Goal: Task Accomplishment & Management: Manage account settings

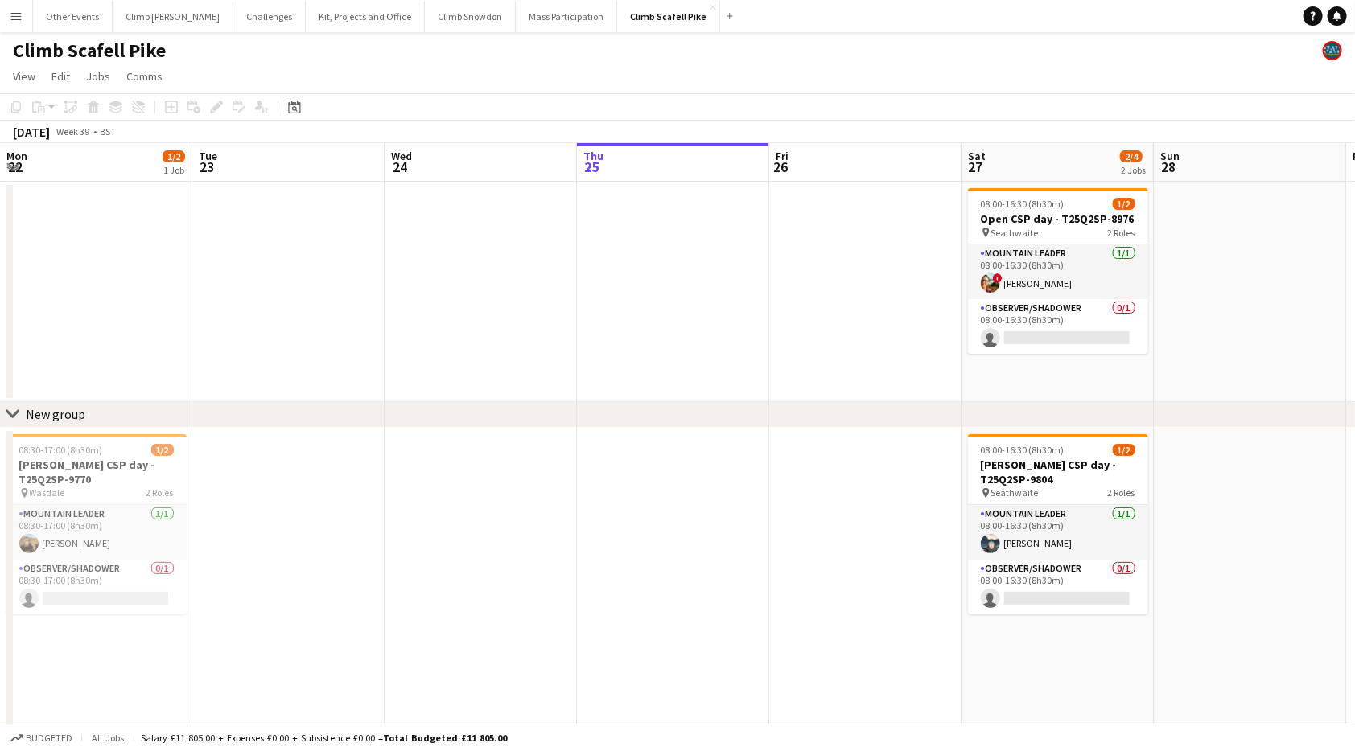
scroll to position [0, 384]
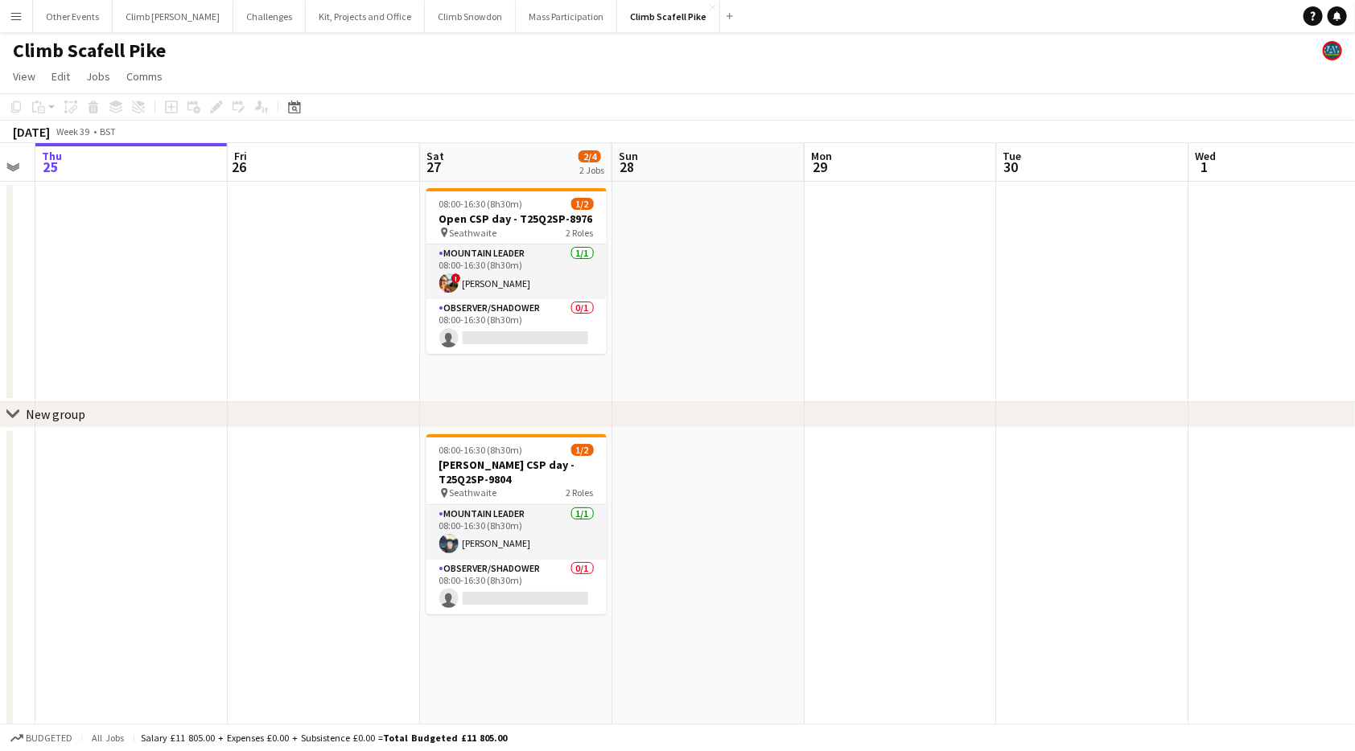
drag, startPoint x: 1088, startPoint y: 353, endPoint x: 551, endPoint y: 353, distance: 536.6
click at [545, 357] on app-calendar-viewport "Mon 22 1/2 1 Job Tue 23 Wed 24 Thu 25 Fri 26 Sat 27 2/4 2 Jobs Sun 28 Mon 29 Tu…" at bounding box center [677, 606] width 1355 height 927
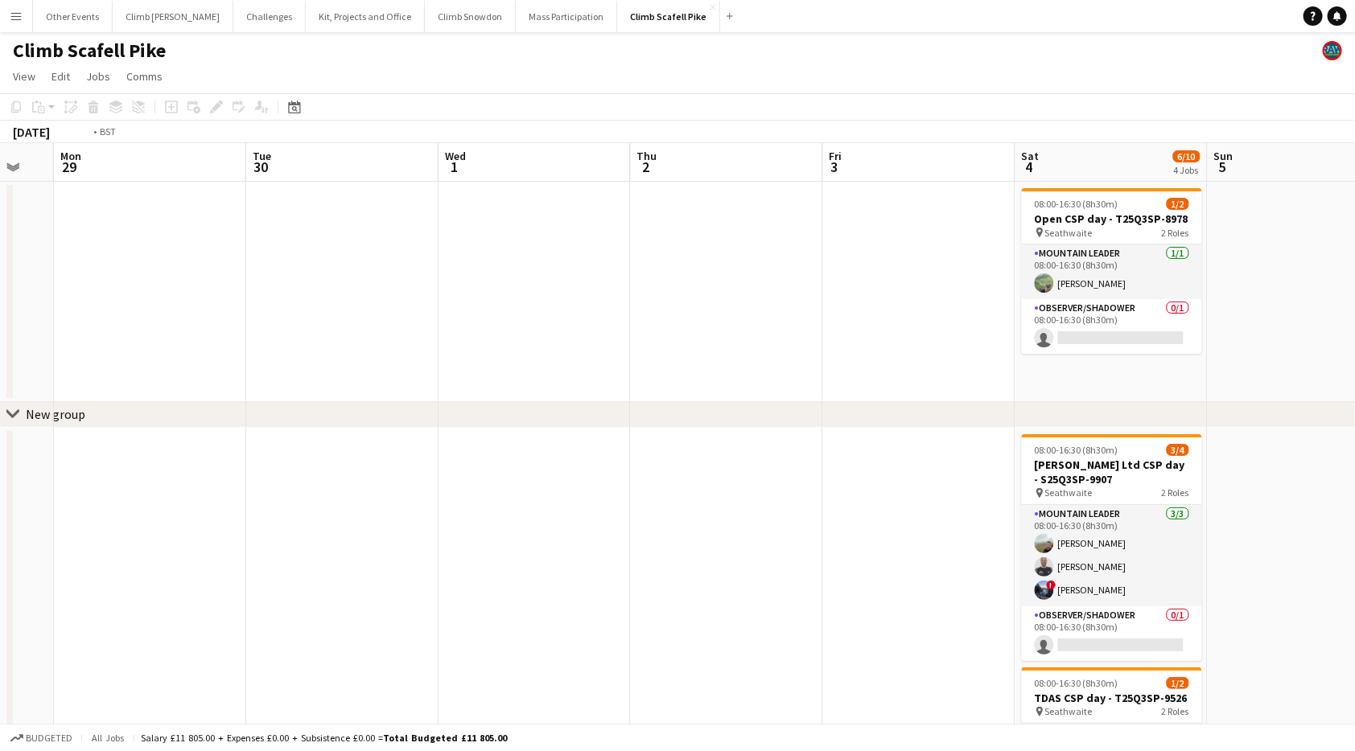
drag, startPoint x: 891, startPoint y: 296, endPoint x: 576, endPoint y: 344, distance: 319.0
click at [339, 340] on app-calendar-viewport "Wed 24 Thu 25 Fri 26 Sat 27 2/4 2 Jobs Sun 28 Mon 29 Tue 30 Wed 1 Thu 2 Fri 3 S…" at bounding box center [677, 606] width 1355 height 927
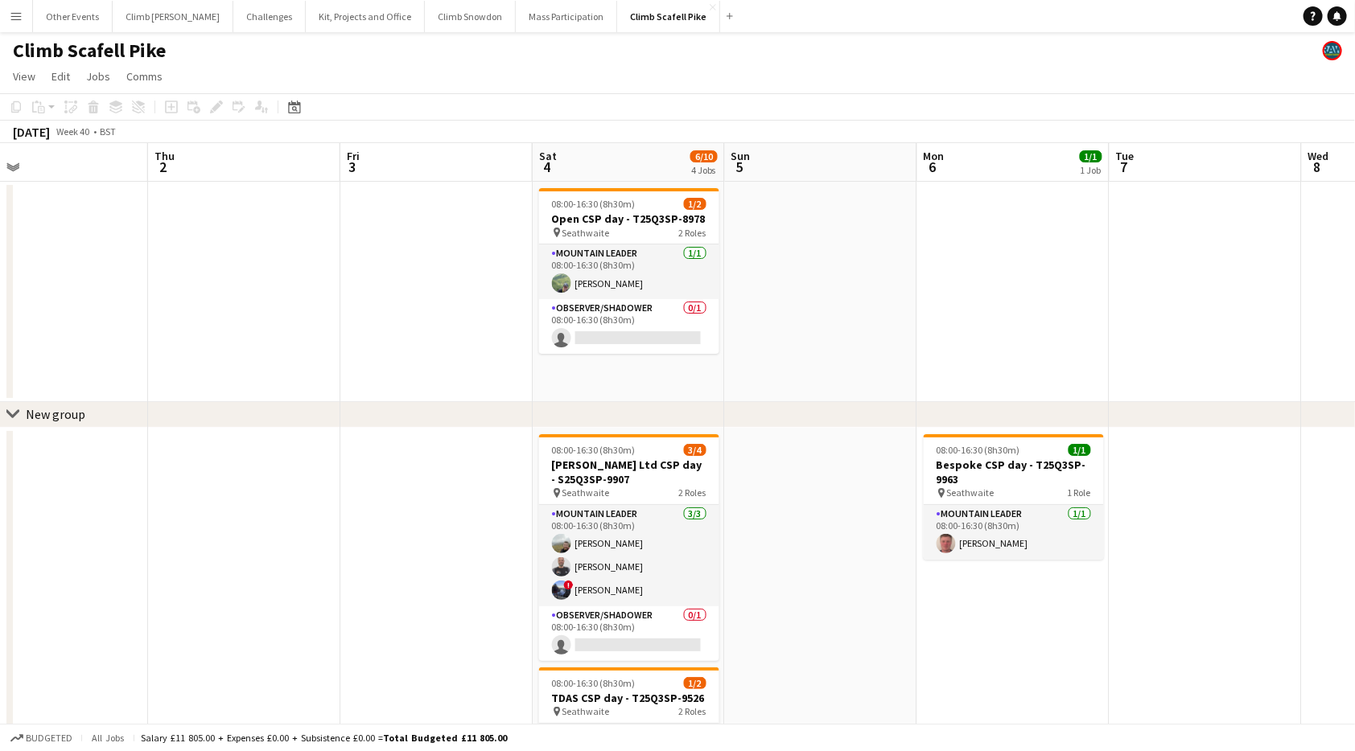
drag, startPoint x: 1116, startPoint y: 311, endPoint x: 909, endPoint y: 310, distance: 206.8
click at [909, 310] on app-calendar-viewport "Sat 27 2/4 2 Jobs Sun 28 Mon 29 Tue 30 Wed 1 Thu 2 Fri 3 Sat 4 6/10 4 Jobs Sun …" at bounding box center [677, 606] width 1355 height 927
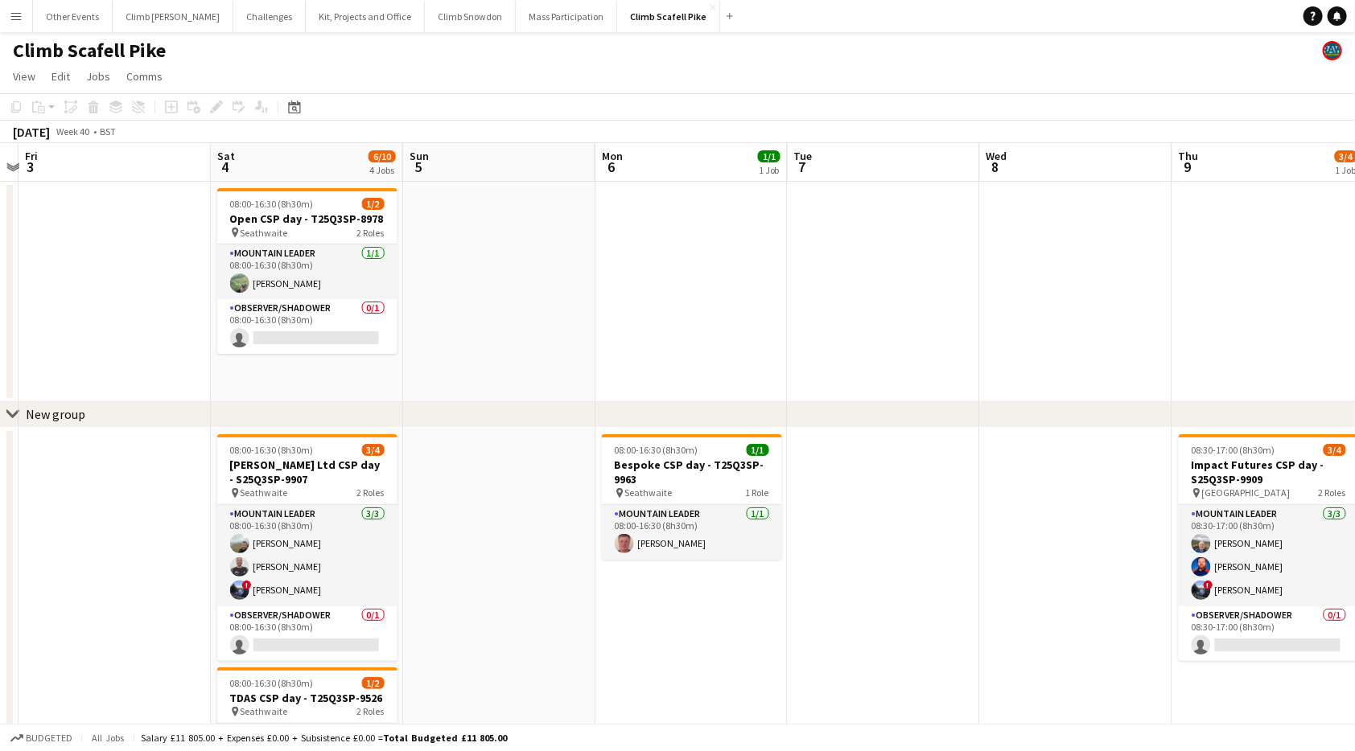
drag, startPoint x: 1196, startPoint y: 291, endPoint x: 500, endPoint y: 353, distance: 698.7
click at [490, 352] on app-calendar-viewport "Mon 29 Tue 30 Wed 1 Thu 2 Fri 3 Sat 4 6/10 4 Jobs Sun 5 Mon 6 1/1 1 Job Tue 7 W…" at bounding box center [677, 606] width 1355 height 927
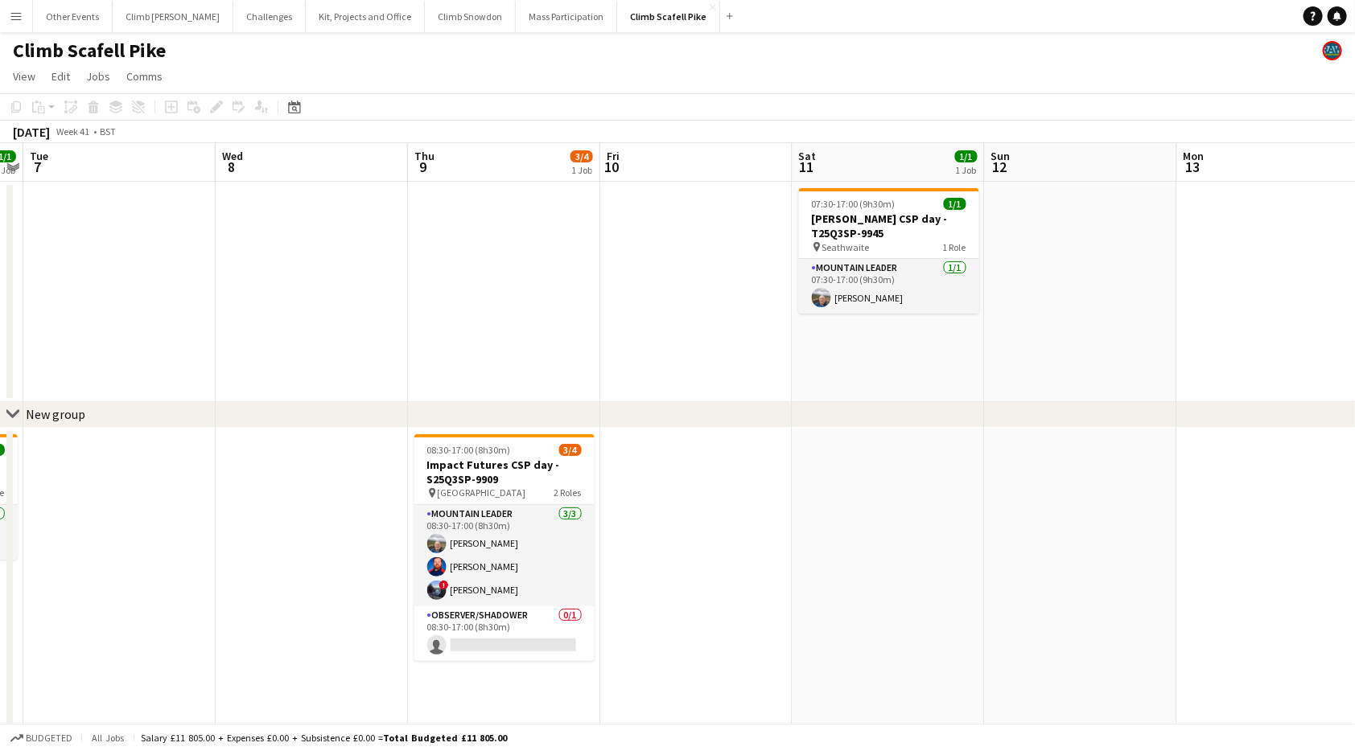
drag, startPoint x: 1093, startPoint y: 283, endPoint x: 674, endPoint y: 377, distance: 428.6
click at [736, 326] on app-calendar-viewport "Fri 3 Sat 4 6/10 4 Jobs Sun 5 Mon 6 1/1 1 Job Tue 7 Wed 8 Thu 9 3/4 1 Job Fri 1…" at bounding box center [677, 606] width 1355 height 927
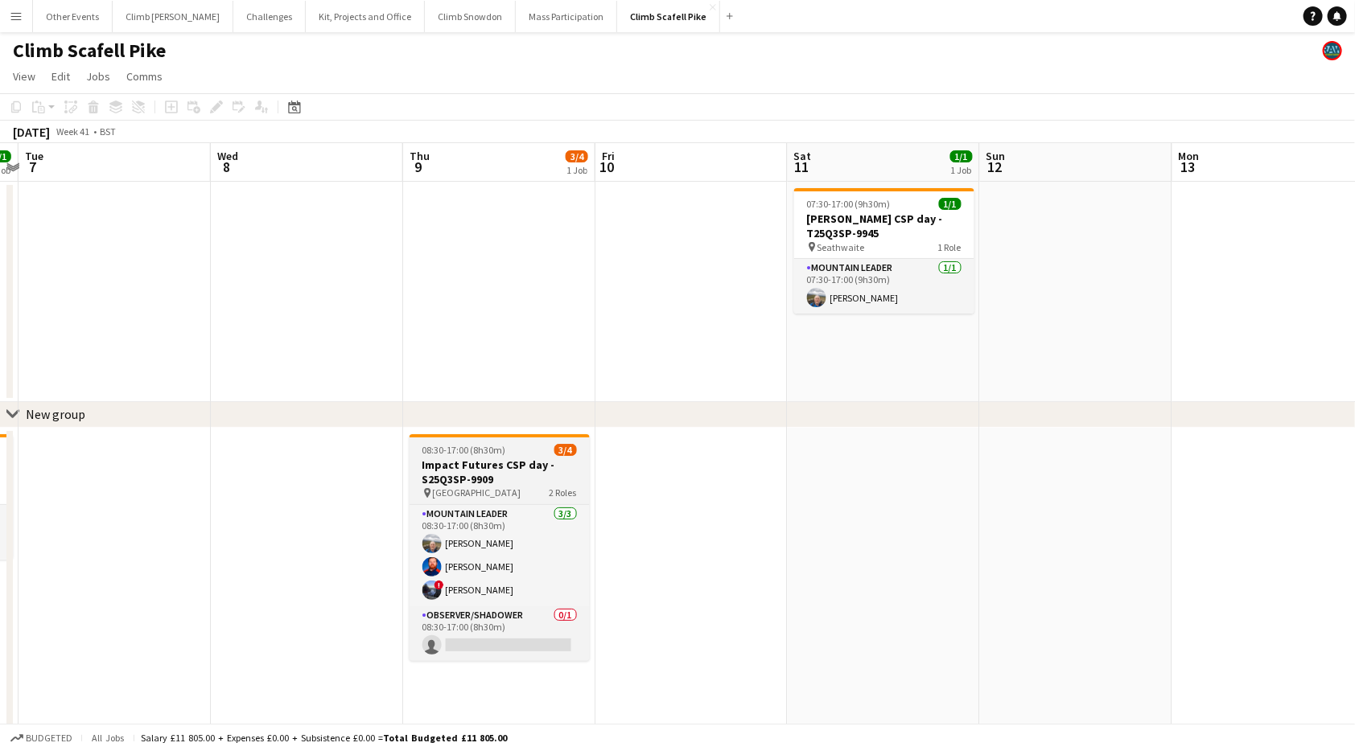
click at [518, 463] on h3 "Impact Futures CSP day - S25Q3SP-9909" at bounding box center [500, 472] width 180 height 29
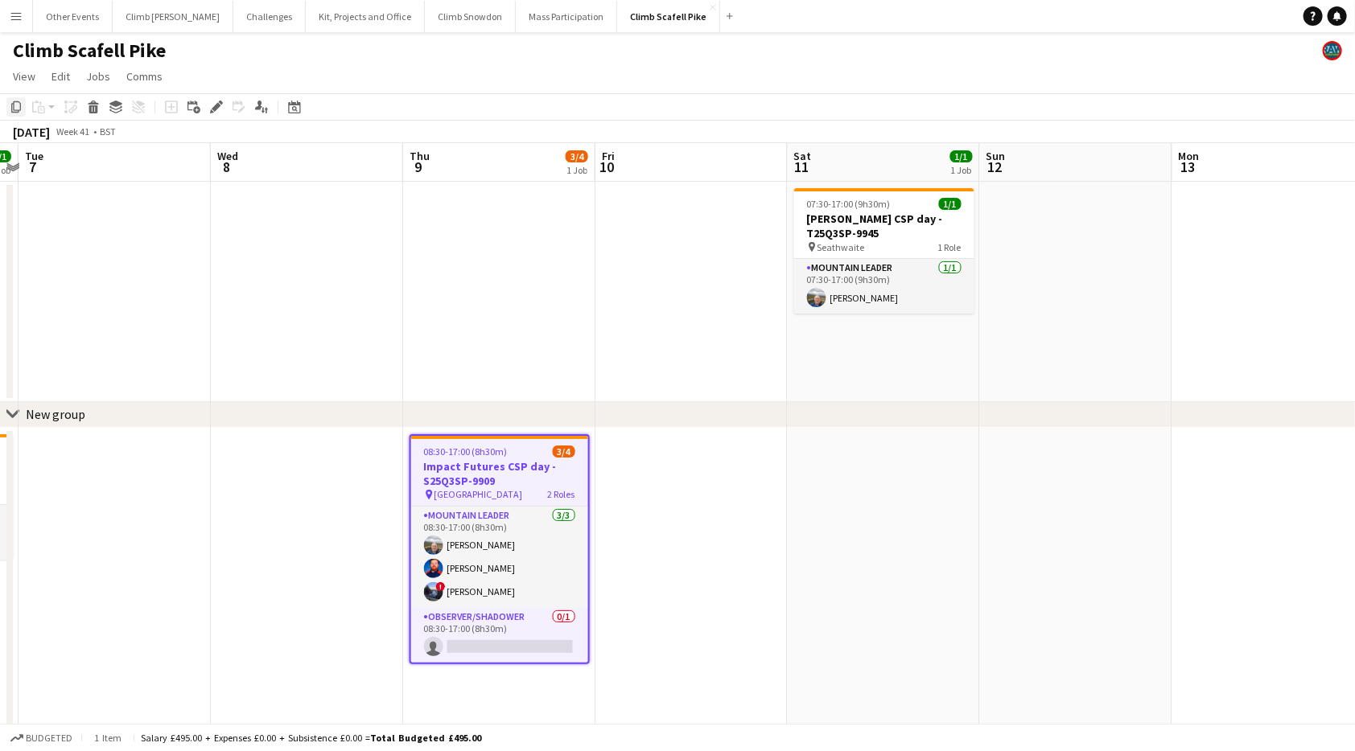
click at [13, 109] on icon at bounding box center [16, 106] width 10 height 11
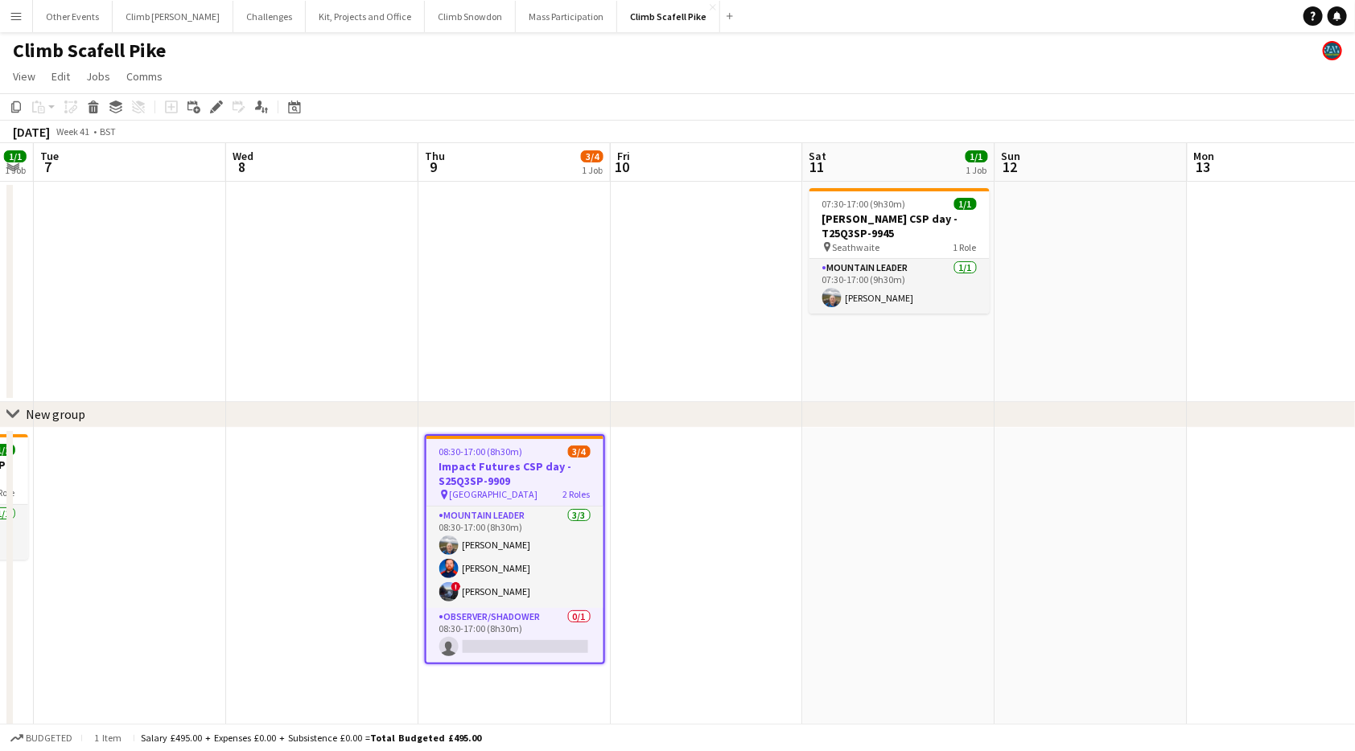
drag, startPoint x: 1175, startPoint y: 549, endPoint x: 639, endPoint y: 533, distance: 536.0
click at [496, 549] on app-calendar-viewport "Fri 3 Sat 4 6/10 4 Jobs Sun 5 Mon 6 1/1 1 Job Tue 7 Wed 8 Thu 9 3/4 1 Job Fri 1…" at bounding box center [677, 606] width 1355 height 927
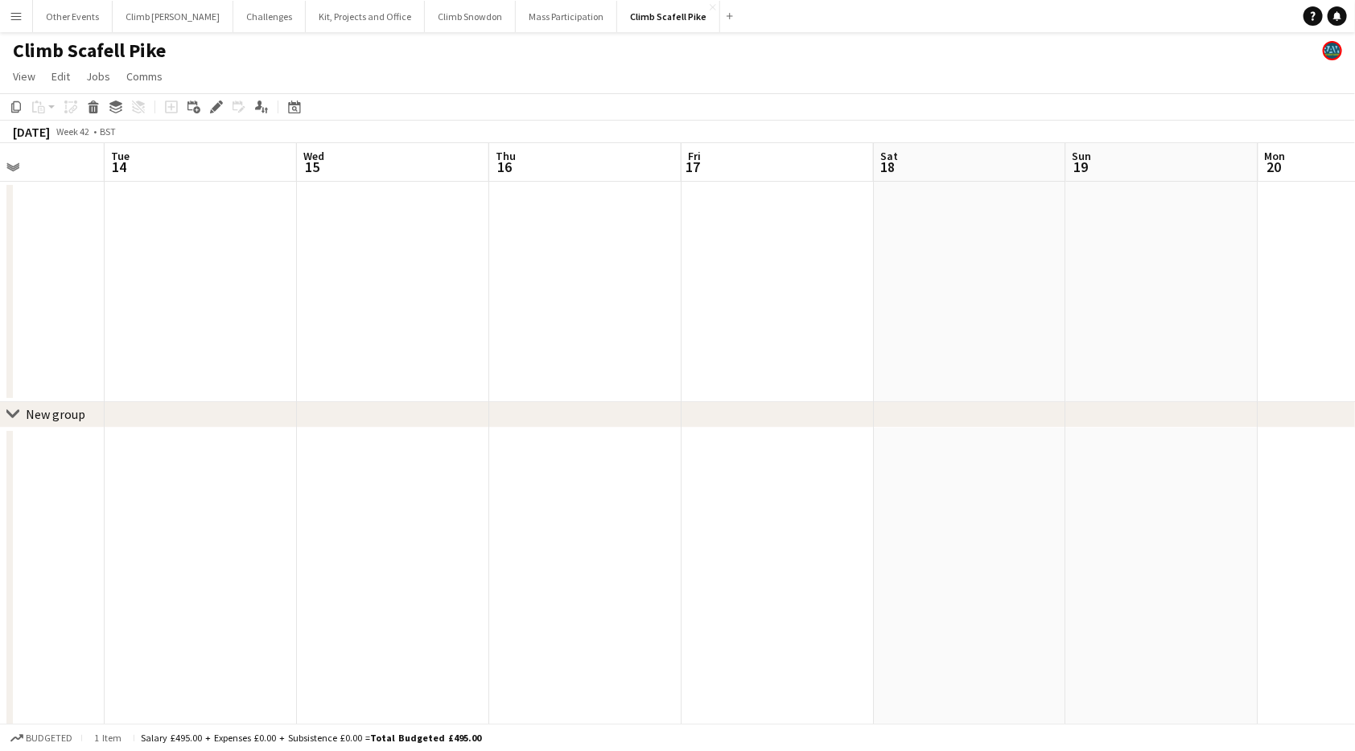
drag, startPoint x: 965, startPoint y: 494, endPoint x: 334, endPoint y: 547, distance: 633.0
click at [331, 547] on app-calendar-viewport "Sat 11 1/1 1 Job Sun 12 Mon 13 Tue 14 Wed 15 Thu 16 Fri 17 Sat 18 Sun 19 Mon 20…" at bounding box center [677, 606] width 1355 height 927
drag, startPoint x: 966, startPoint y: 521, endPoint x: 412, endPoint y: 559, distance: 555.7
click at [310, 570] on app-calendar-viewport "Sat 11 1/1 1 Job Sun 12 Mon 13 Tue 14 Wed 15 Thu 16 Fri 17 Sat 18 Sun 19 Mon 20…" at bounding box center [677, 606] width 1355 height 927
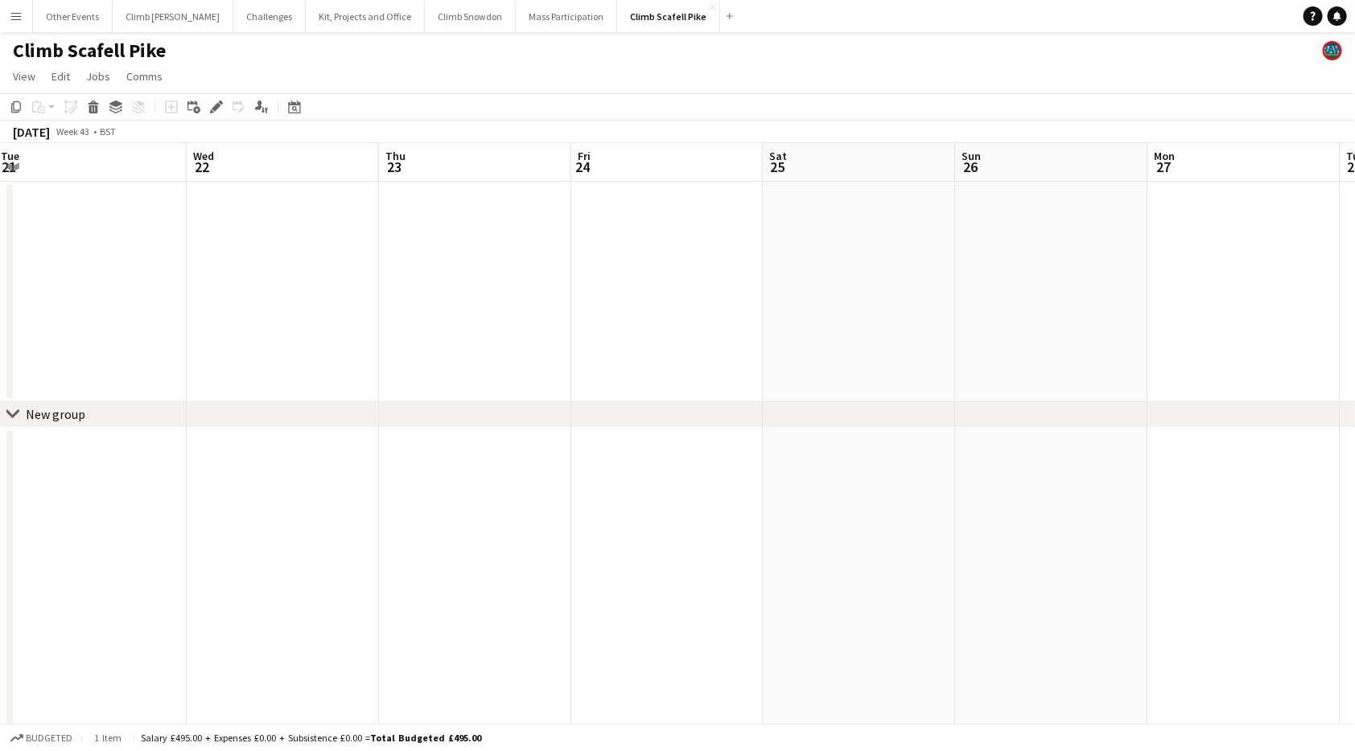
drag, startPoint x: 710, startPoint y: 547, endPoint x: 437, endPoint y: 570, distance: 273.7
click at [437, 570] on app-calendar-viewport "Fri 17 Sat 18 Sun 19 Mon 20 Tue 21 Wed 22 Thu 23 Fri 24 Sat 25 Sun 26 Mon 27 Tu…" at bounding box center [677, 606] width 1355 height 927
click at [680, 508] on app-date-cell at bounding box center [667, 749] width 192 height 643
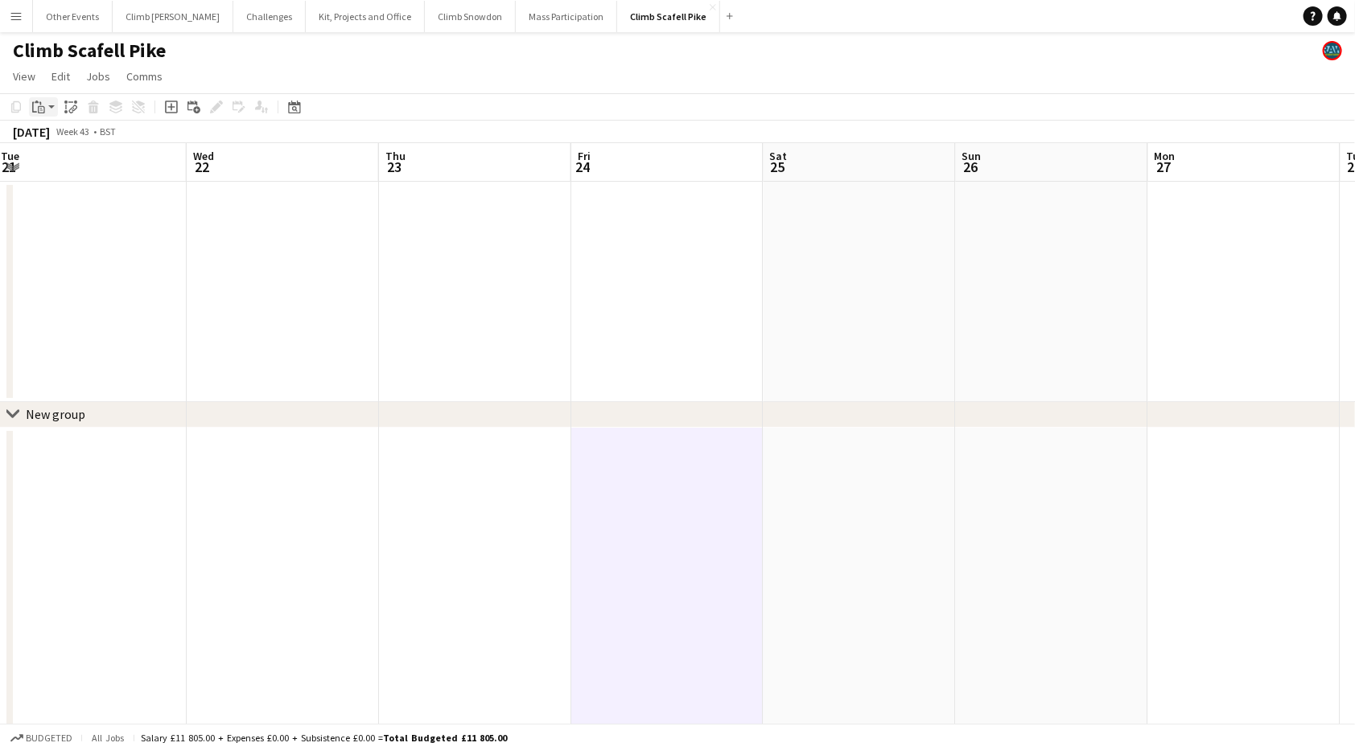
click at [50, 101] on app-action-btn "Paste" at bounding box center [43, 106] width 29 height 19
click at [46, 137] on link "Paste Command V" at bounding box center [106, 137] width 127 height 14
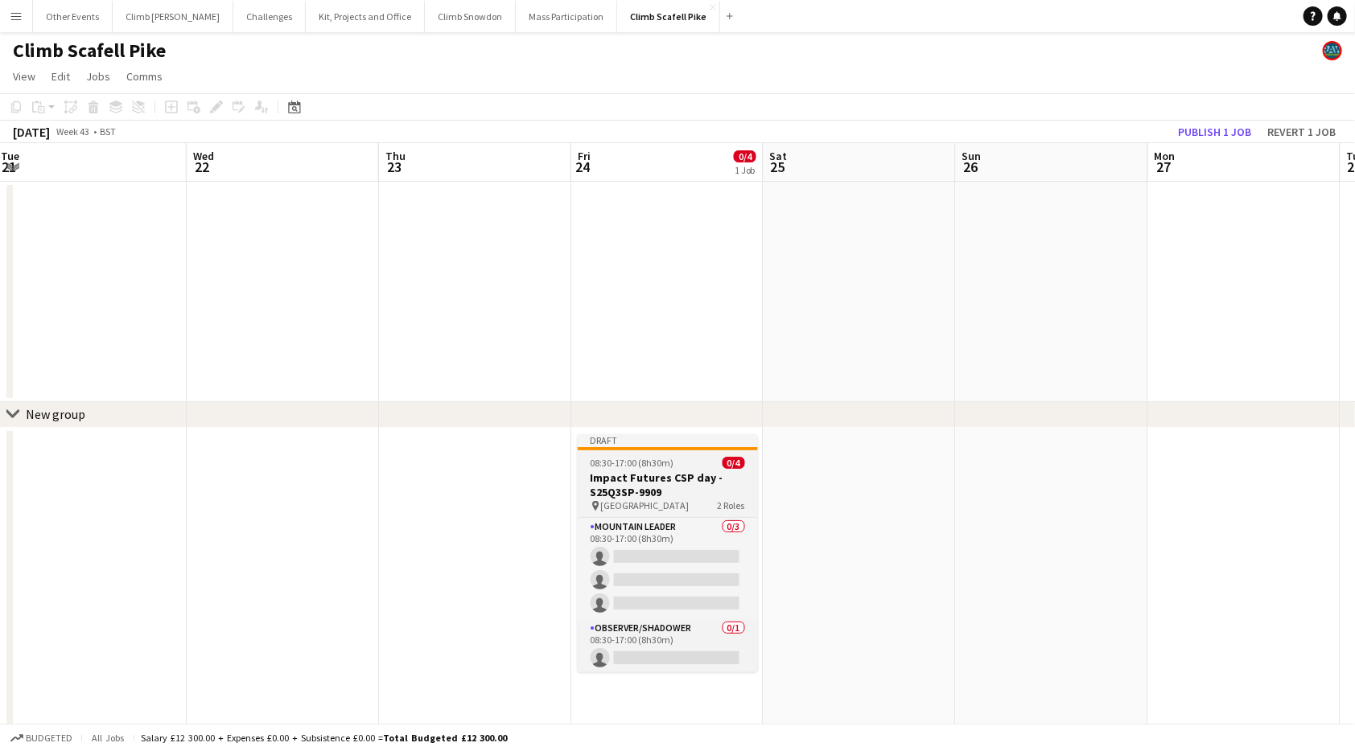
click at [663, 482] on h3 "Impact Futures CSP day - S25Q3SP-9909" at bounding box center [668, 485] width 180 height 29
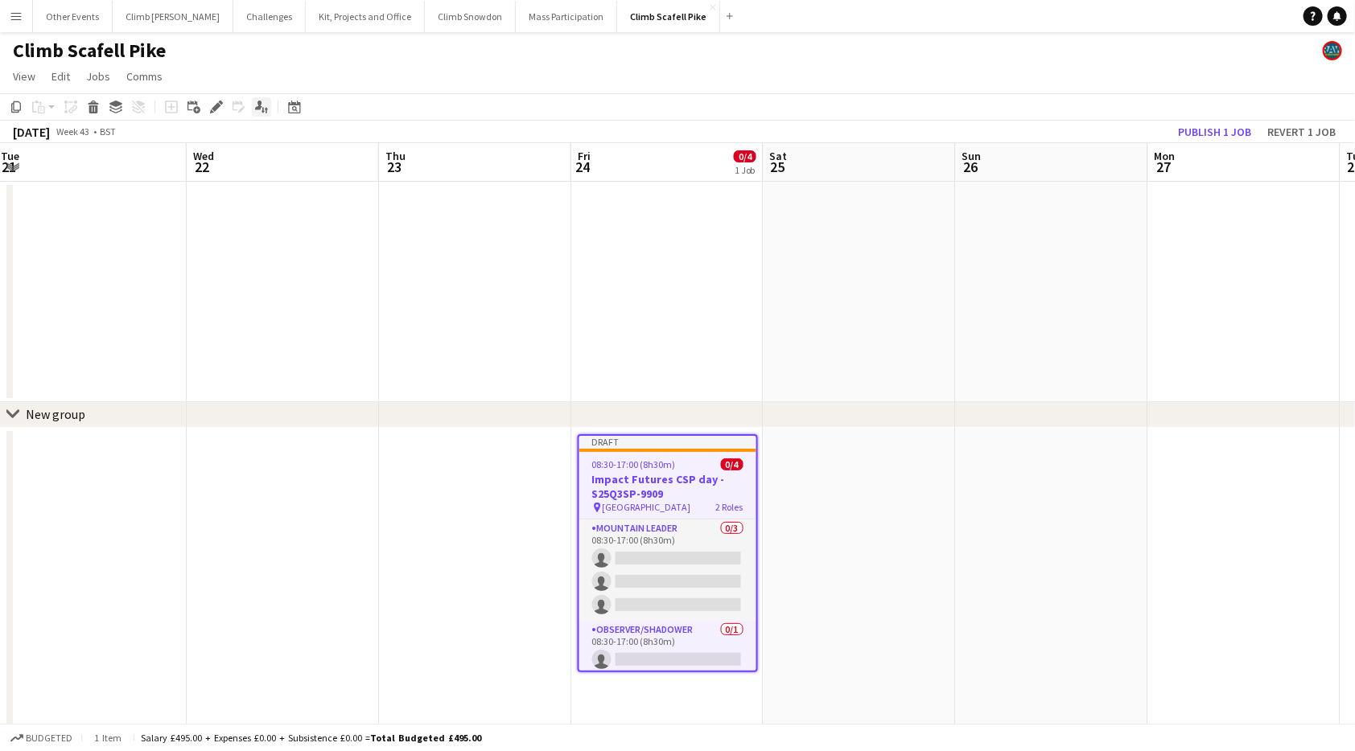
drag, startPoint x: 219, startPoint y: 105, endPoint x: 255, endPoint y: 103, distance: 36.3
click at [219, 105] on icon "Edit" at bounding box center [216, 107] width 13 height 13
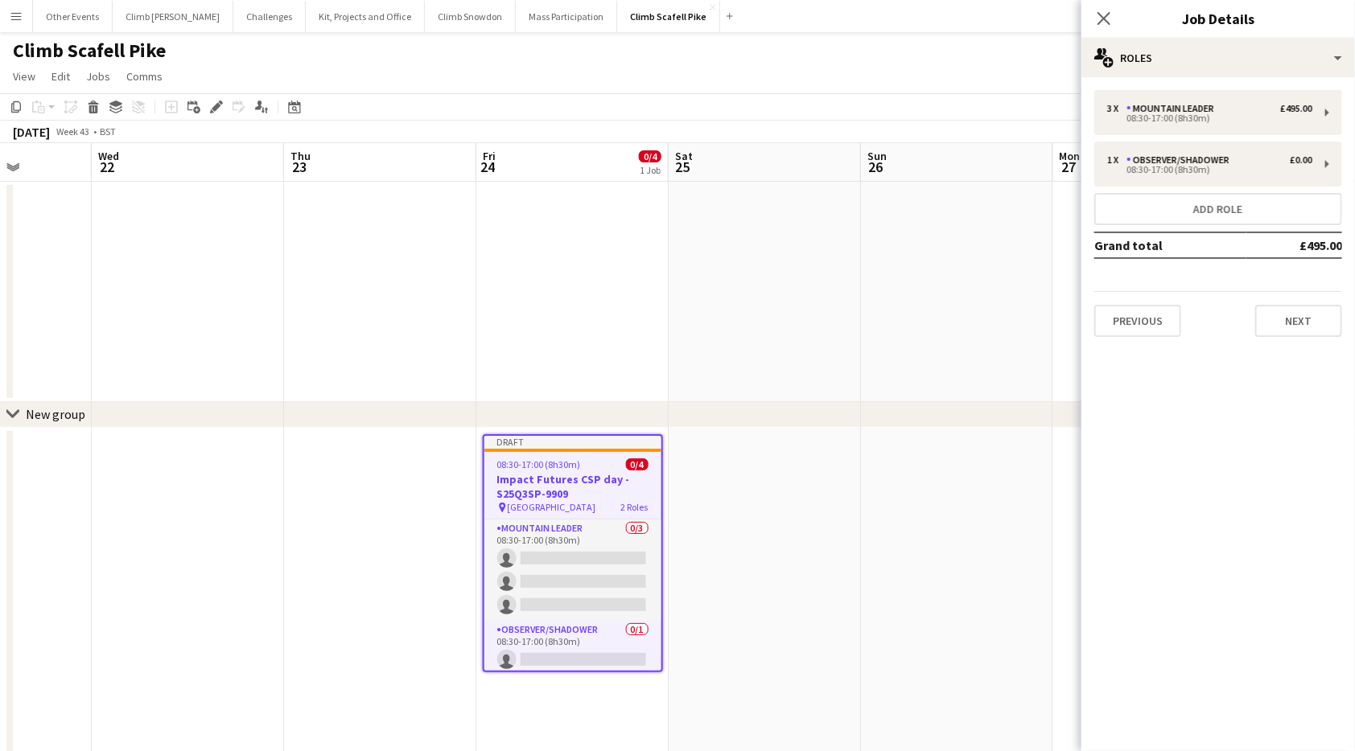
drag, startPoint x: 888, startPoint y: 317, endPoint x: 791, endPoint y: 316, distance: 97.4
click at [790, 317] on app-calendar-viewport "Sun 19 Mon 20 Tue 21 Wed 22 Thu 23 Fri 24 0/4 1 Job Sat 25 Sun 26 Mon 27 Tue 28…" at bounding box center [677, 606] width 1355 height 927
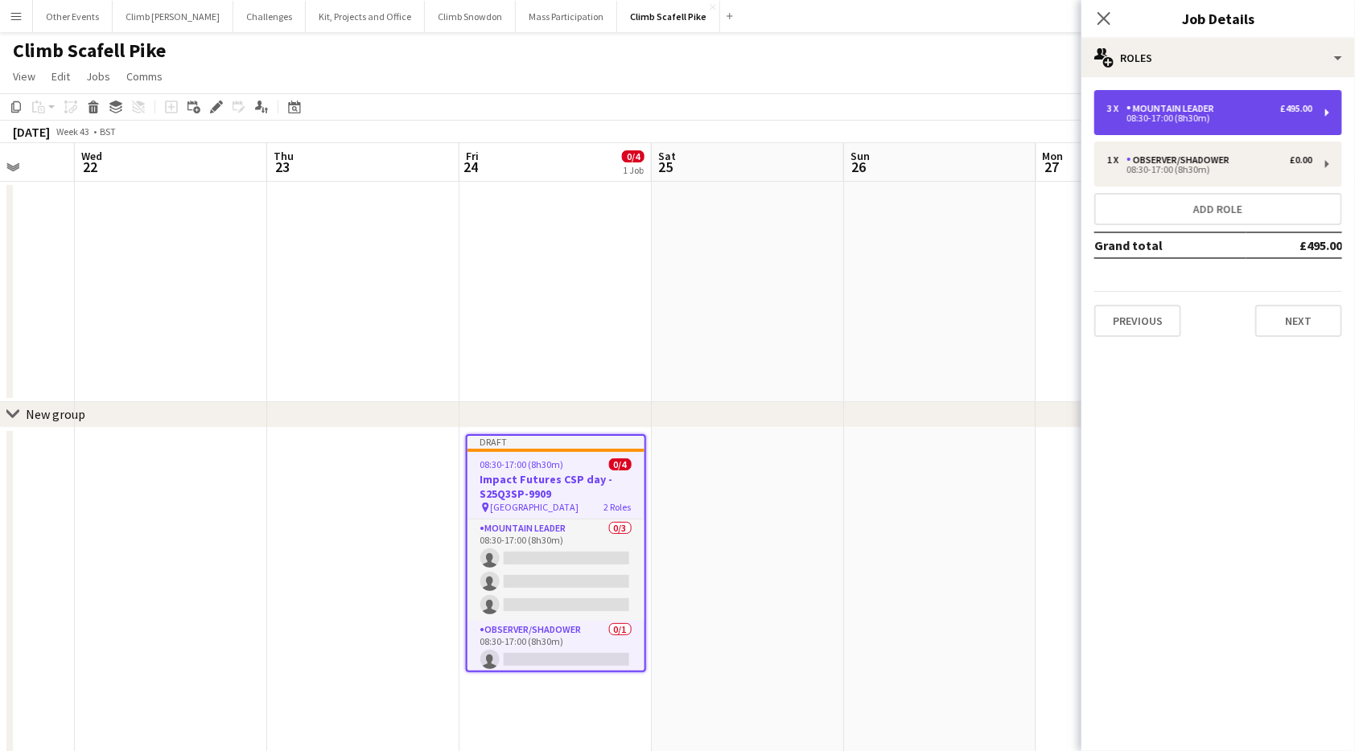
click at [1211, 108] on div "Mountain Leader" at bounding box center [1173, 108] width 94 height 11
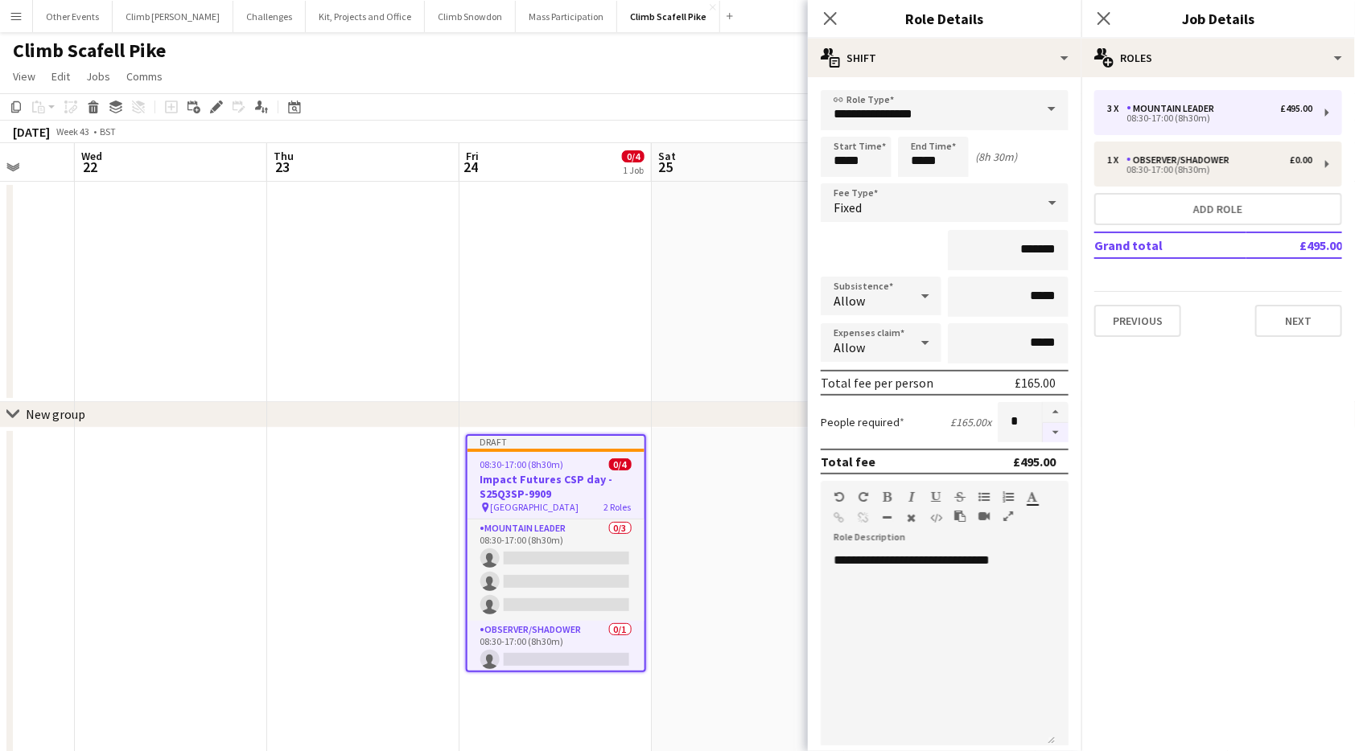
click at [1043, 426] on button "button" at bounding box center [1056, 433] width 26 height 20
type input "*"
click at [1027, 640] on div "**********" at bounding box center [938, 649] width 234 height 193
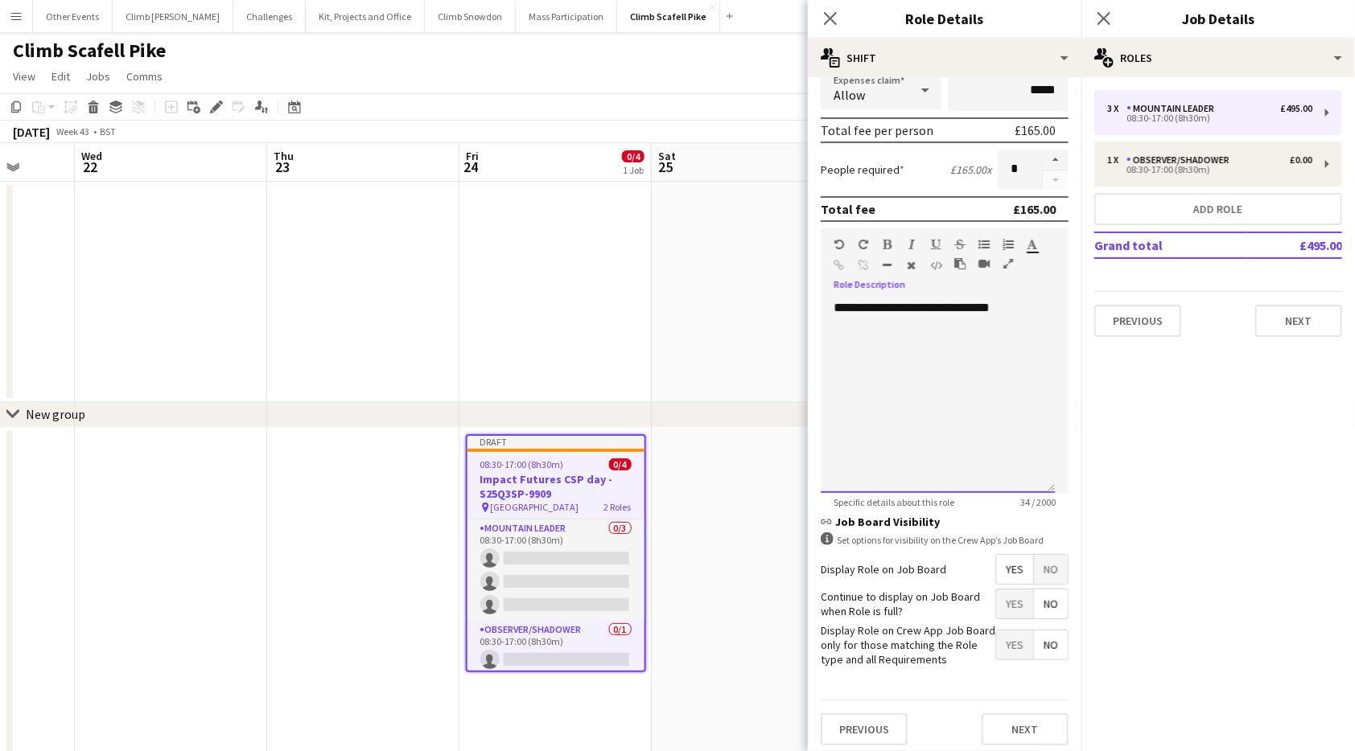
scroll to position [253, 0]
click at [1022, 717] on button "Next" at bounding box center [1025, 729] width 87 height 32
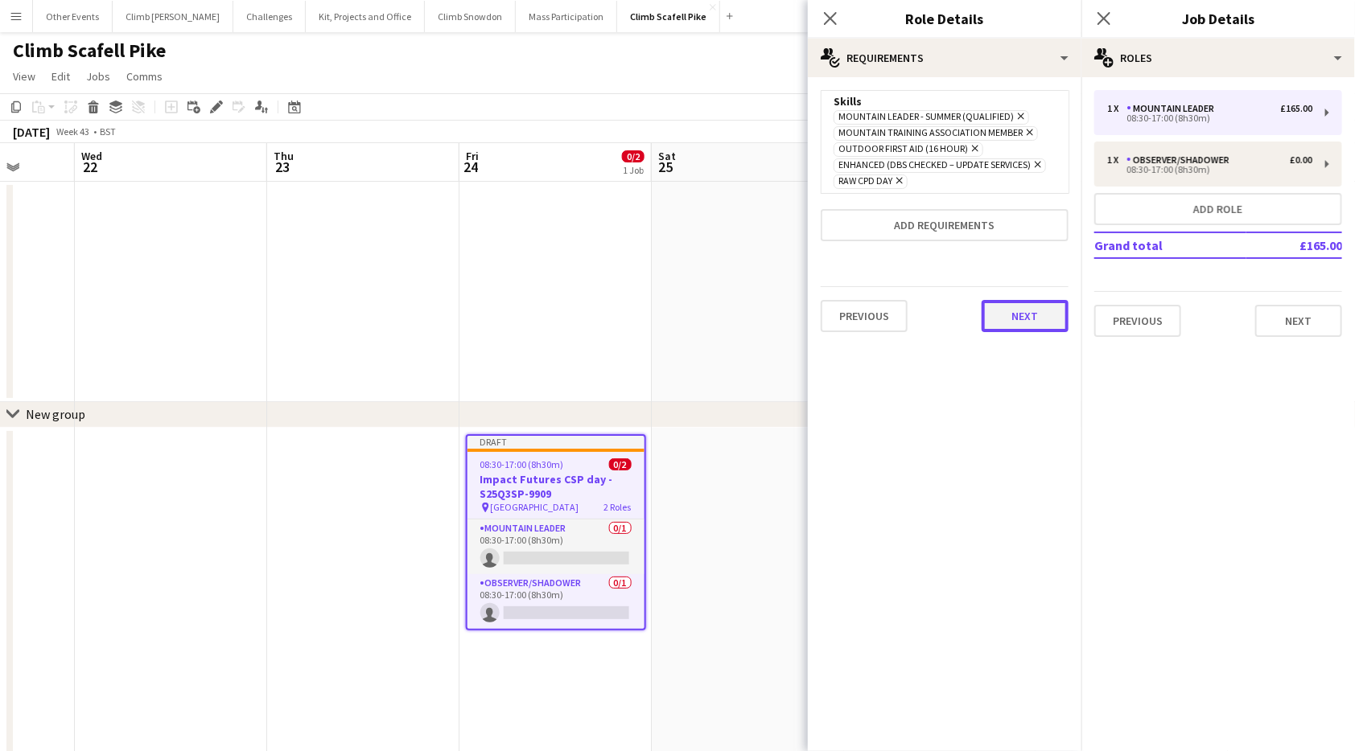
click at [1024, 315] on button "Next" at bounding box center [1025, 316] width 87 height 32
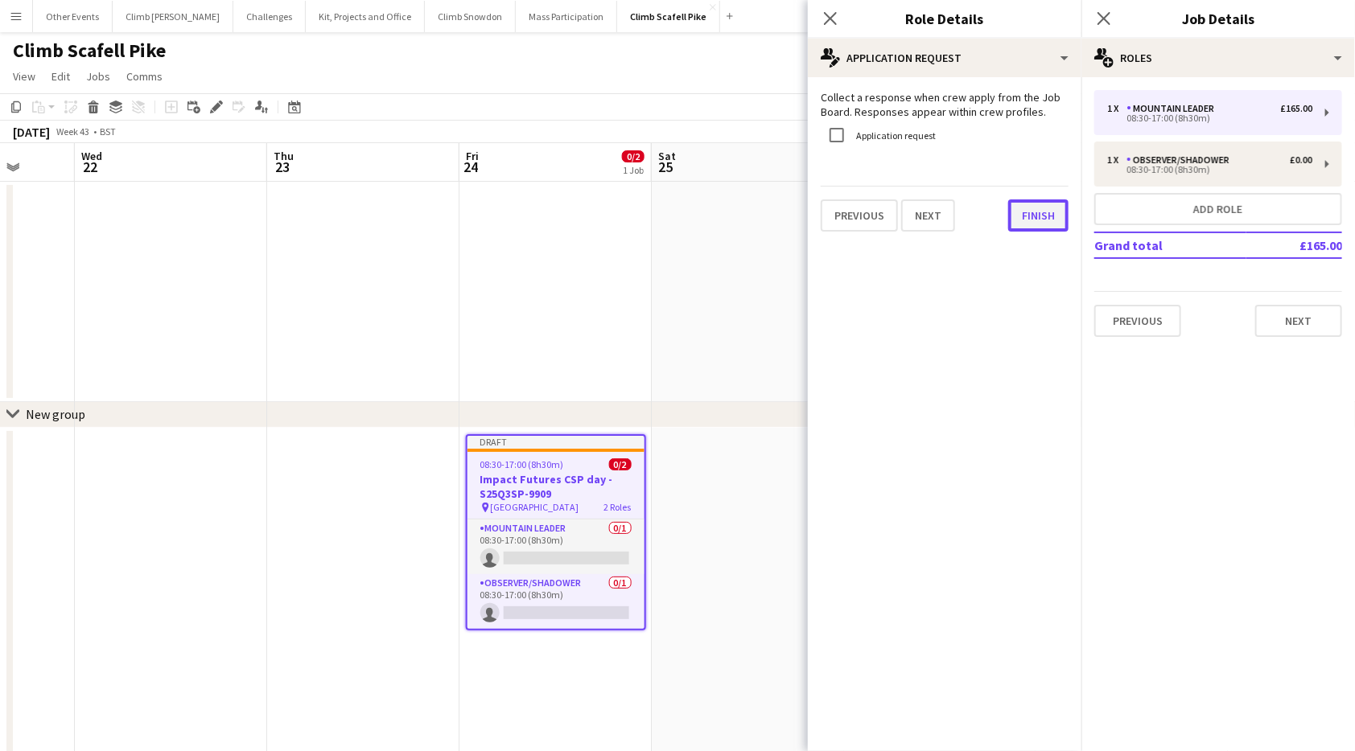
click at [1038, 217] on button "Finish" at bounding box center [1038, 216] width 60 height 32
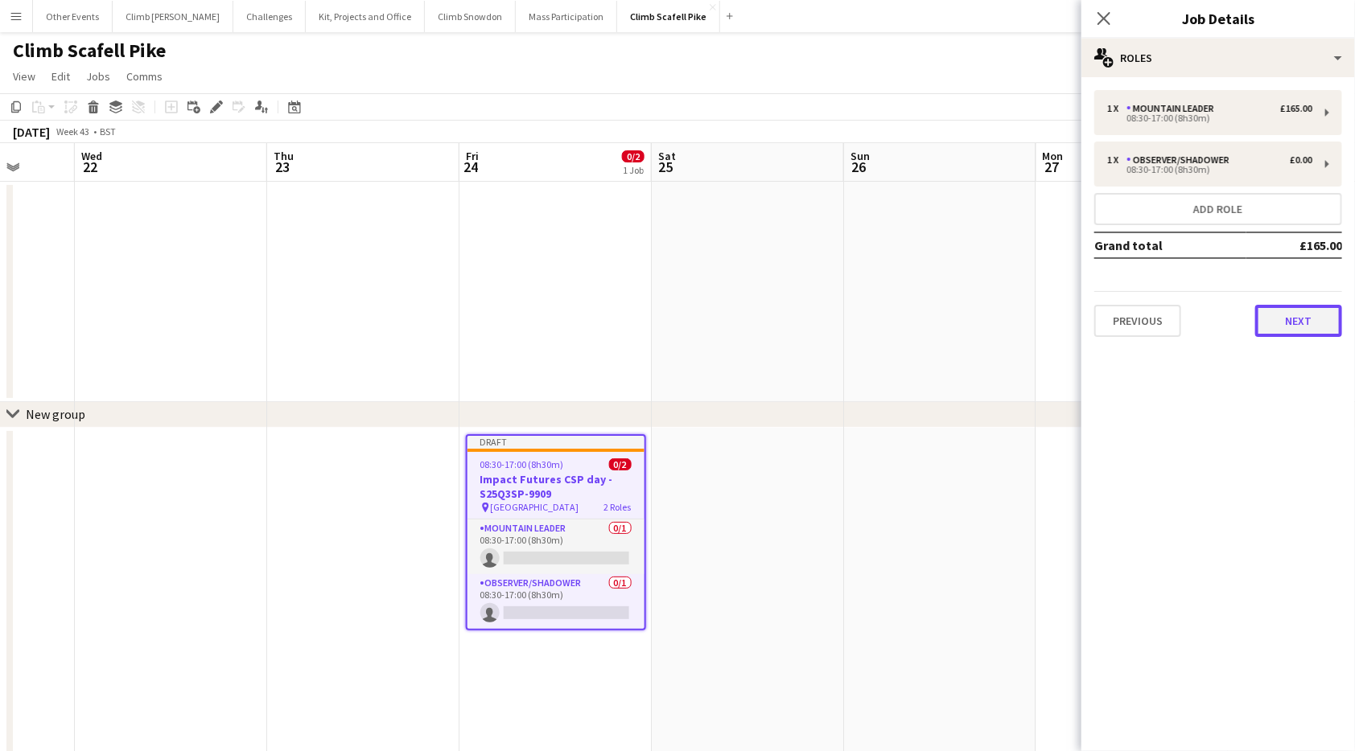
click at [1299, 319] on button "Next" at bounding box center [1298, 321] width 87 height 32
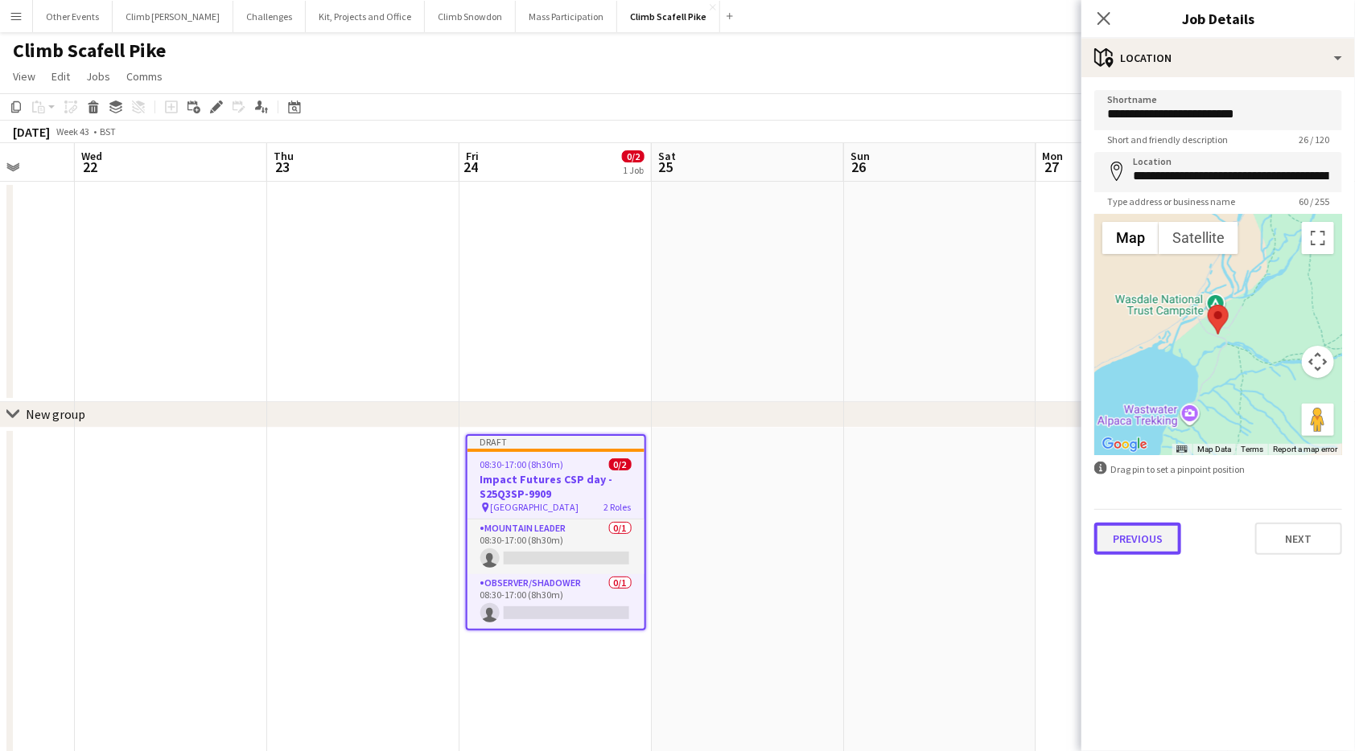
click at [1131, 541] on button "Previous" at bounding box center [1137, 539] width 87 height 32
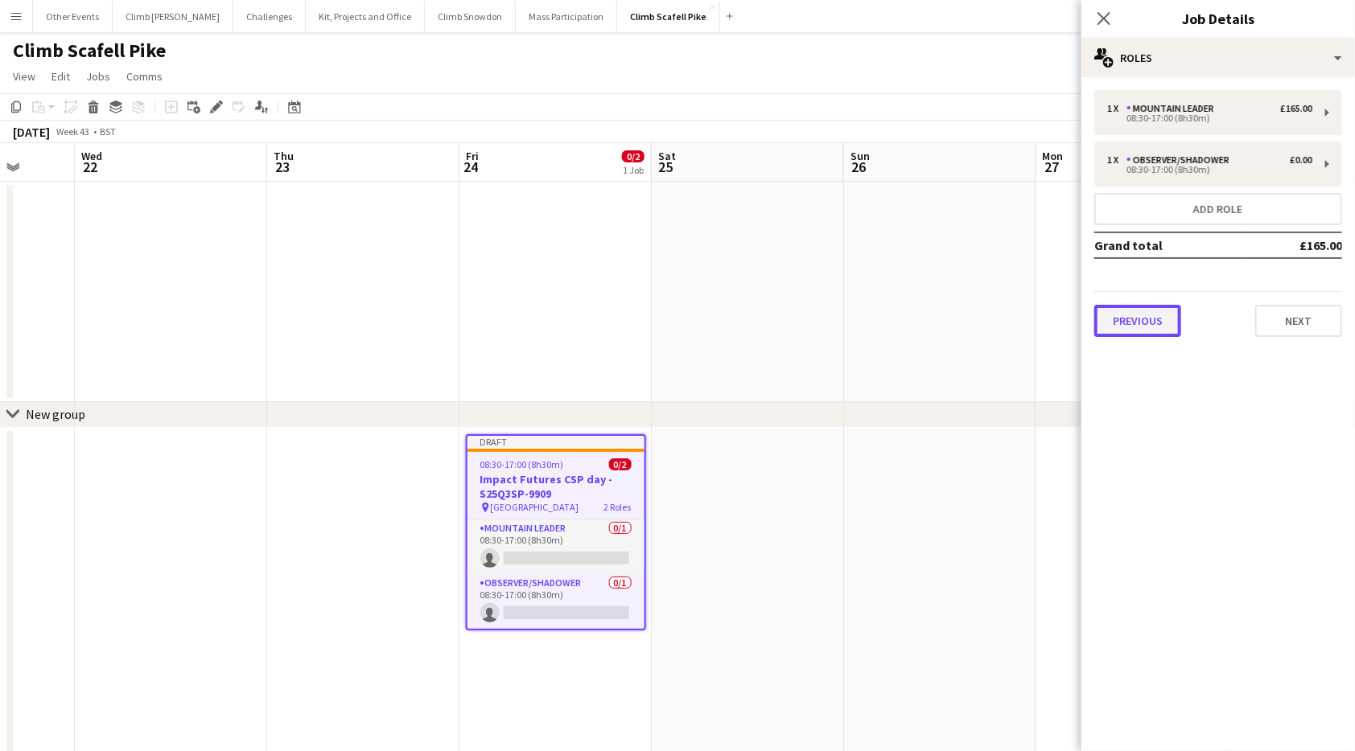
click at [1136, 316] on button "Previous" at bounding box center [1137, 321] width 87 height 32
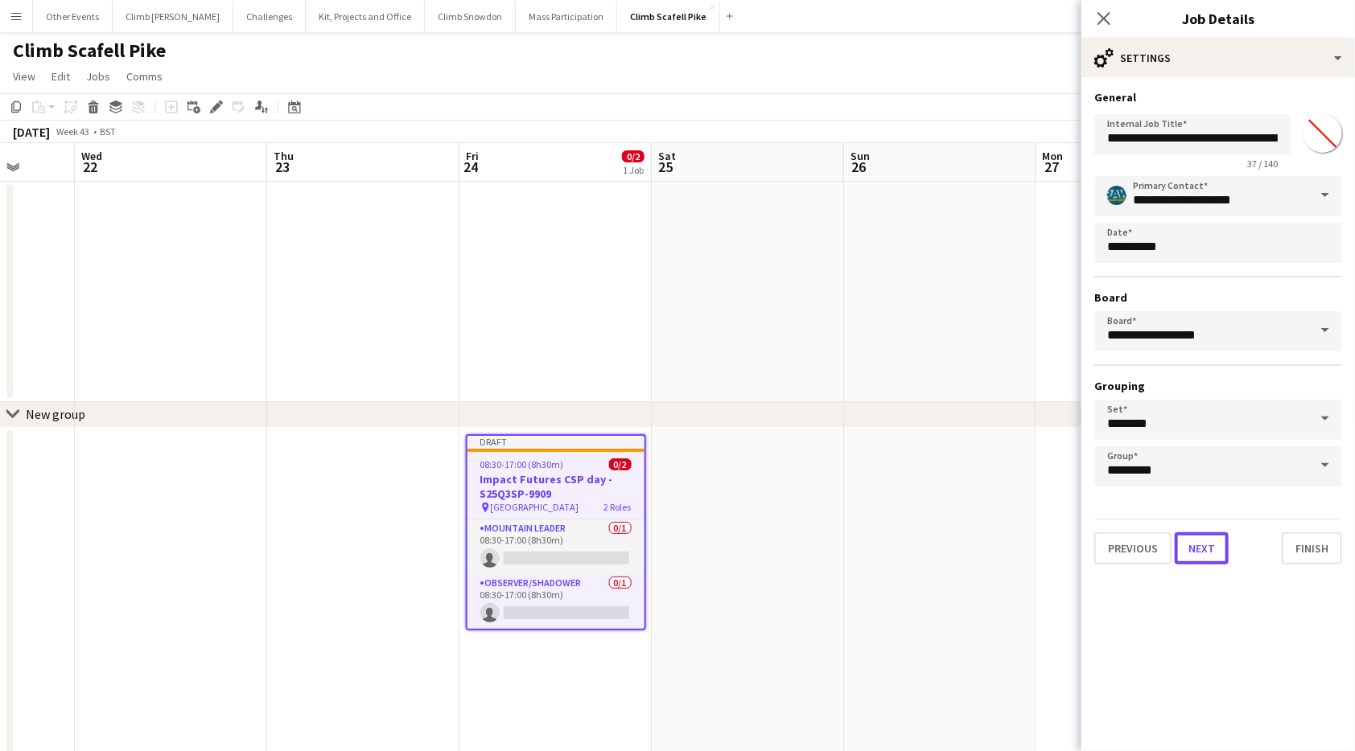
click at [1210, 541] on button "Next" at bounding box center [1202, 549] width 54 height 32
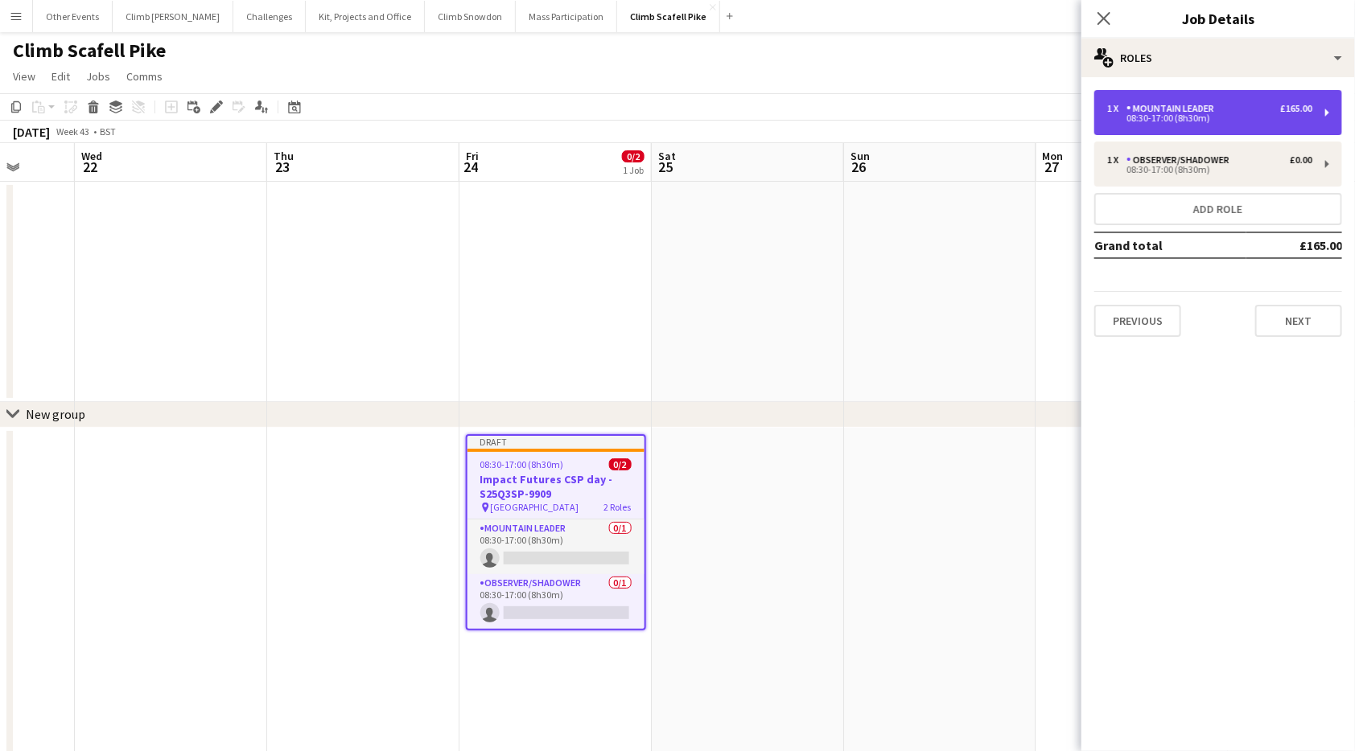
click at [1193, 110] on div "Mountain Leader" at bounding box center [1173, 108] width 94 height 11
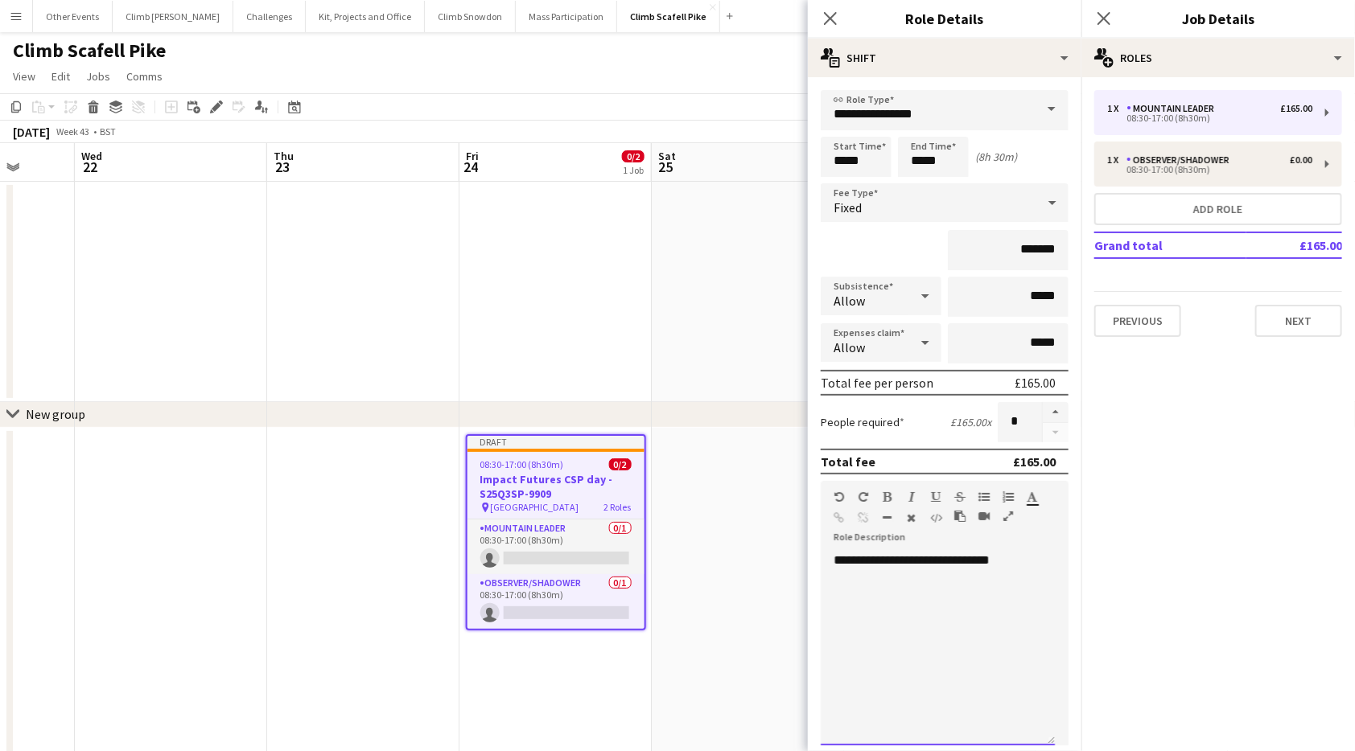
click at [969, 586] on div "**********" at bounding box center [938, 649] width 234 height 193
click at [1025, 555] on div "**********" at bounding box center [938, 649] width 234 height 193
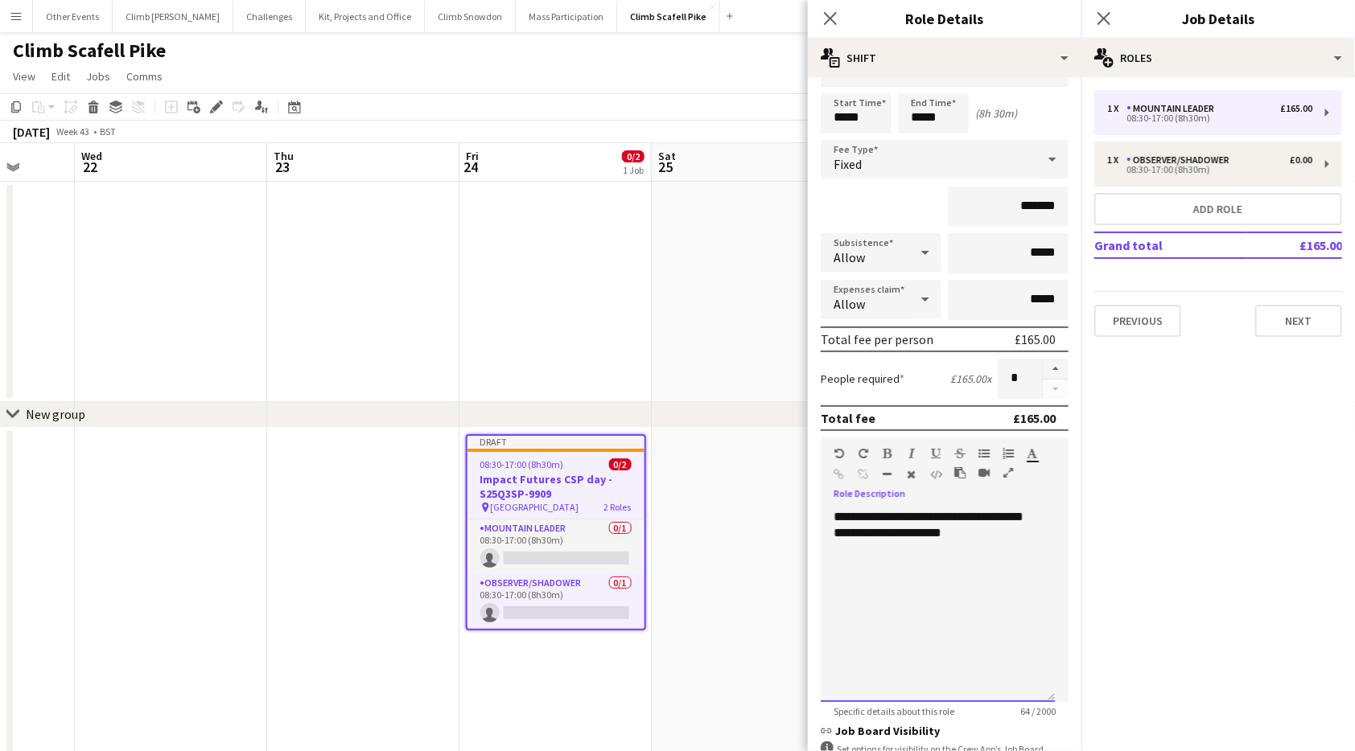
scroll to position [253, 0]
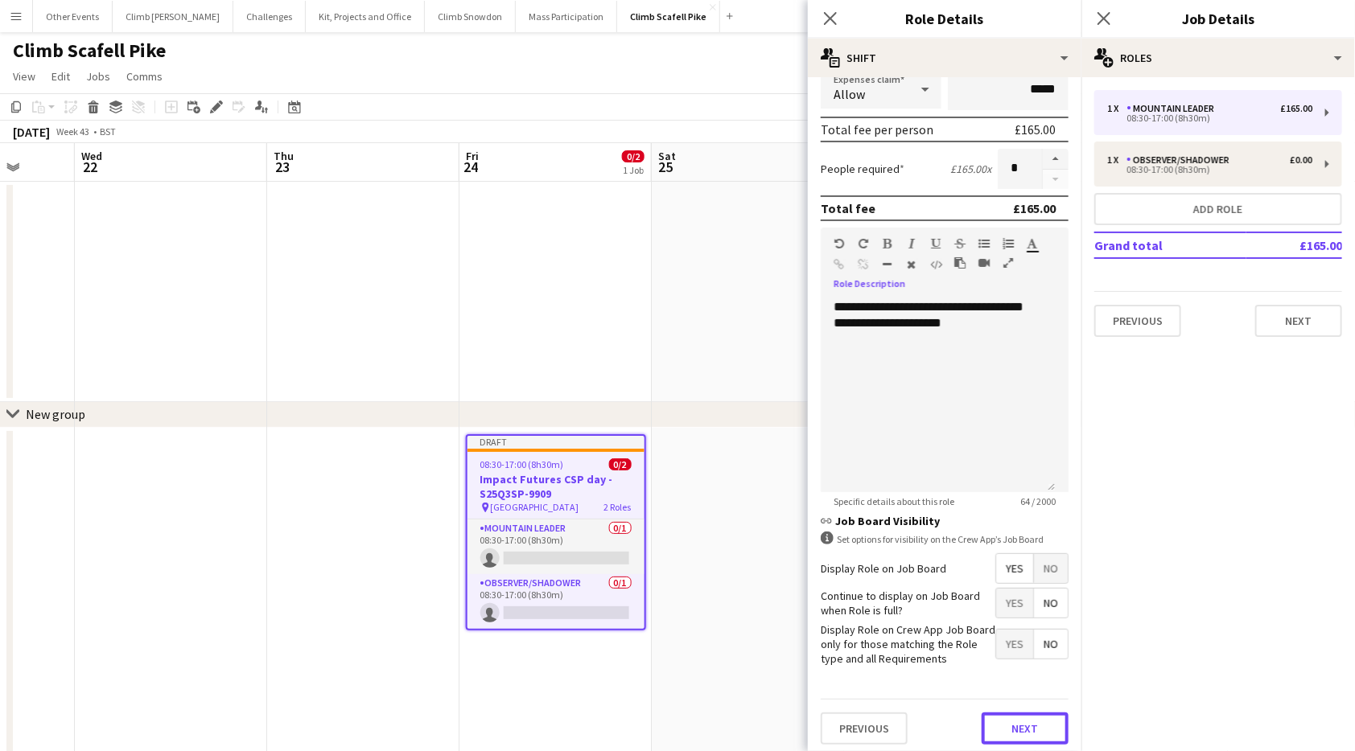
click at [1025, 720] on button "Next" at bounding box center [1025, 729] width 87 height 32
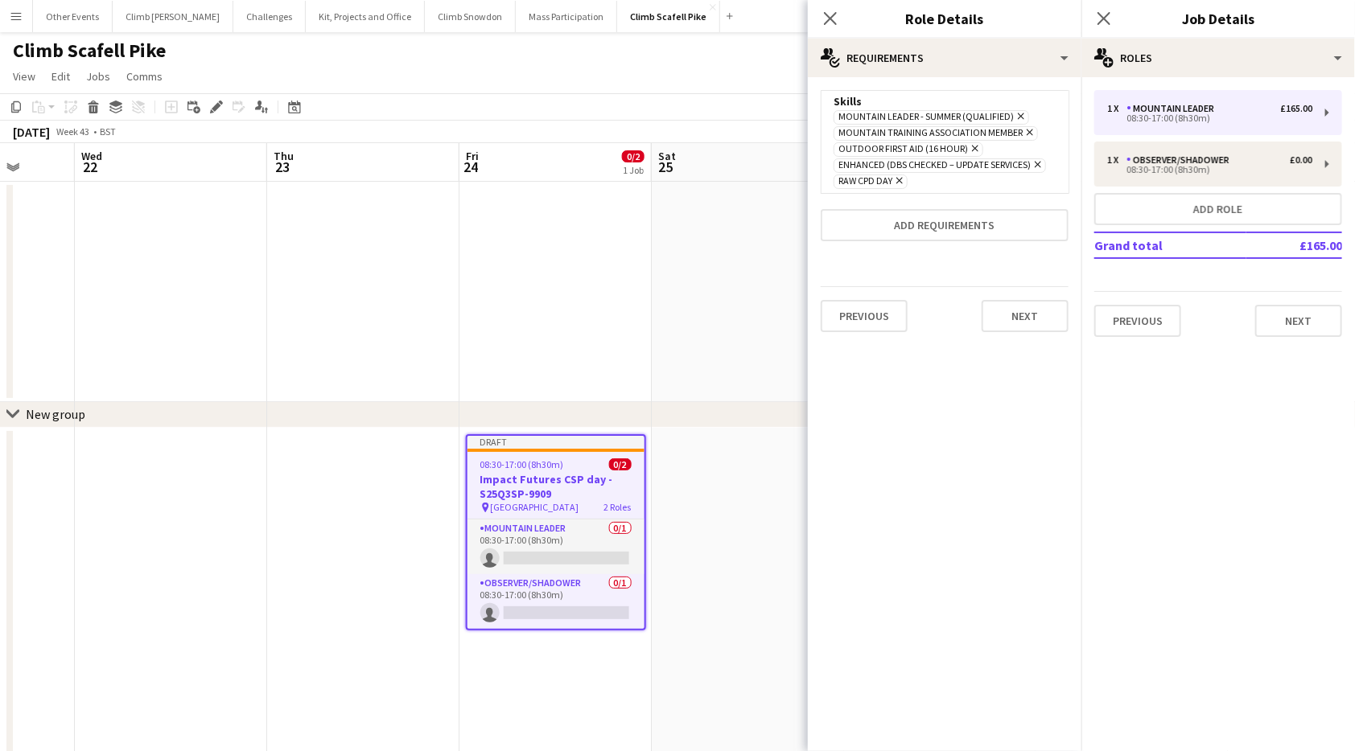
scroll to position [0, 0]
click at [1030, 335] on div "Previous Next" at bounding box center [945, 315] width 248 height 59
click at [1002, 300] on button "Next" at bounding box center [1025, 316] width 87 height 32
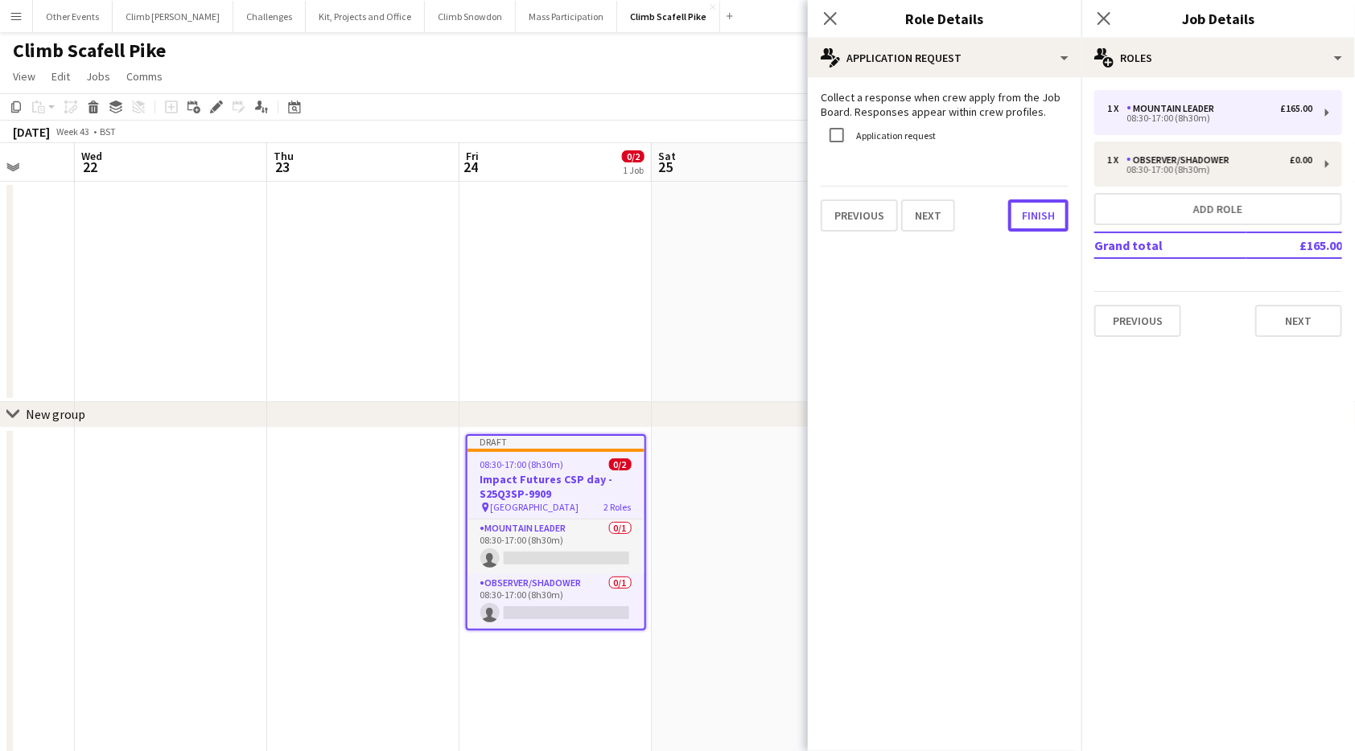
drag, startPoint x: 1036, startPoint y: 217, endPoint x: 1112, endPoint y: 251, distance: 82.8
click at [1037, 217] on button "Finish" at bounding box center [1038, 216] width 60 height 32
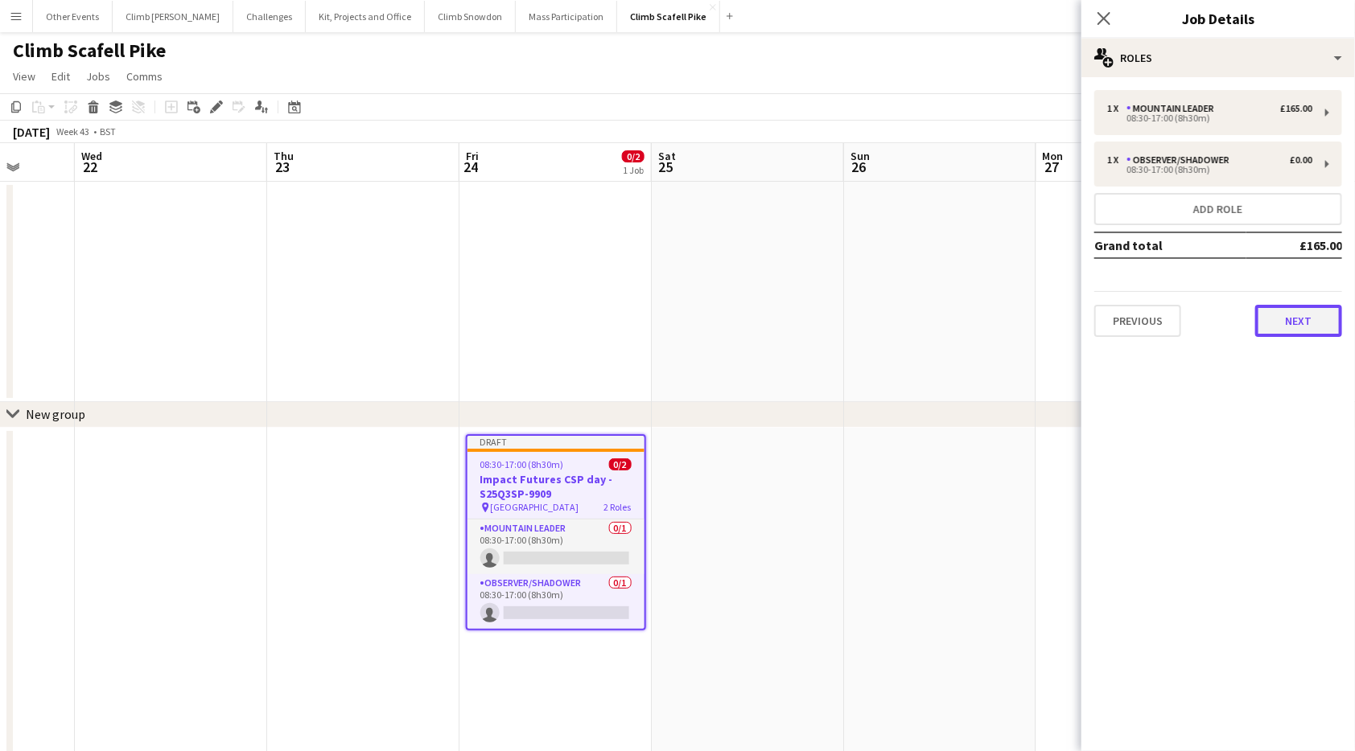
click at [1320, 319] on button "Next" at bounding box center [1298, 321] width 87 height 32
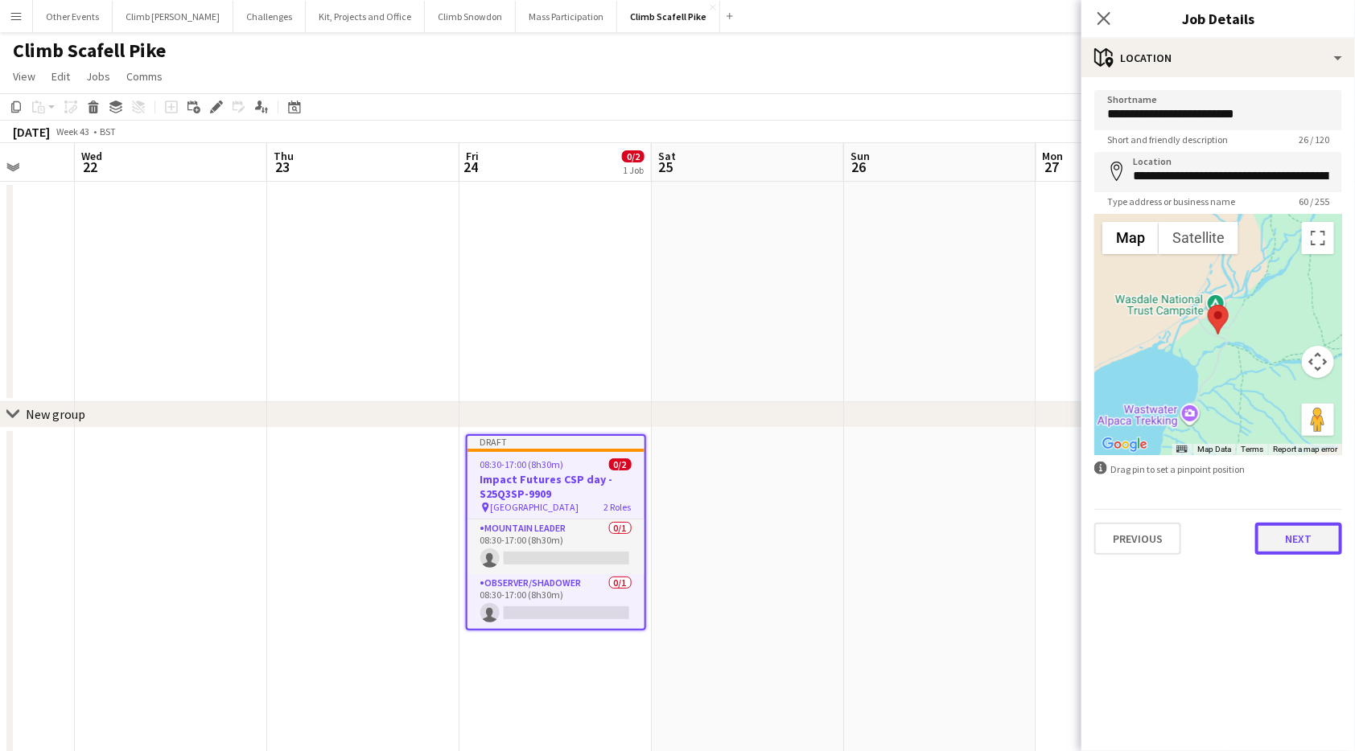
click at [1298, 545] on button "Next" at bounding box center [1298, 539] width 87 height 32
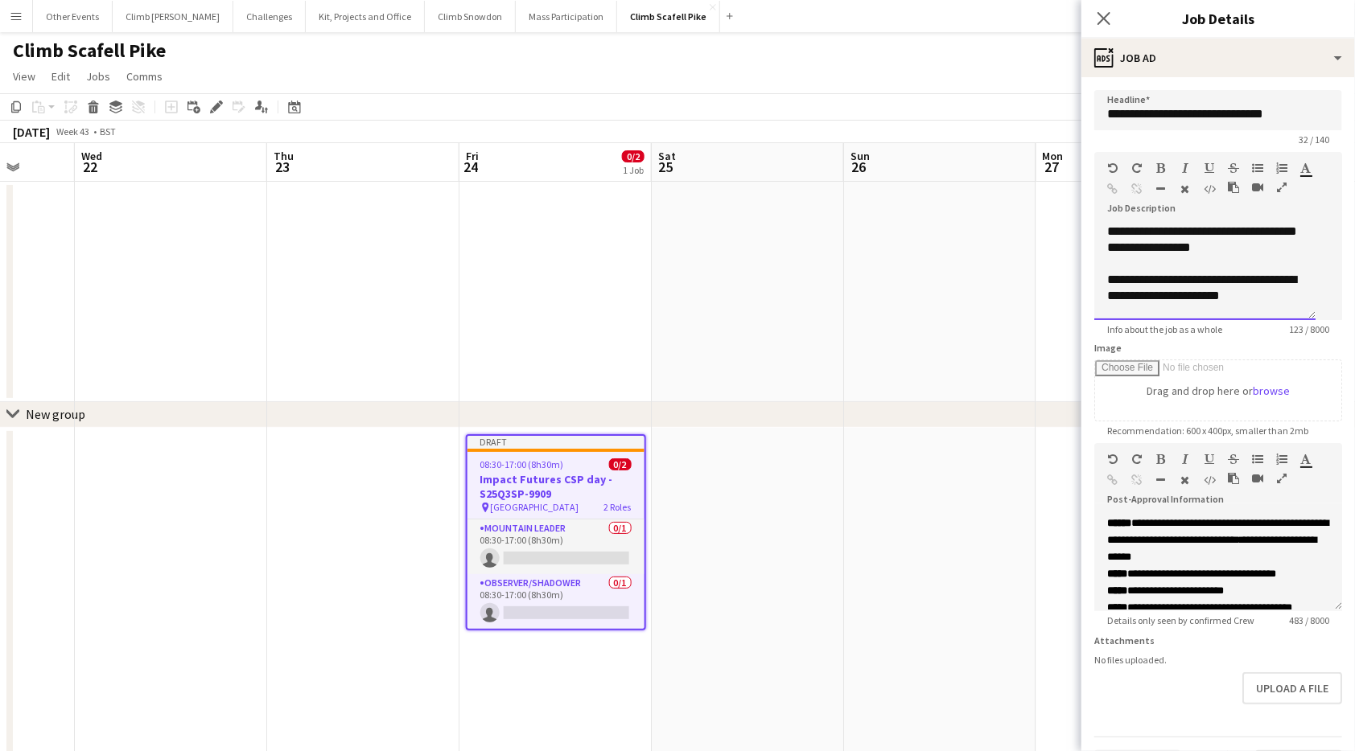
click at [1225, 267] on div "**********" at bounding box center [1204, 272] width 221 height 97
drag, startPoint x: 1230, startPoint y: 252, endPoint x: 1270, endPoint y: 254, distance: 40.3
click at [1270, 254] on div "**********" at bounding box center [1204, 272] width 221 height 97
drag, startPoint x: 1298, startPoint y: 235, endPoint x: 1260, endPoint y: 236, distance: 38.6
click at [1260, 236] on div "**********" at bounding box center [1211, 272] width 234 height 97
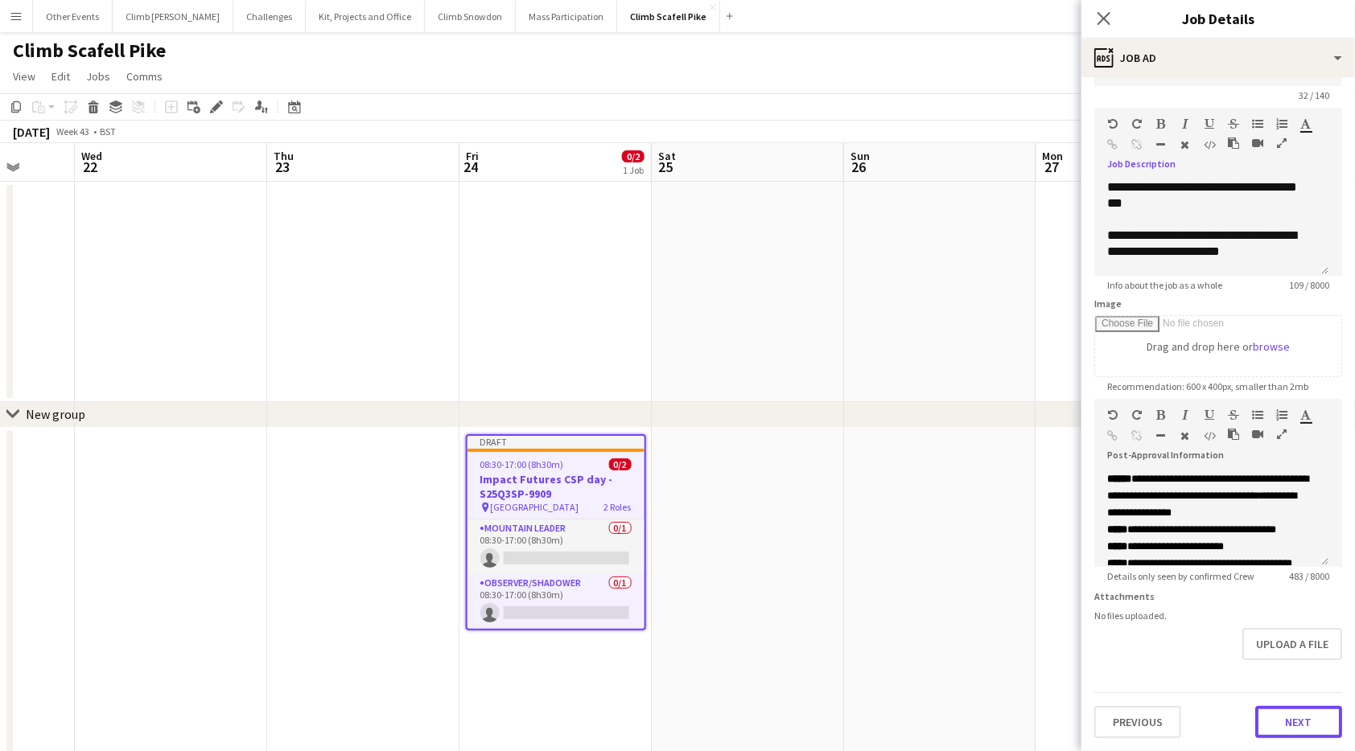
drag, startPoint x: 1296, startPoint y: 718, endPoint x: 1293, endPoint y: 693, distance: 25.1
click at [1295, 718] on button "Next" at bounding box center [1298, 722] width 87 height 32
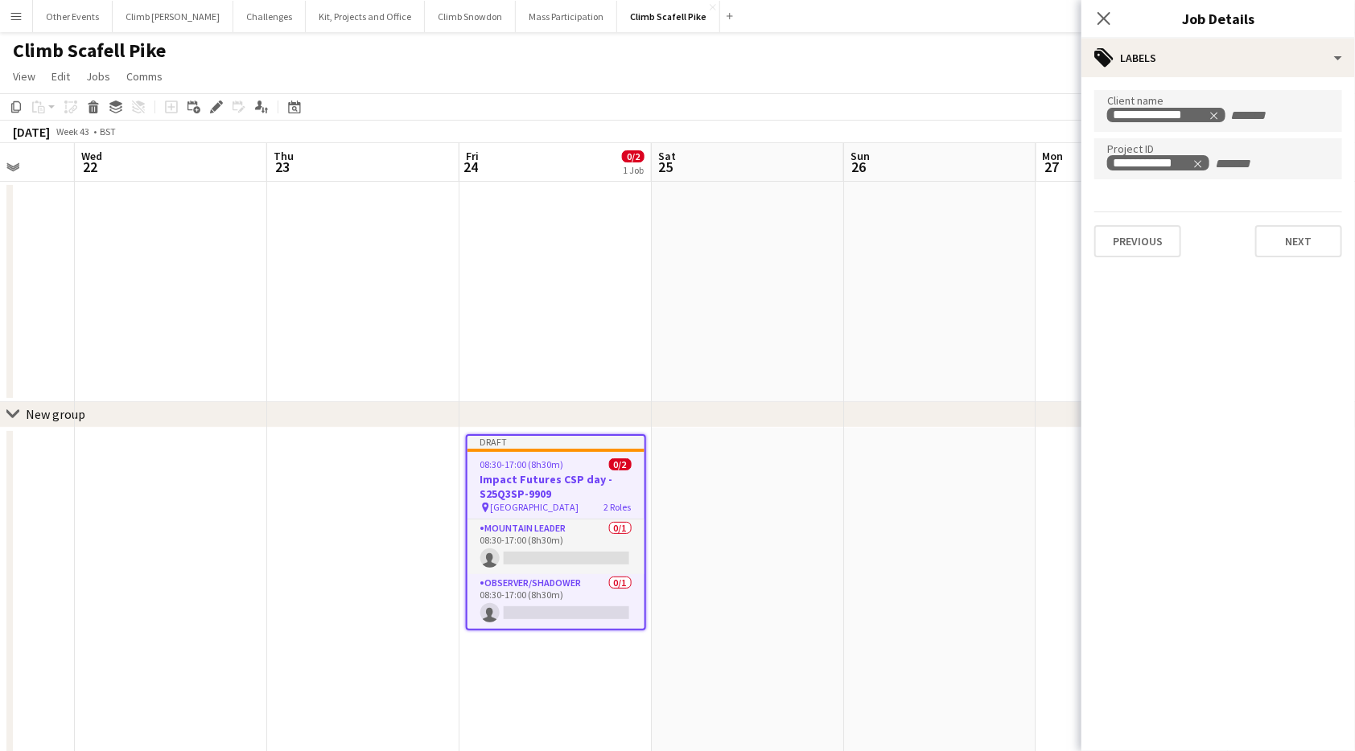
drag, startPoint x: 1197, startPoint y: 163, endPoint x: 1164, endPoint y: 152, distance: 34.6
click at [1198, 163] on icon "Remove tag" at bounding box center [1197, 163] width 11 height 11
click at [1187, 164] on input "Type to search project ID labels..." at bounding box center [1218, 164] width 222 height 14
paste input "**********"
type input "**********"
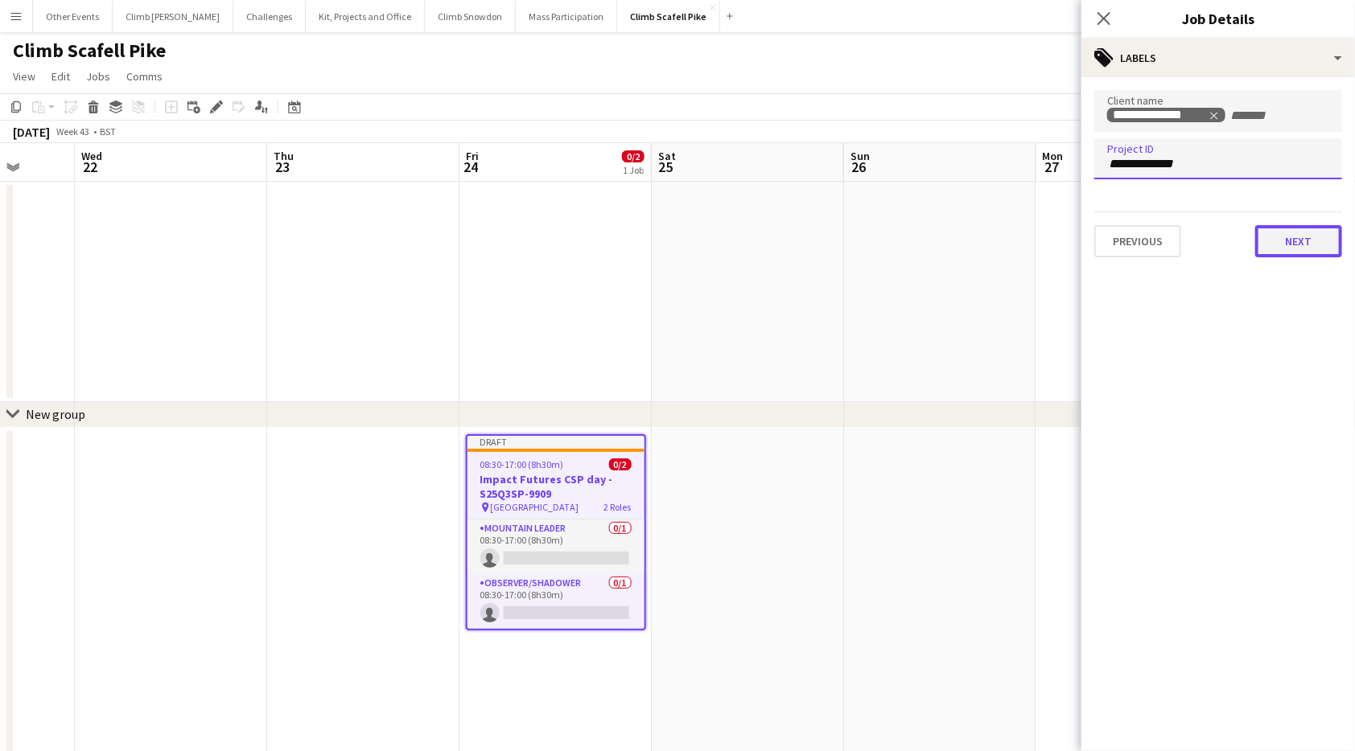
click at [1303, 240] on button "Next" at bounding box center [1298, 241] width 87 height 32
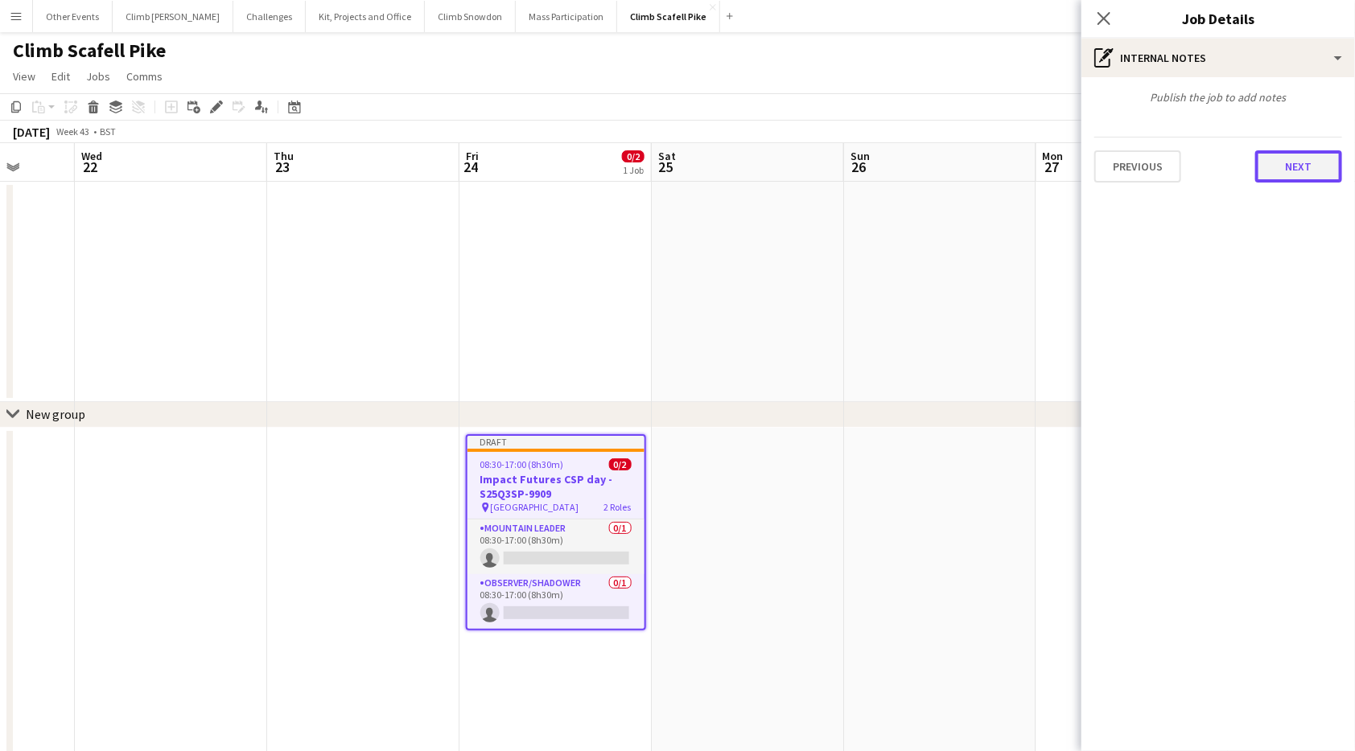
click at [1283, 162] on button "Next" at bounding box center [1298, 166] width 87 height 32
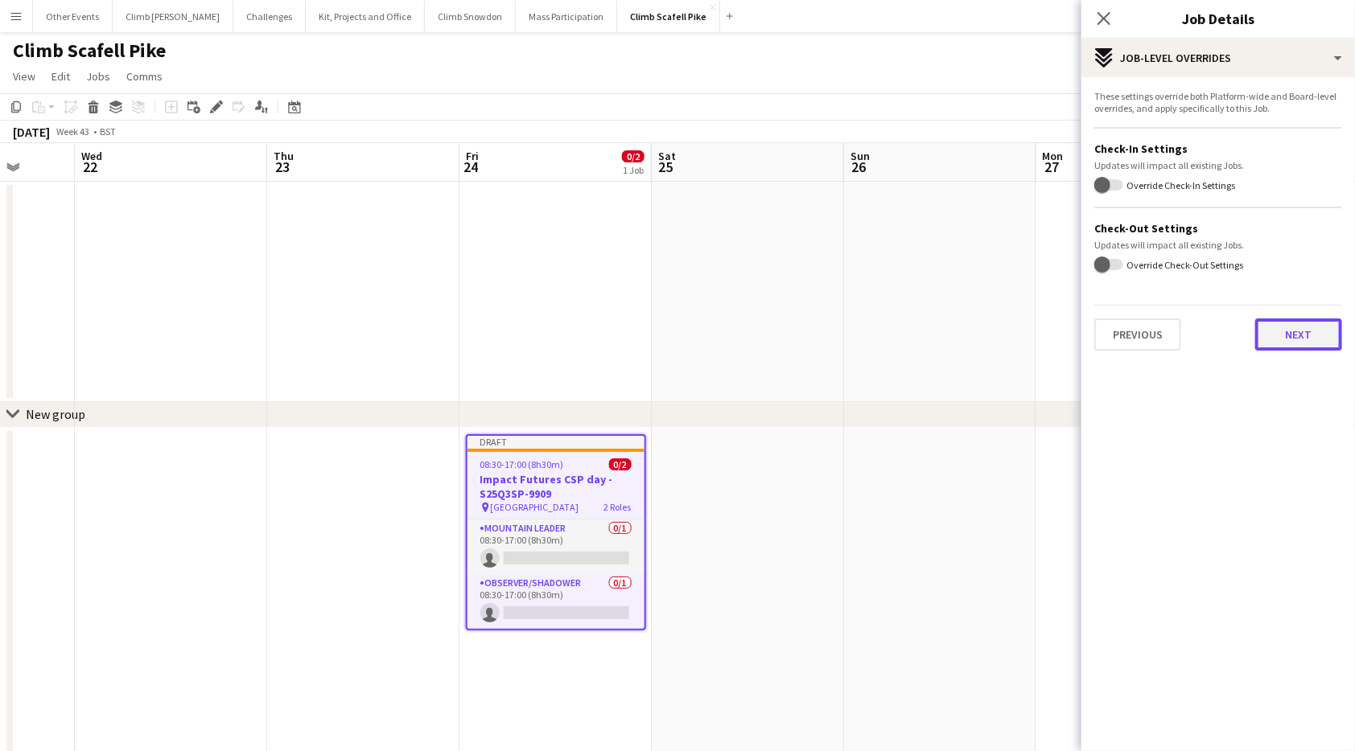
click at [1286, 338] on button "Next" at bounding box center [1298, 335] width 87 height 32
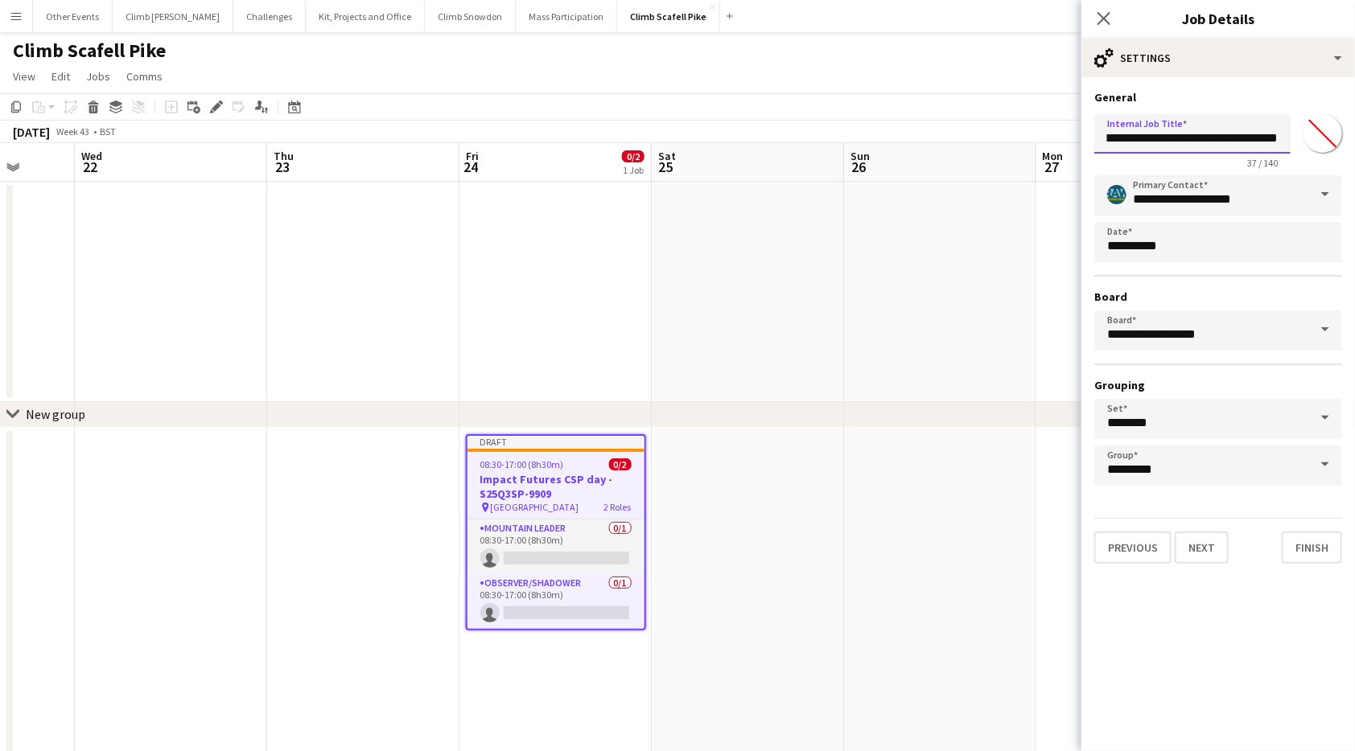
drag, startPoint x: 1244, startPoint y: 137, endPoint x: 1322, endPoint y: 136, distance: 78.0
click at [1319, 137] on div "**********" at bounding box center [1218, 138] width 248 height 61
paste input "*"
type input "**********"
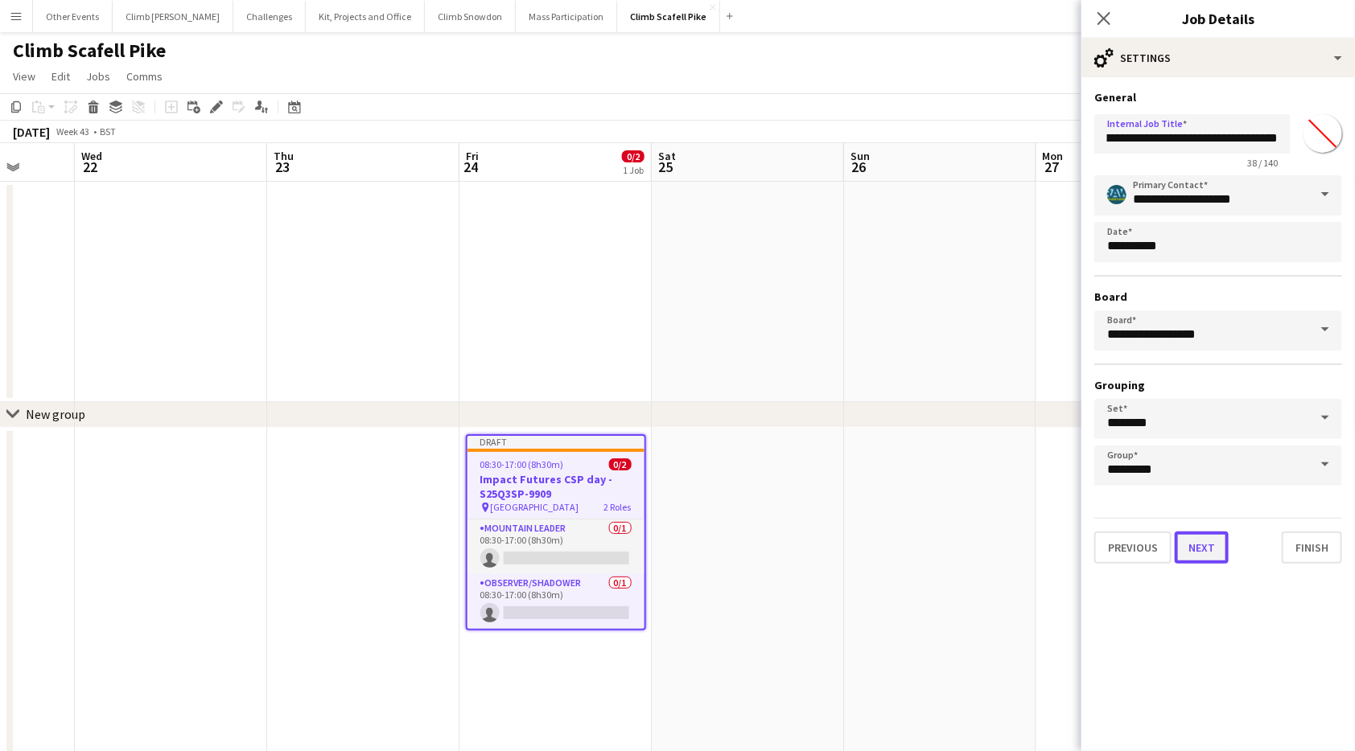
scroll to position [0, 0]
click at [1213, 549] on button "Next" at bounding box center [1202, 548] width 54 height 32
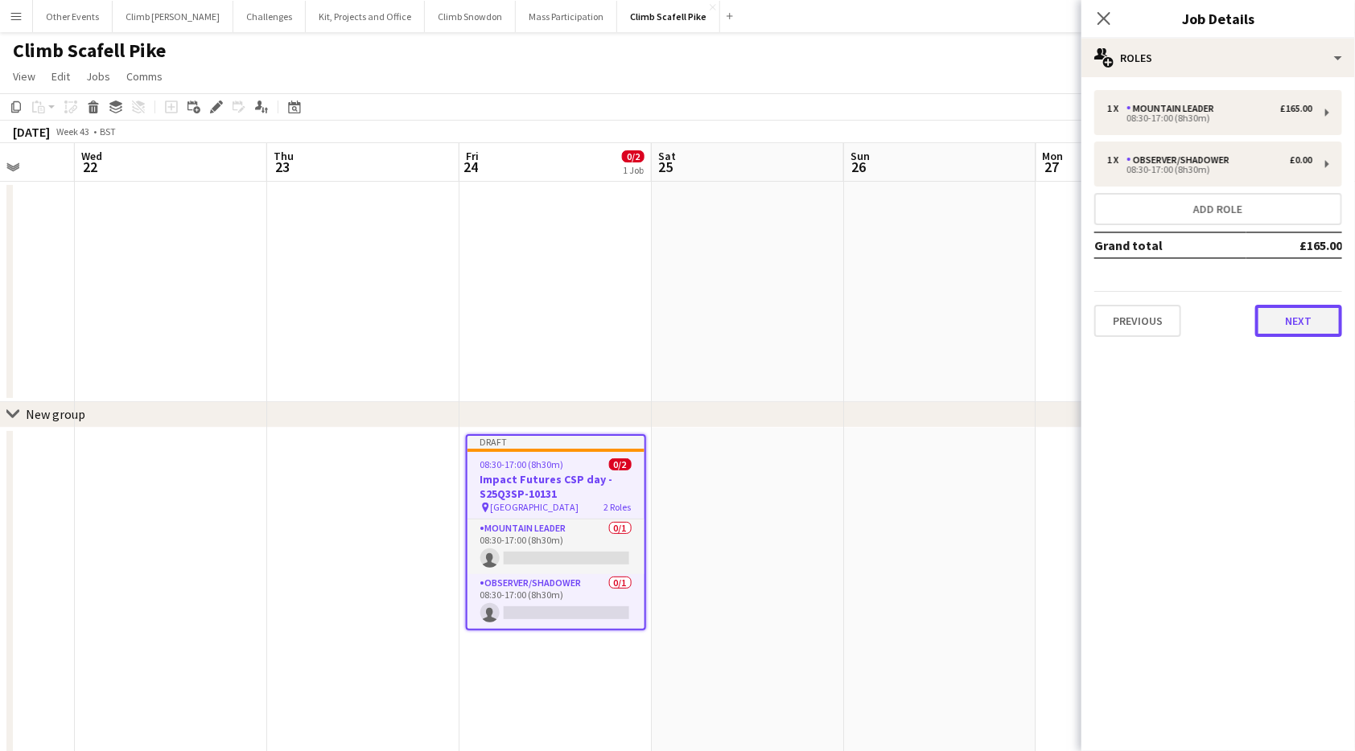
click at [1285, 308] on button "Next" at bounding box center [1298, 321] width 87 height 32
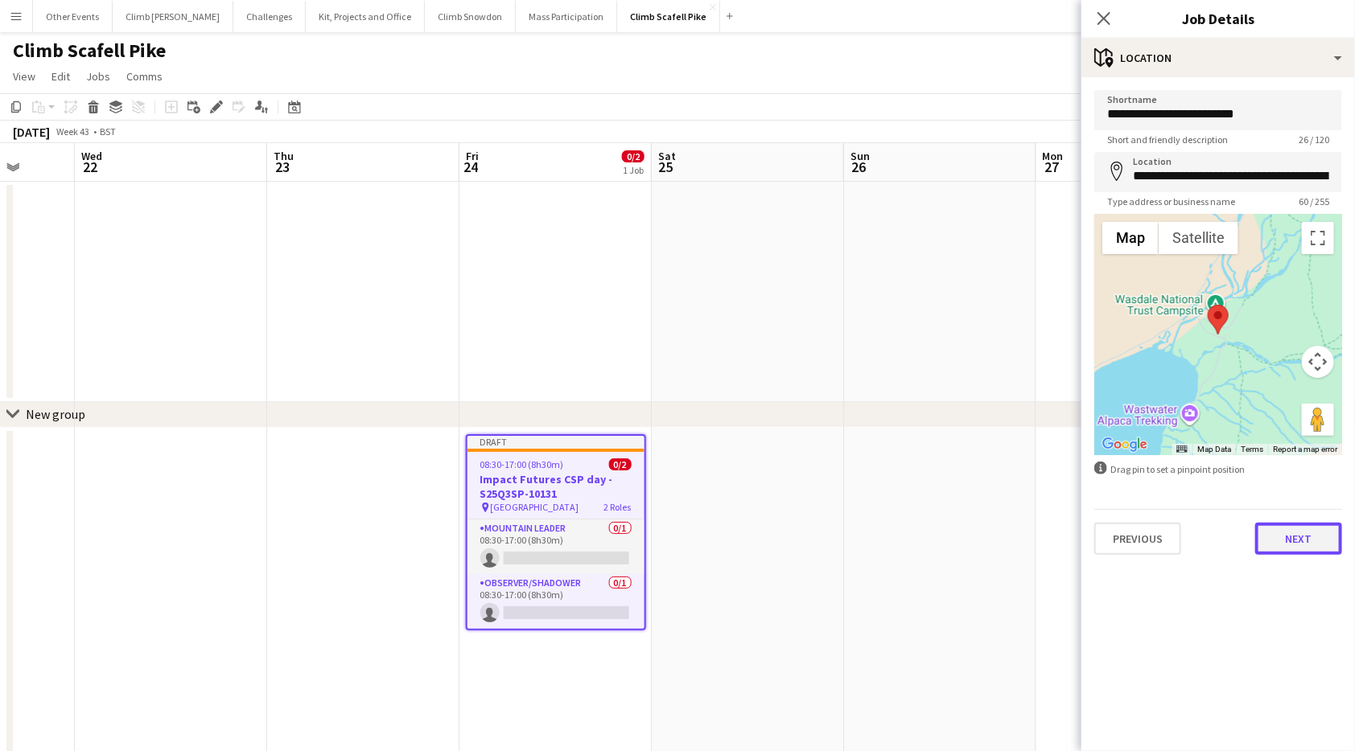
click at [1279, 540] on button "Next" at bounding box center [1298, 539] width 87 height 32
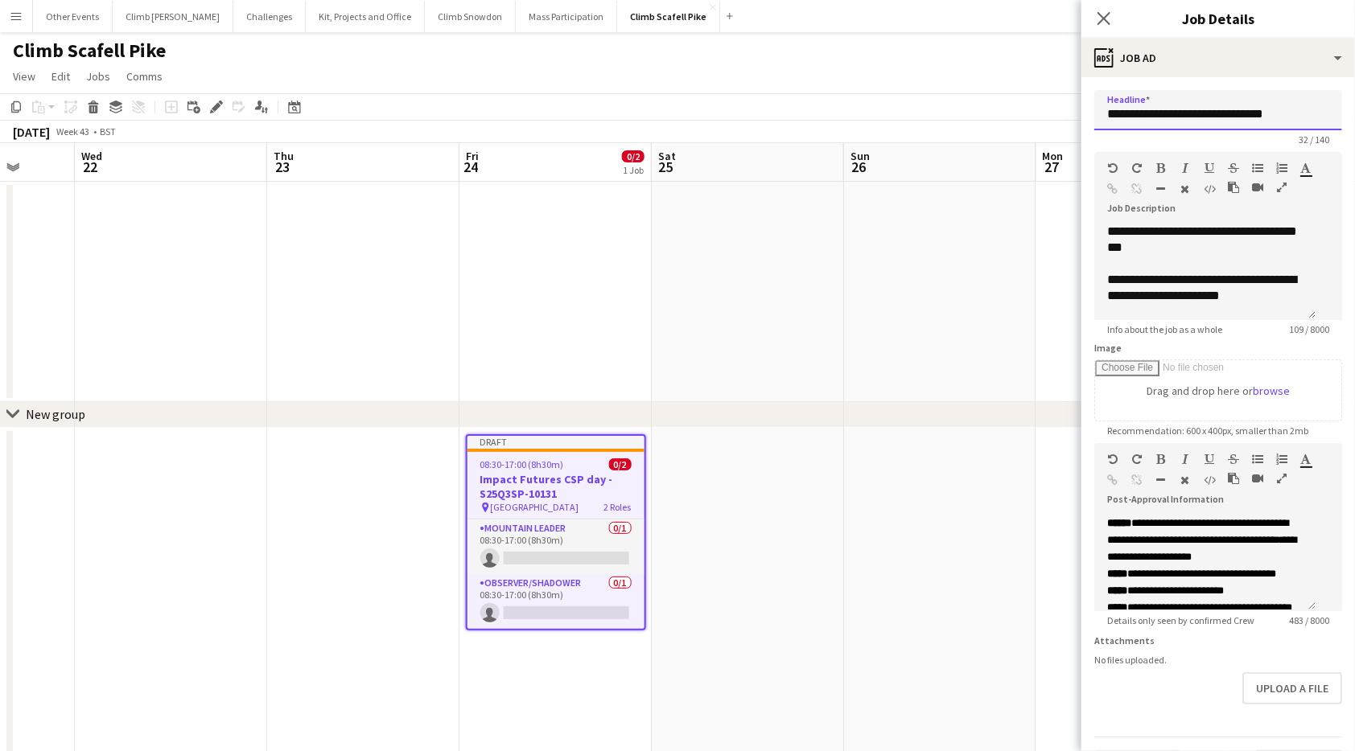
drag, startPoint x: 1286, startPoint y: 117, endPoint x: 1219, endPoint y: 117, distance: 67.6
click at [1219, 117] on input "**********" at bounding box center [1218, 110] width 248 height 40
paste input "*"
type input "**********"
click at [909, 507] on app-date-cell at bounding box center [940, 749] width 192 height 643
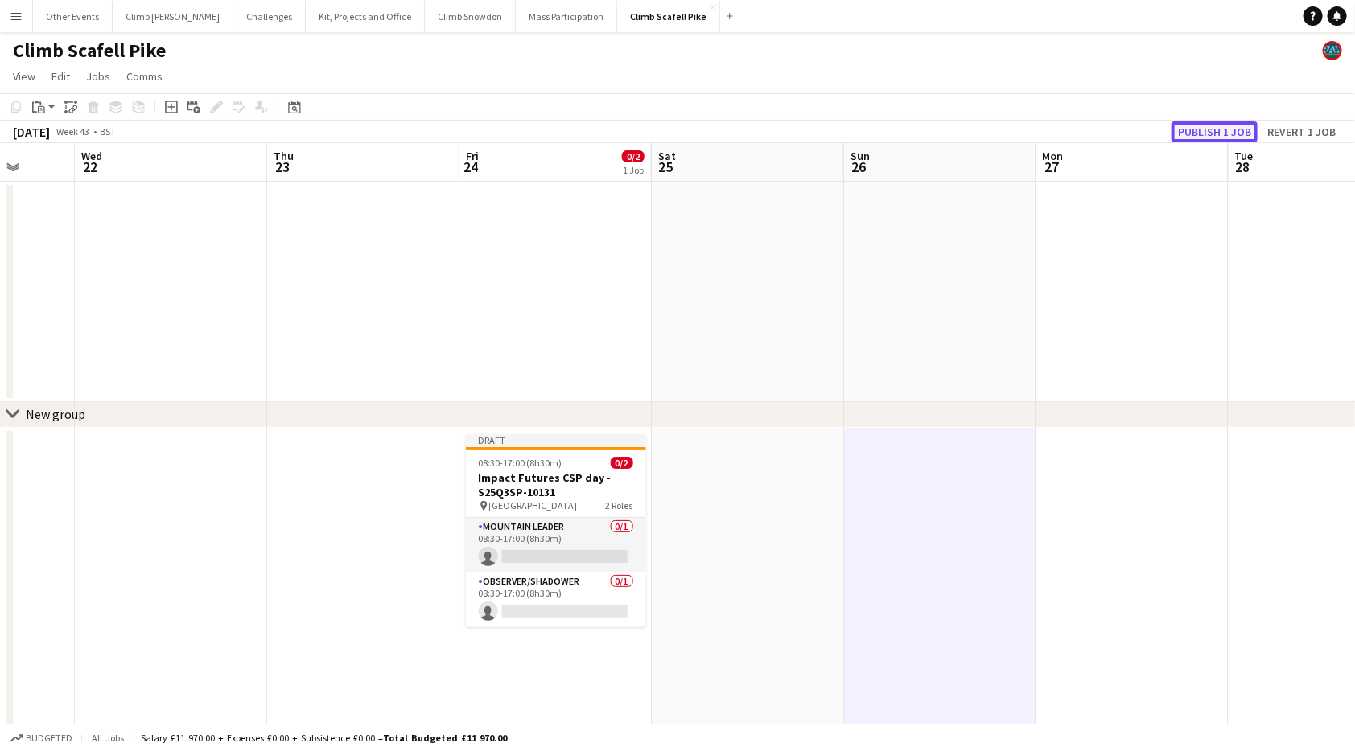
click at [1234, 127] on button "Publish 1 job" at bounding box center [1214, 131] width 86 height 21
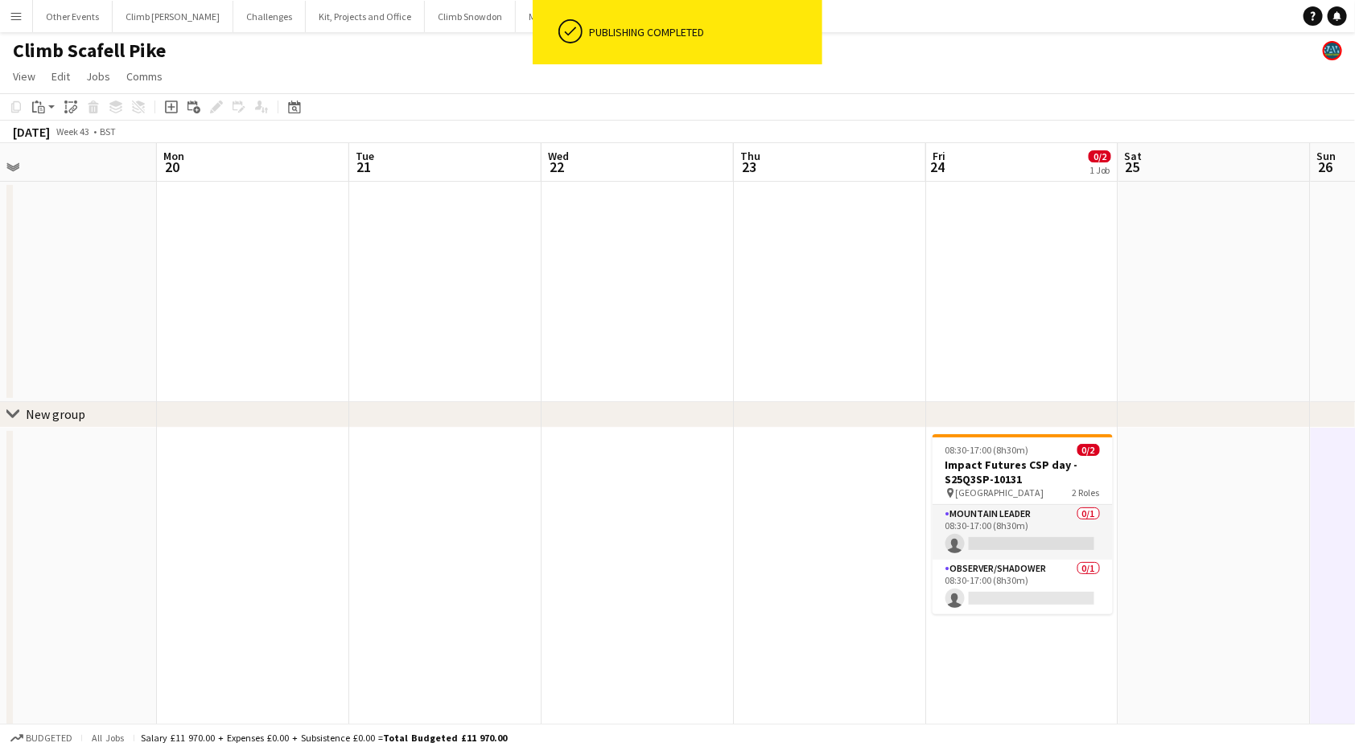
drag, startPoint x: 251, startPoint y: 558, endPoint x: 295, endPoint y: 554, distance: 44.4
click at [718, 504] on app-calendar-viewport "Fri 17 Sat 18 Sun 19 Mon 20 Tue 21 Wed 22 Thu 23 Fri 24 0/2 1 Job Sat 25 Sun 26…" at bounding box center [677, 606] width 1355 height 927
drag, startPoint x: 285, startPoint y: 557, endPoint x: 677, endPoint y: 513, distance: 395.0
click at [677, 513] on app-calendar-viewport "Fri 17 Sat 18 Sun 19 Mon 20 Tue 21 Wed 22 Thu 23 Fri 24 0/2 1 Job Sat 25 Sun 26…" at bounding box center [677, 606] width 1355 height 927
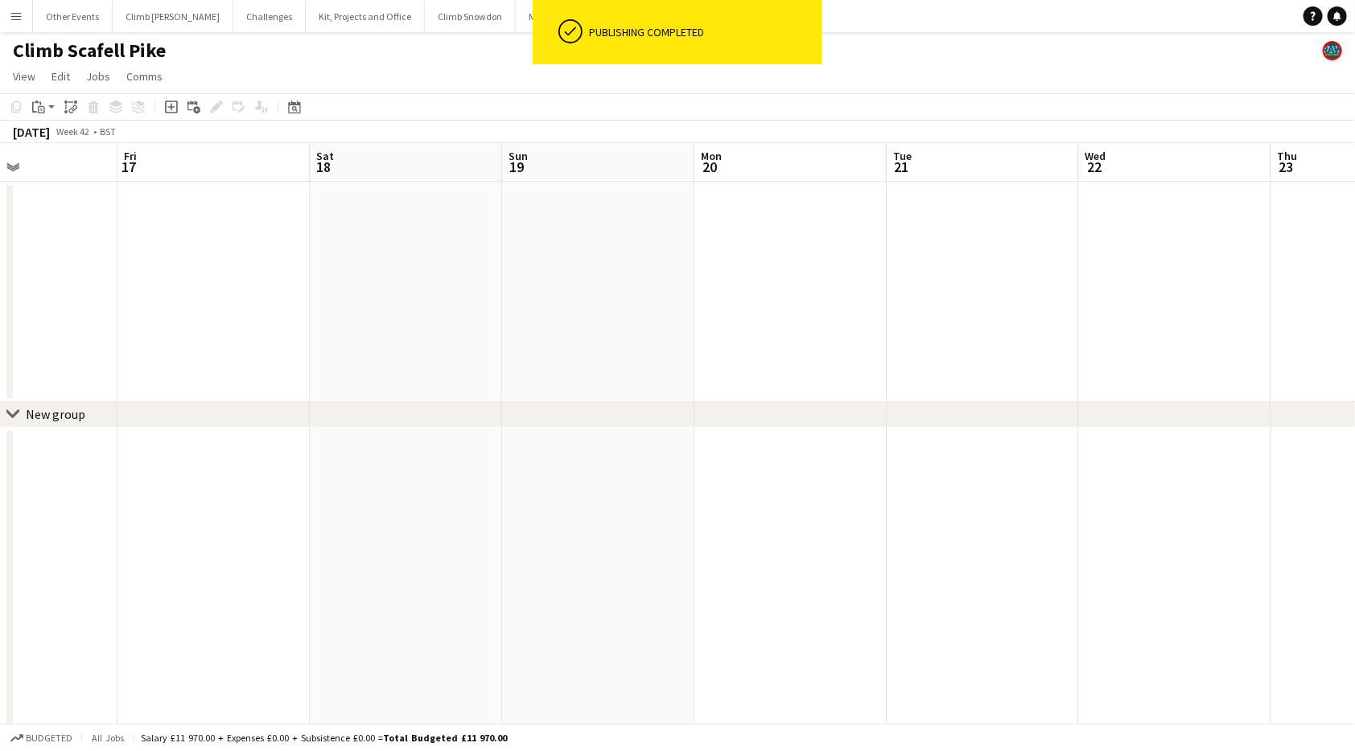
drag, startPoint x: 573, startPoint y: 581, endPoint x: 932, endPoint y: 513, distance: 365.1
click at [931, 514] on app-calendar-viewport "Tue 14 Wed 15 Thu 16 Fri 17 Sat 18 Sun 19 Mon 20 Tue 21 Wed 22 Thu 23 Fri 24 0/…" at bounding box center [677, 606] width 1355 height 927
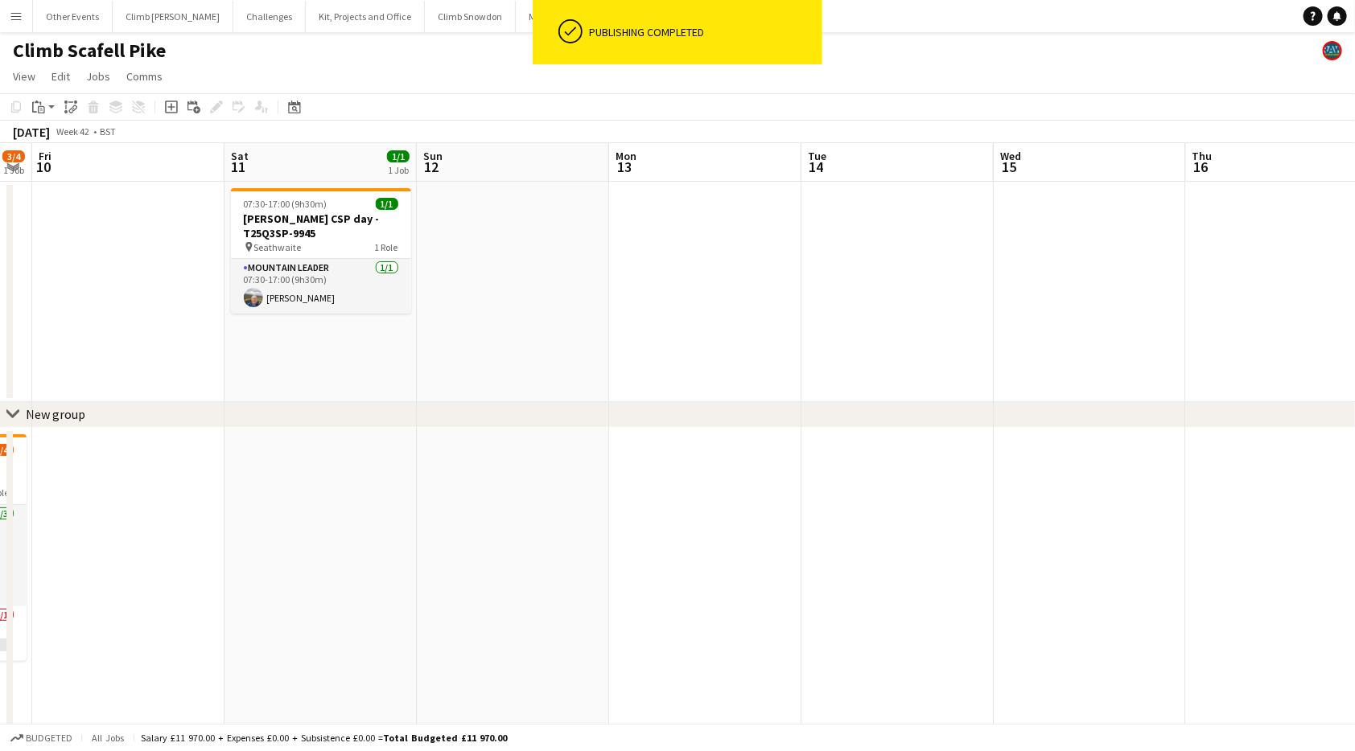
drag, startPoint x: 879, startPoint y: 594, endPoint x: 1019, endPoint y: 549, distance: 146.8
click at [1090, 556] on app-calendar-viewport "Wed 8 Thu 9 3/4 1 Job Fri 10 Sat 11 1/1 1 Job Sun 12 Mon 13 Tue 14 Wed 15 Thu 1…" at bounding box center [677, 606] width 1355 height 927
drag, startPoint x: 422, startPoint y: 645, endPoint x: 953, endPoint y: 562, distance: 538.2
click at [1044, 566] on app-calendar-viewport "Wed 8 Thu 9 3/4 1 Job Fri 10 Sat 11 1/1 1 Job Sun 12 Mon 13 Tue 14 Wed 15 Thu 1…" at bounding box center [677, 606] width 1355 height 927
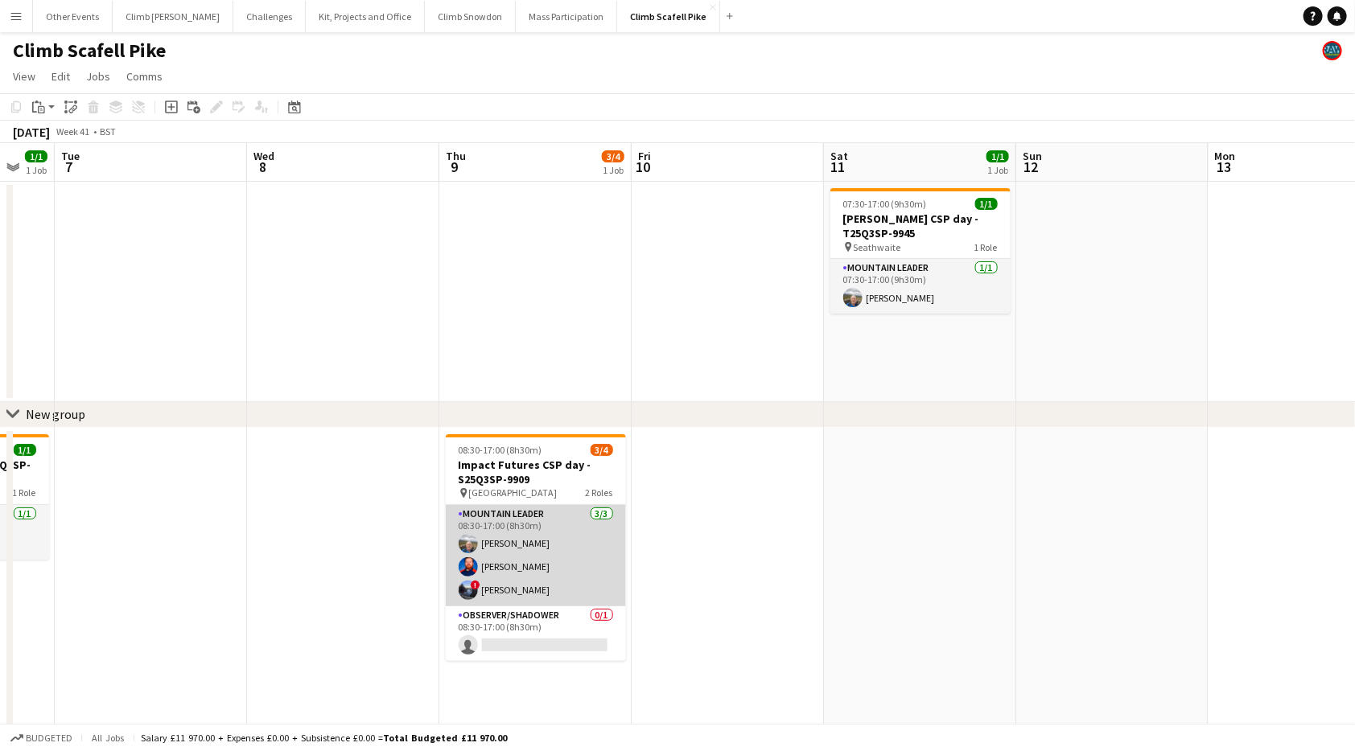
click at [530, 566] on app-card-role "Mountain Leader [DATE] 08:30-17:00 (8h30m) [PERSON_NAME] [PERSON_NAME] ! [PERSO…" at bounding box center [536, 555] width 180 height 101
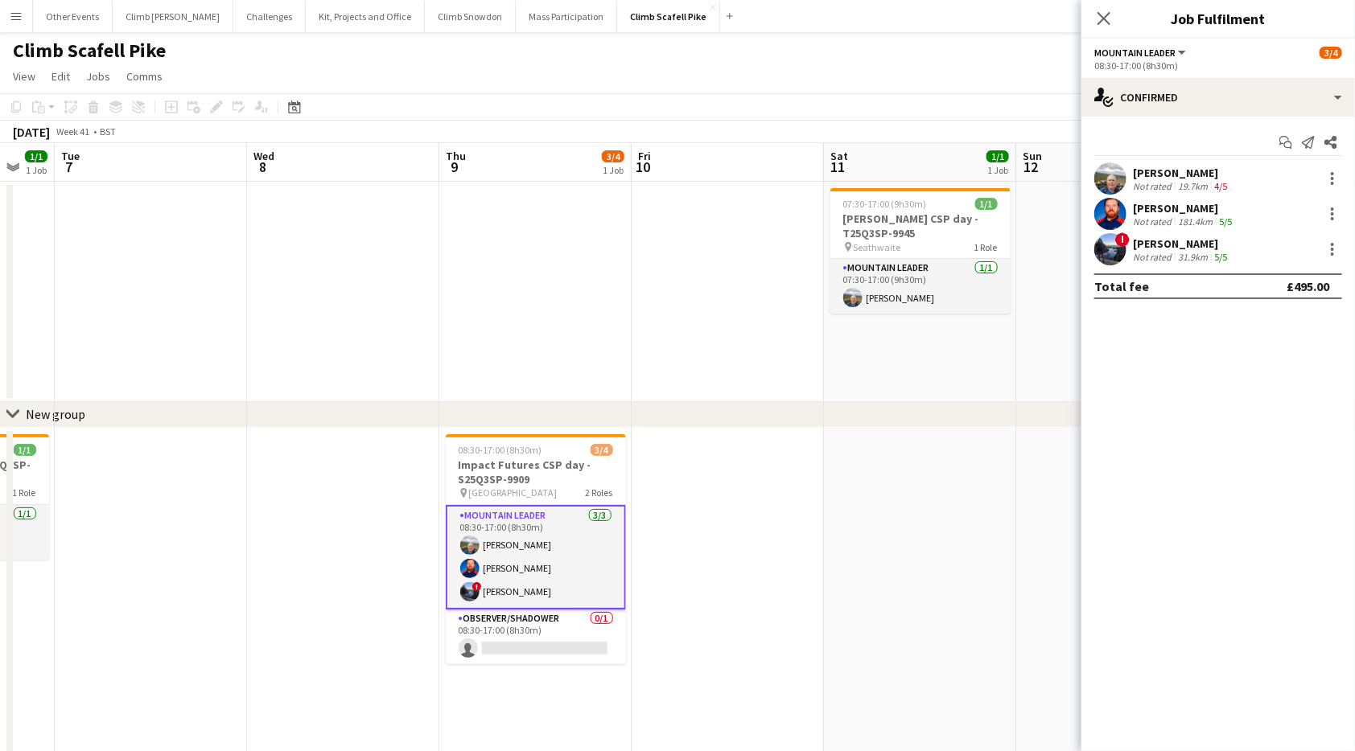
click at [1110, 207] on app-user-avatar at bounding box center [1110, 214] width 32 height 32
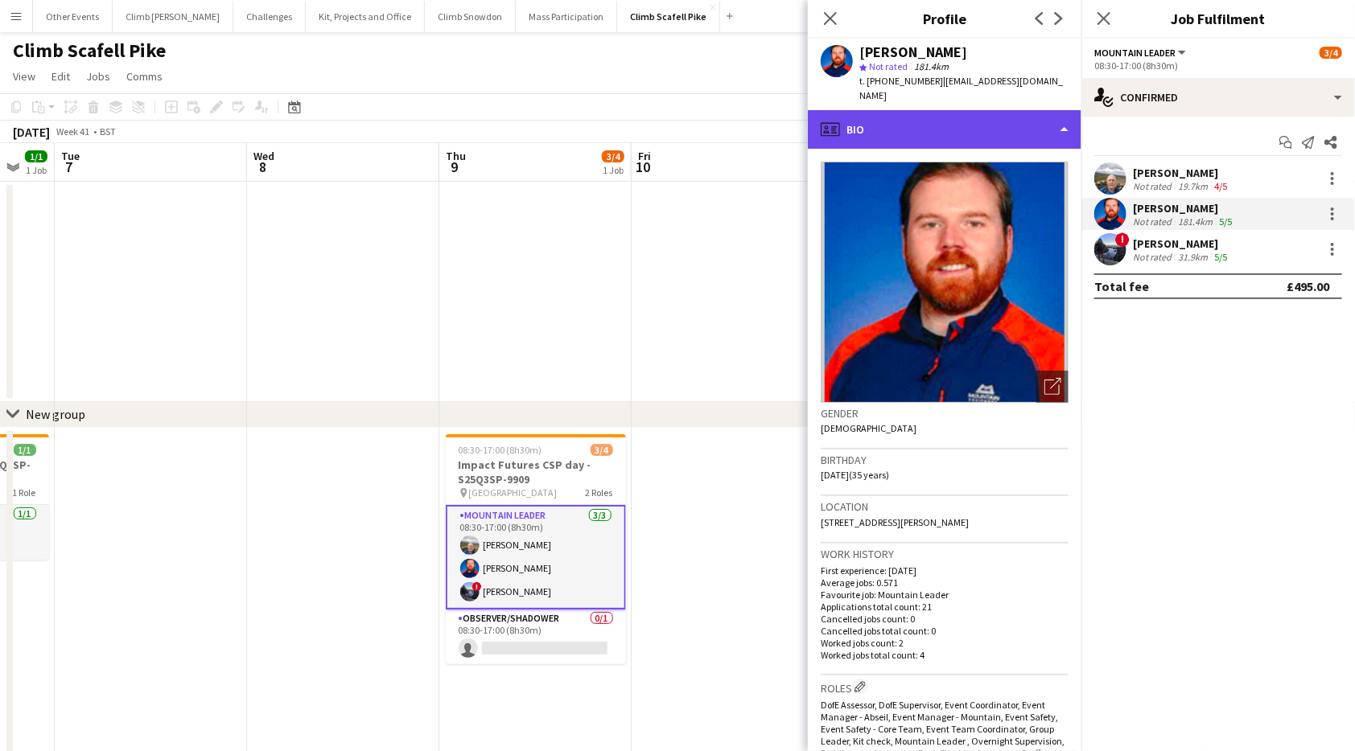
click at [1001, 117] on div "profile Bio" at bounding box center [945, 129] width 274 height 39
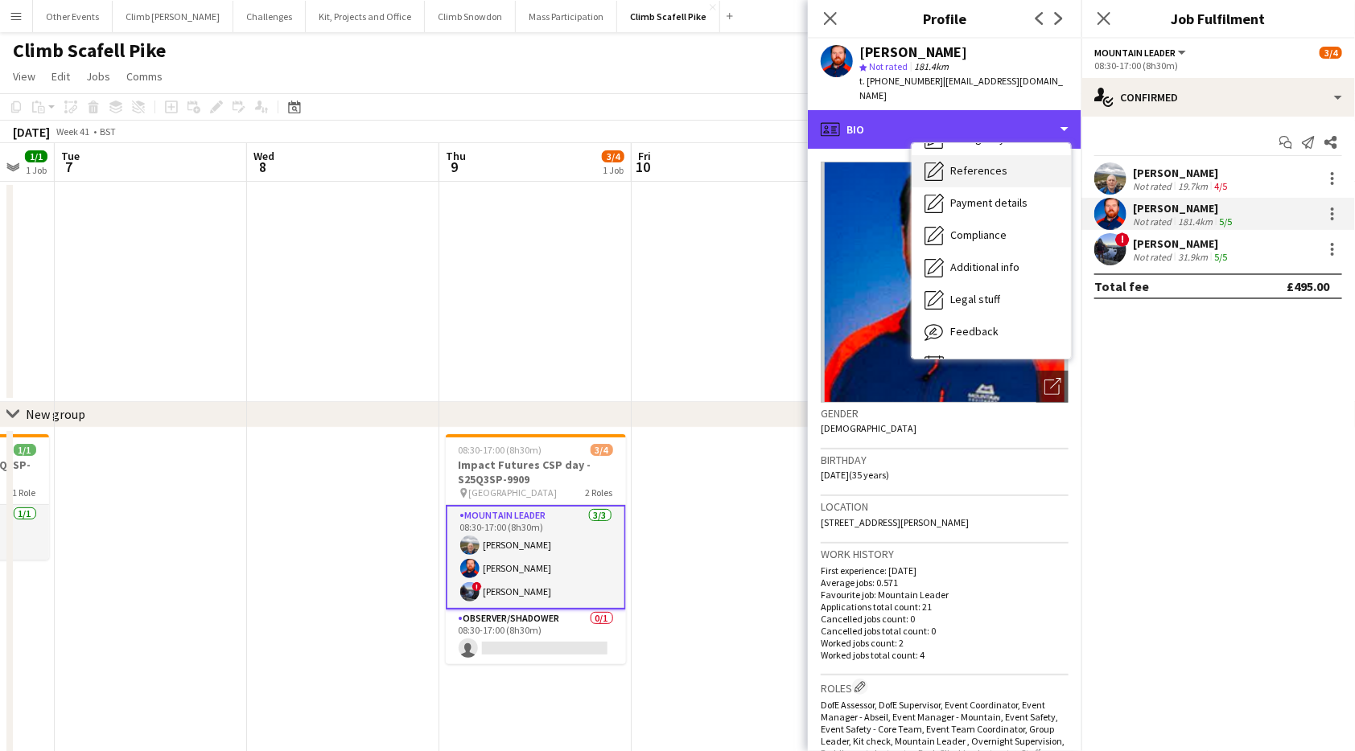
scroll to position [183, 0]
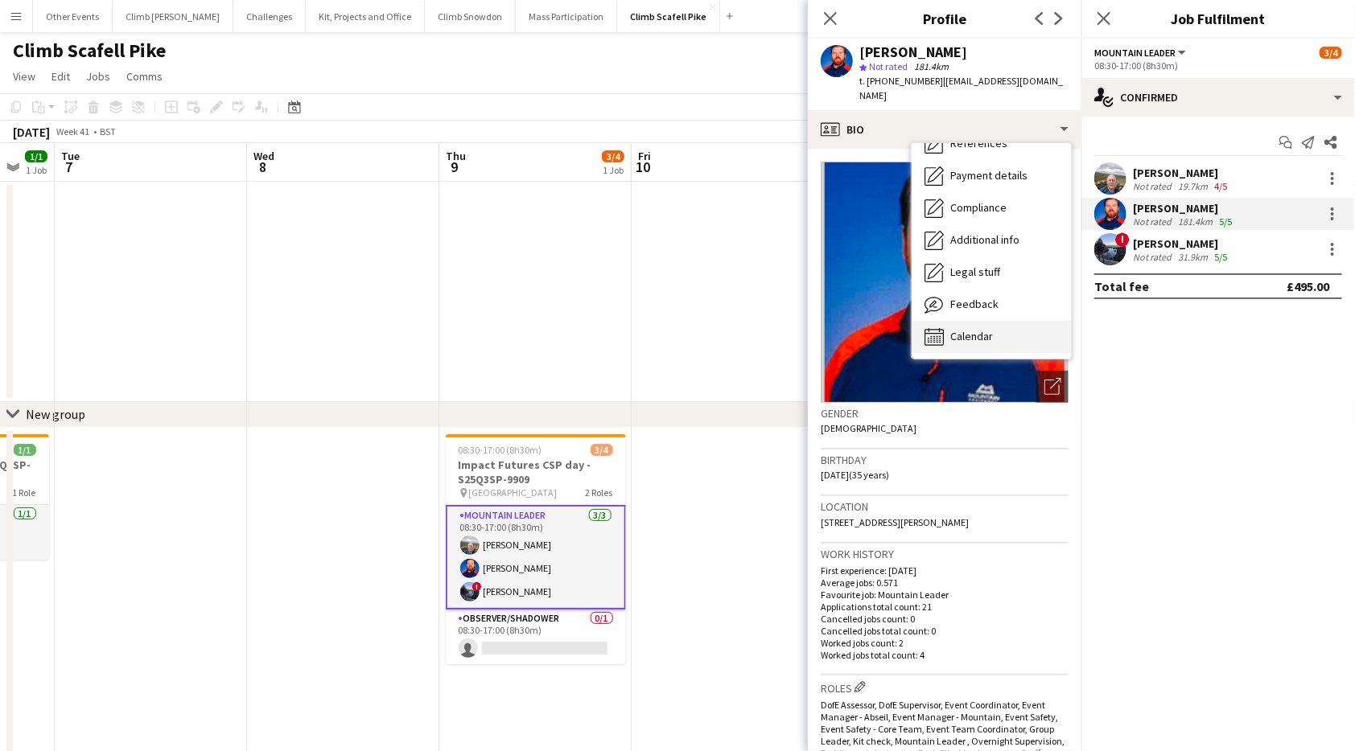
click at [998, 321] on div "Calendar Calendar" at bounding box center [991, 337] width 159 height 32
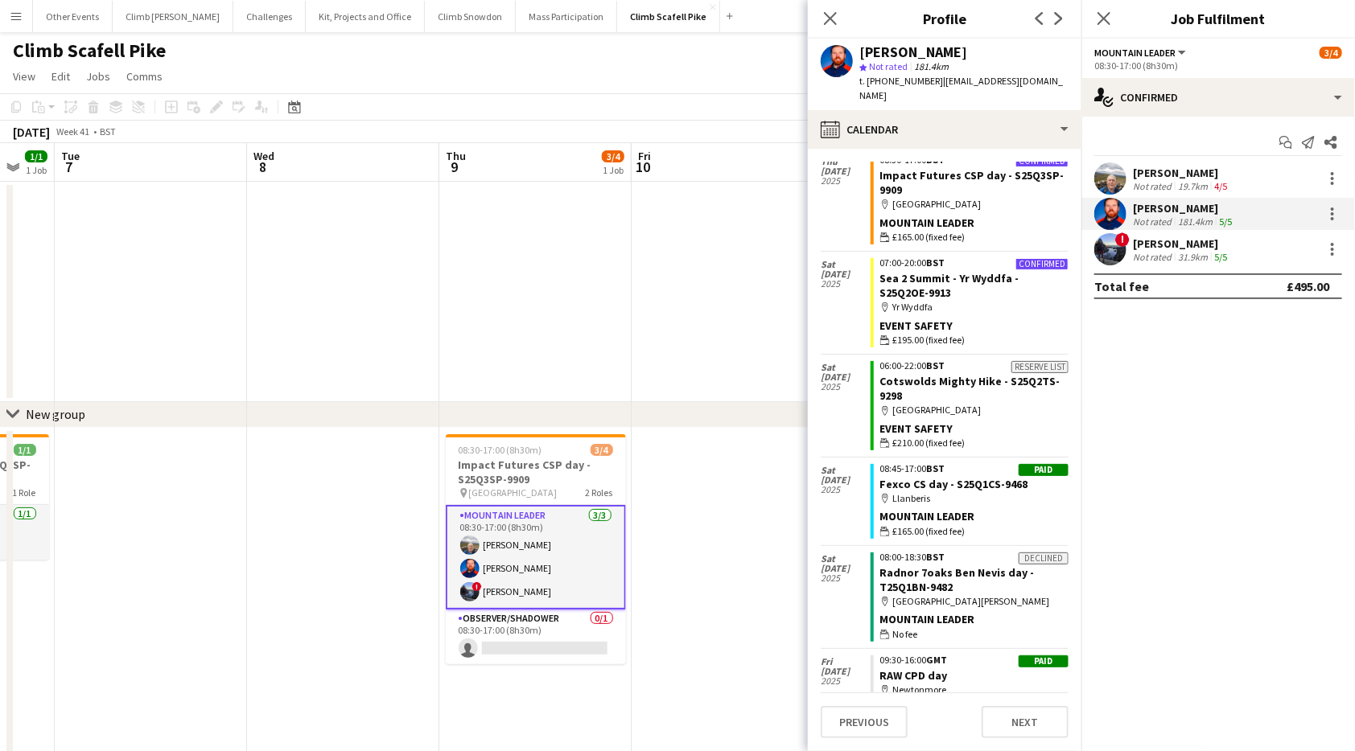
scroll to position [1188, 0]
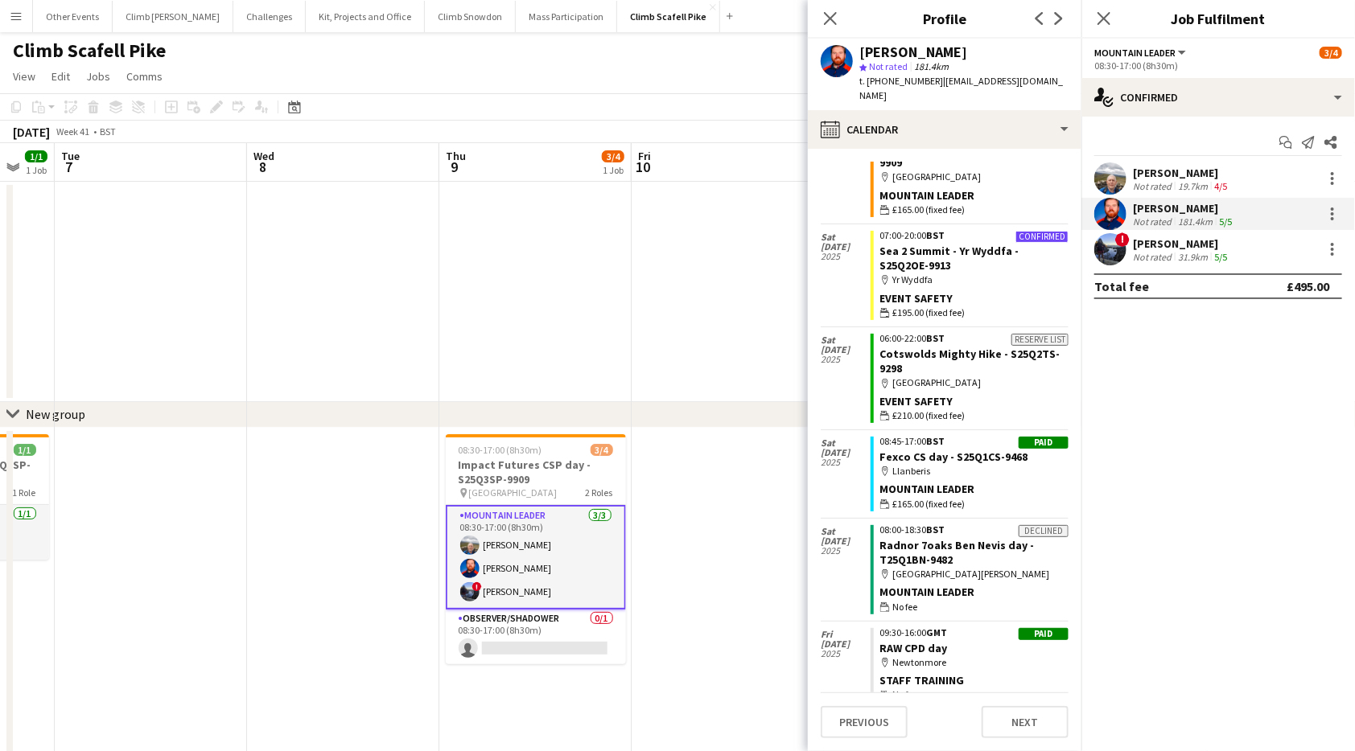
click at [1119, 251] on app-user-avatar at bounding box center [1110, 249] width 32 height 32
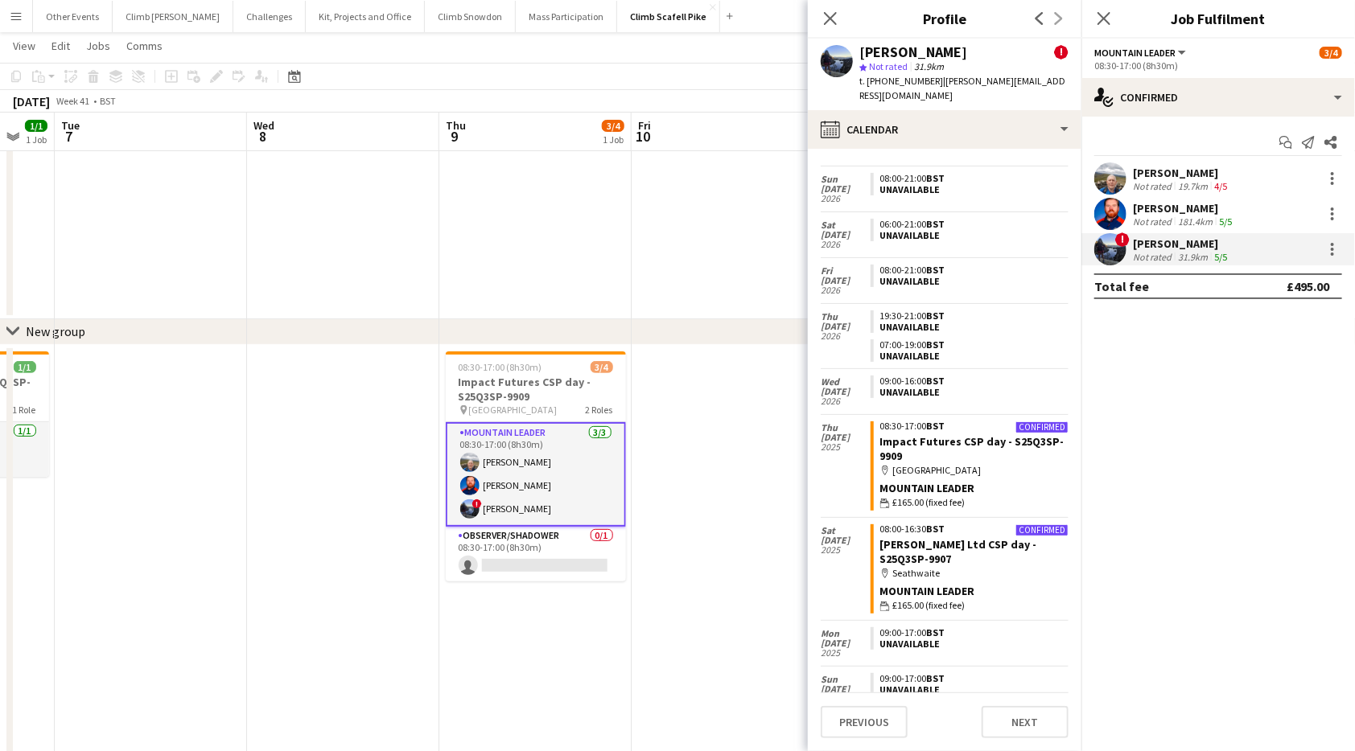
scroll to position [0, 0]
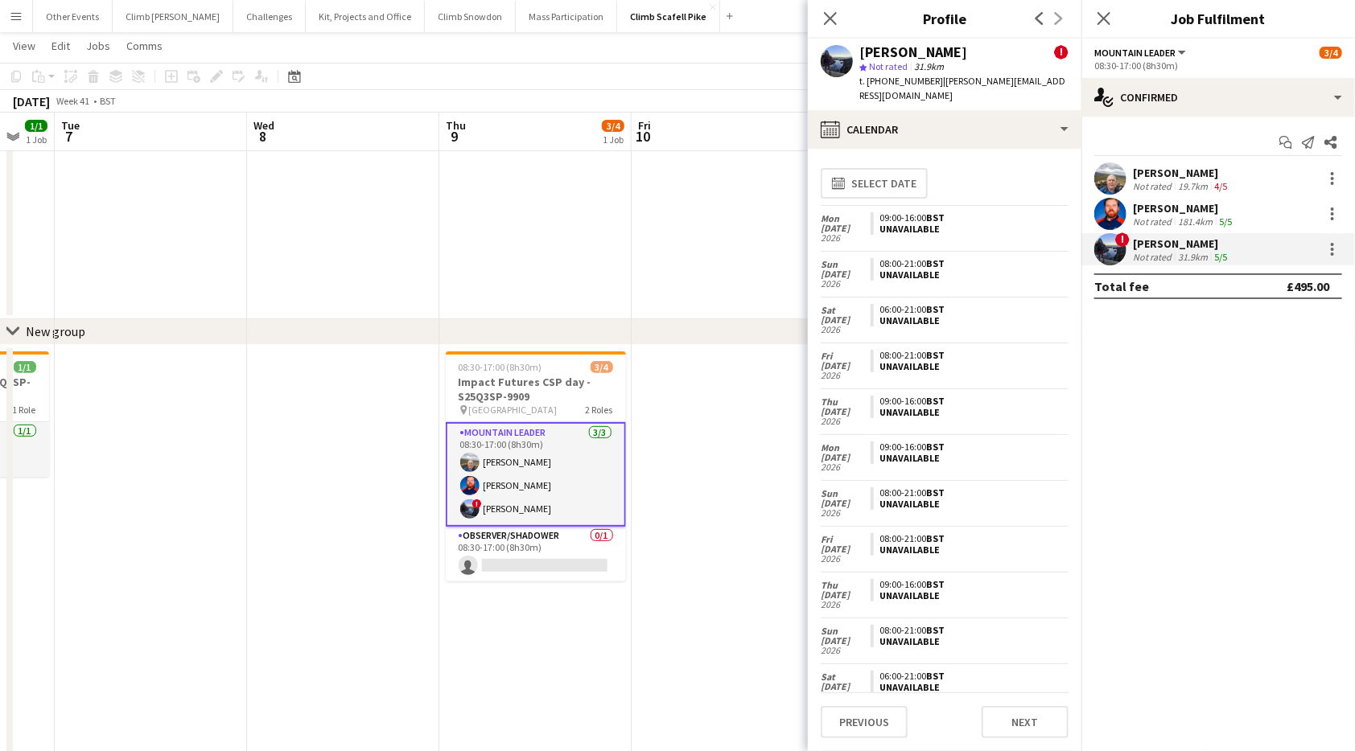
click at [984, 86] on span "| [PERSON_NAME][EMAIL_ADDRESS][DOMAIN_NAME]" at bounding box center [962, 88] width 206 height 27
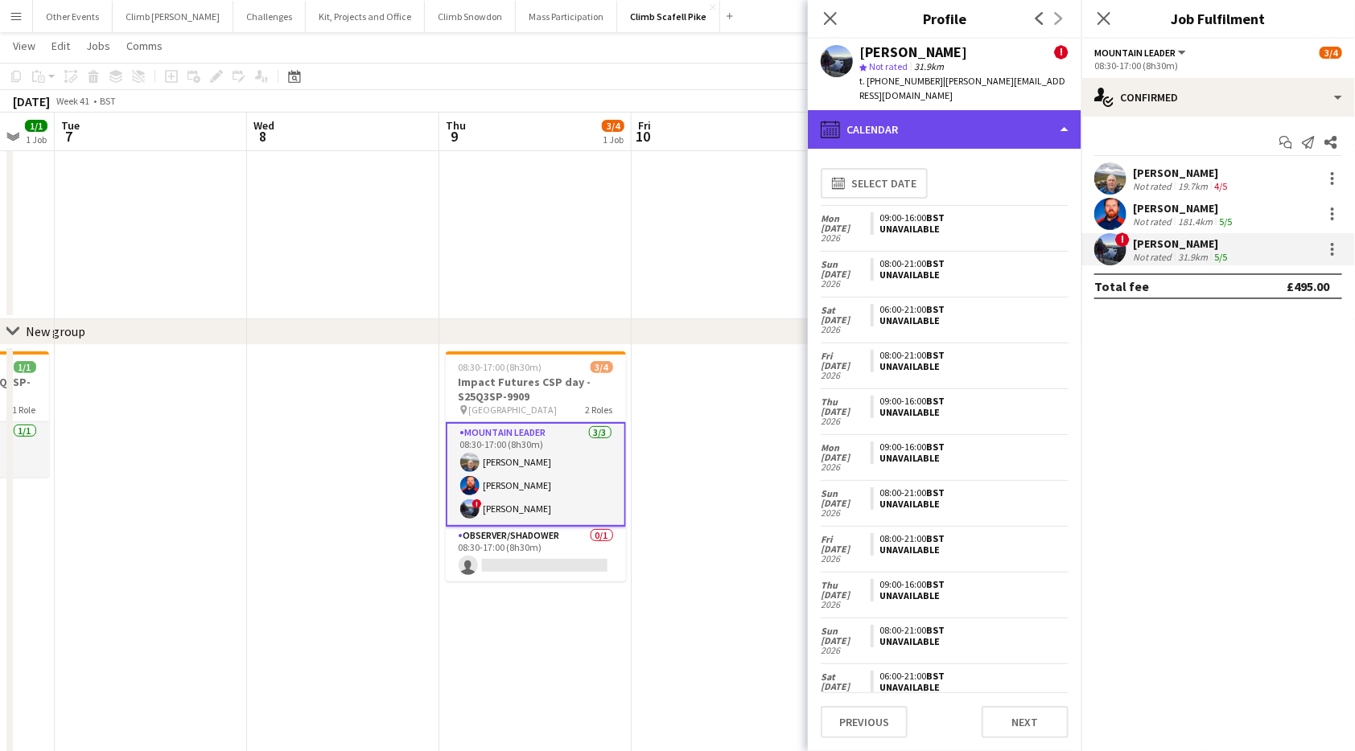
click at [985, 110] on div "calendar-full Calendar" at bounding box center [945, 129] width 274 height 39
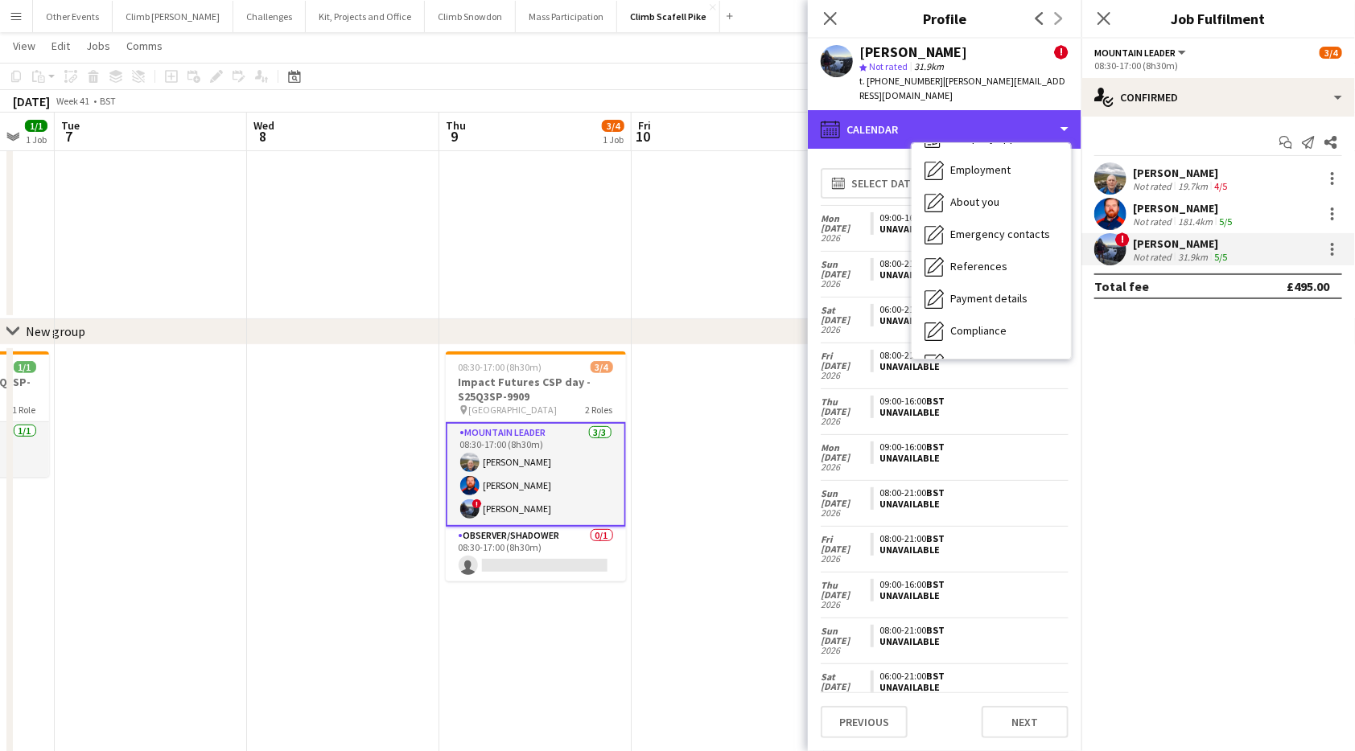
scroll to position [183, 0]
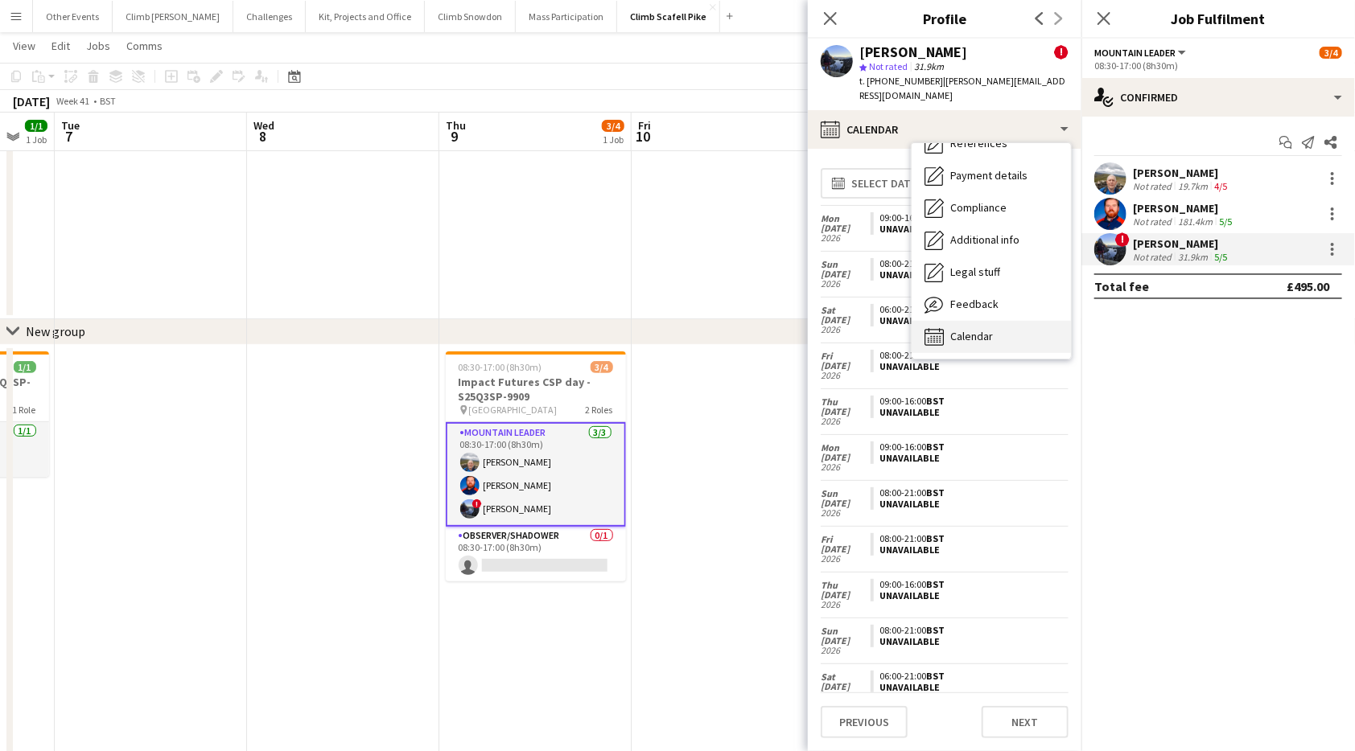
click at [1002, 321] on div "Calendar Calendar" at bounding box center [991, 337] width 159 height 32
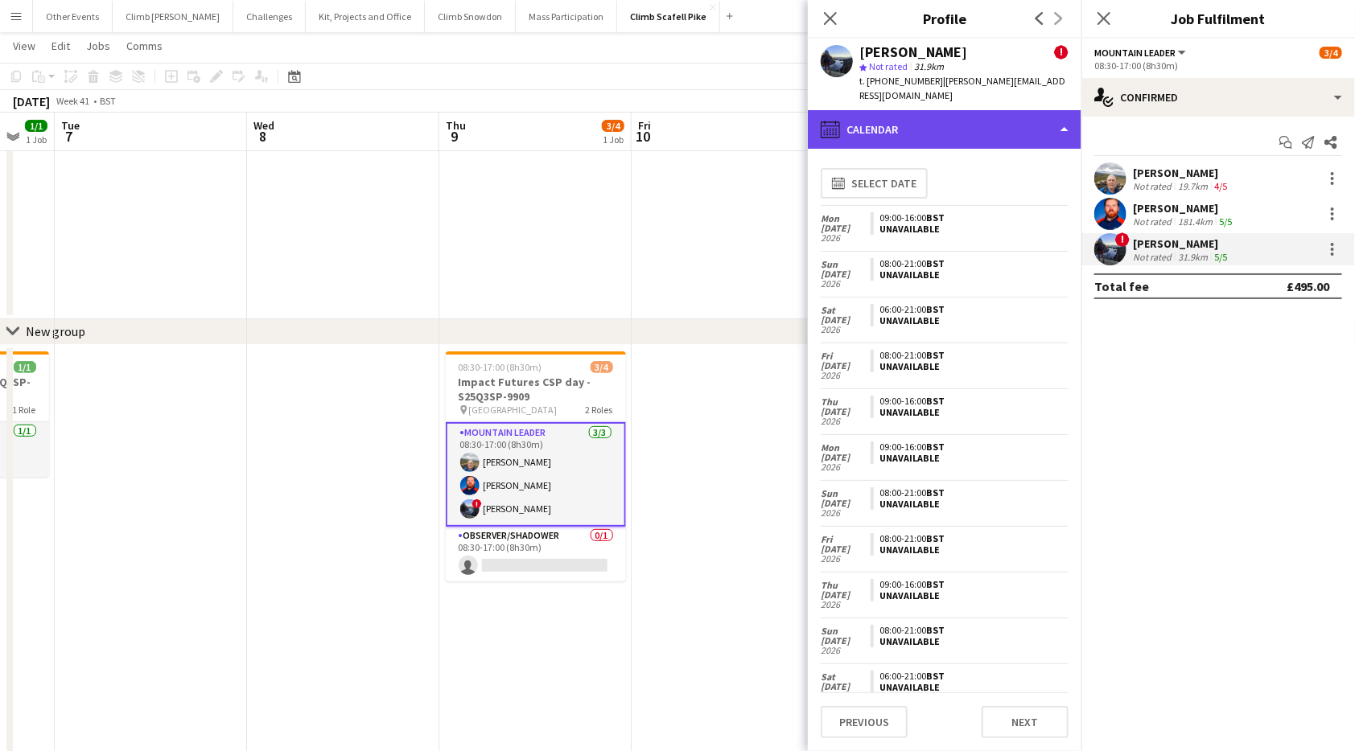
click at [989, 120] on div "calendar-full Calendar" at bounding box center [945, 129] width 274 height 39
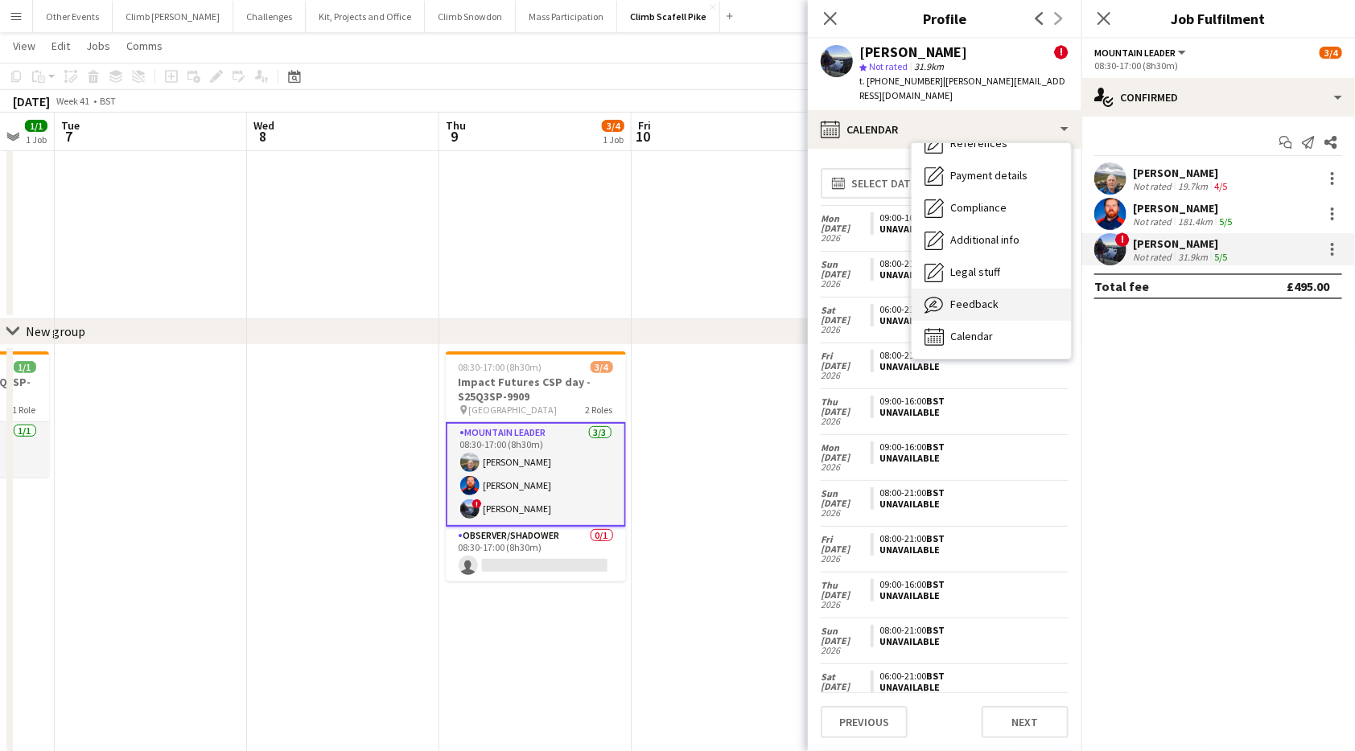
click at [990, 297] on span "Feedback" at bounding box center [974, 304] width 48 height 14
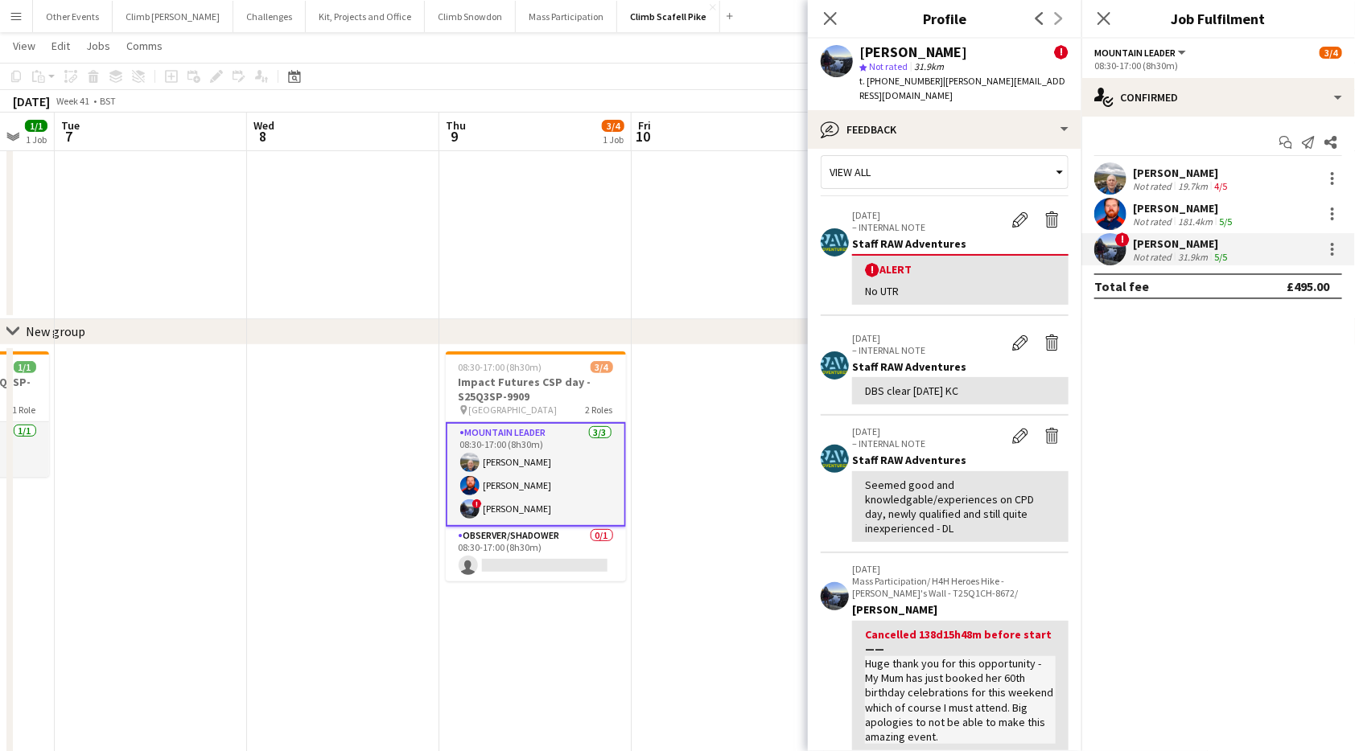
scroll to position [0, 0]
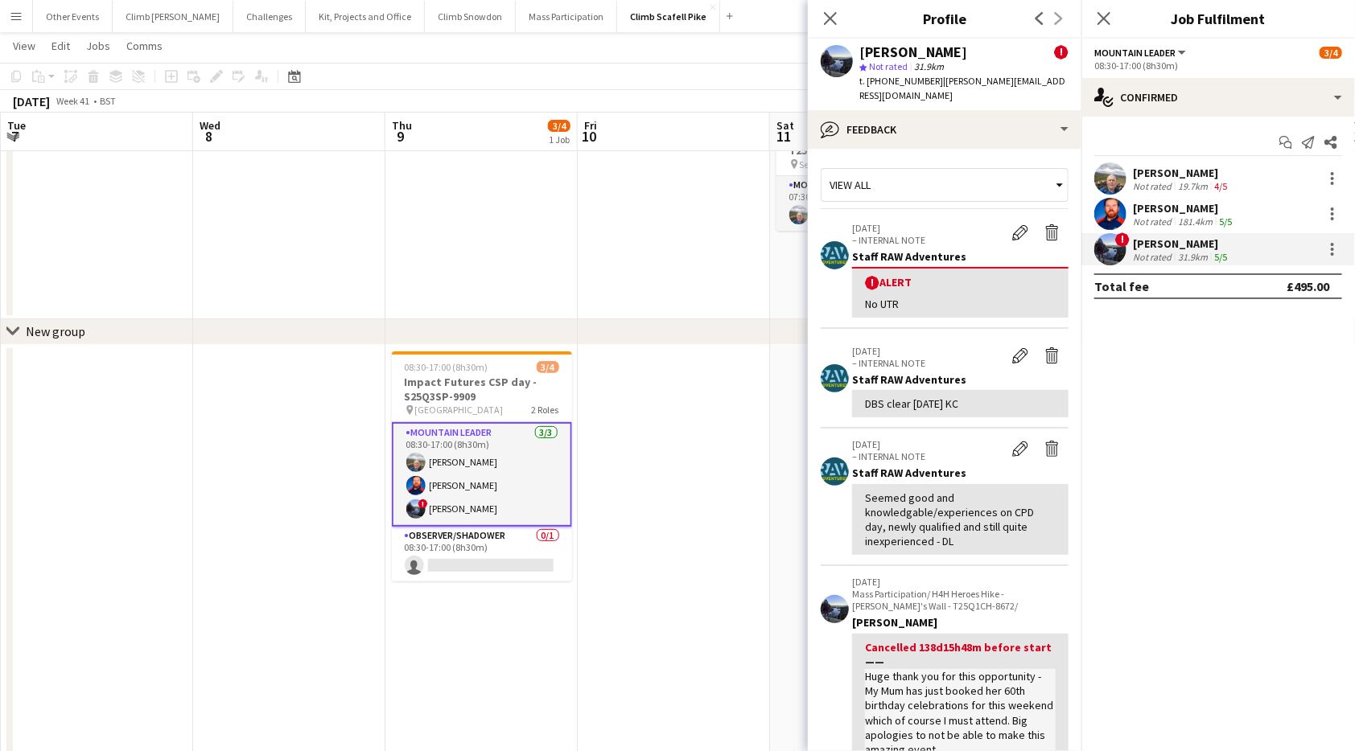
drag, startPoint x: 706, startPoint y: 487, endPoint x: 651, endPoint y: 493, distance: 55.1
click at [651, 493] on app-calendar-viewport "Sun 5 Mon 6 1/1 1 Job Tue 7 Wed 8 Thu 9 3/4 1 Job Fri 10 Sat 11 1/1 1 Job Sun 1…" at bounding box center [677, 484] width 1355 height 1006
click at [682, 479] on app-date-cell at bounding box center [674, 666] width 192 height 643
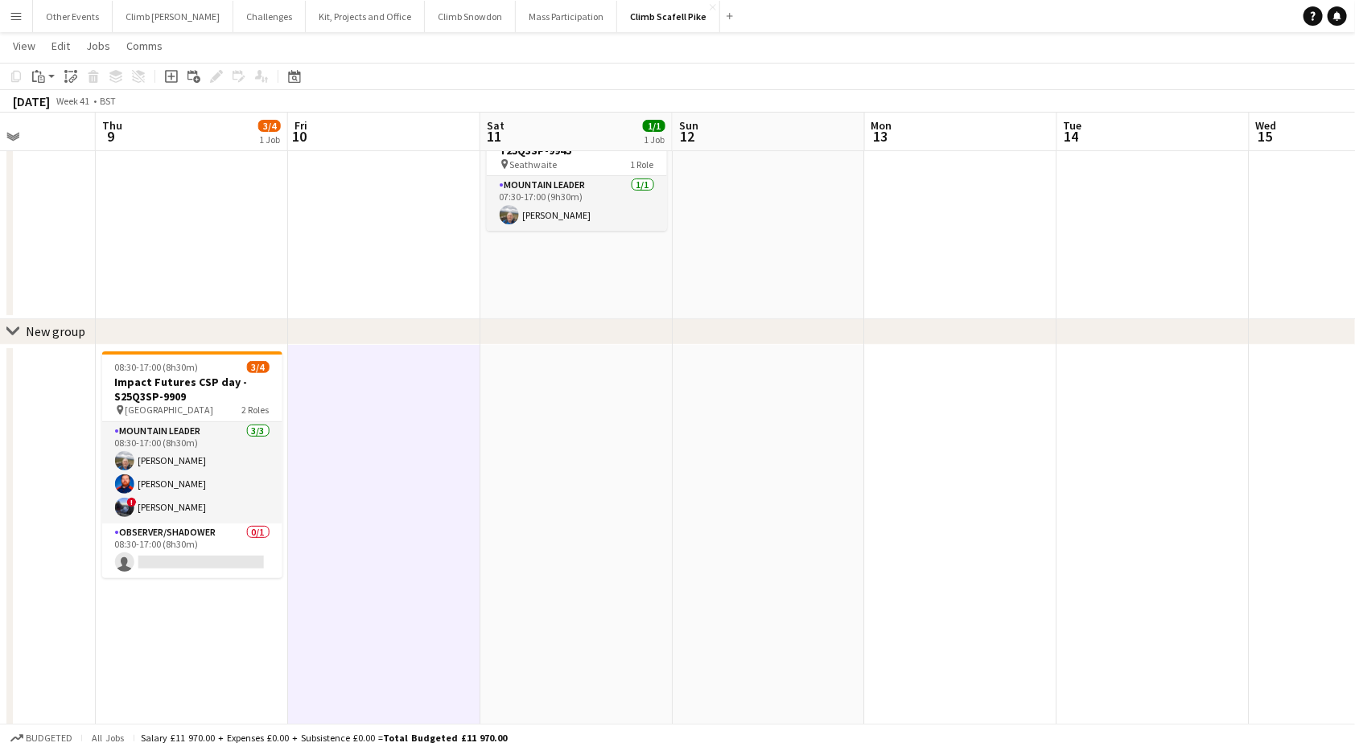
drag, startPoint x: 1214, startPoint y: 430, endPoint x: 796, endPoint y: 471, distance: 420.4
click at [640, 467] on app-calendar-viewport "Sun 5 Mon 6 1/1 1 Job Tue 7 Wed 8 Thu 9 3/4 1 Job Fri 10 Sat 11 1/1 1 Job Sun 1…" at bounding box center [677, 484] width 1355 height 1006
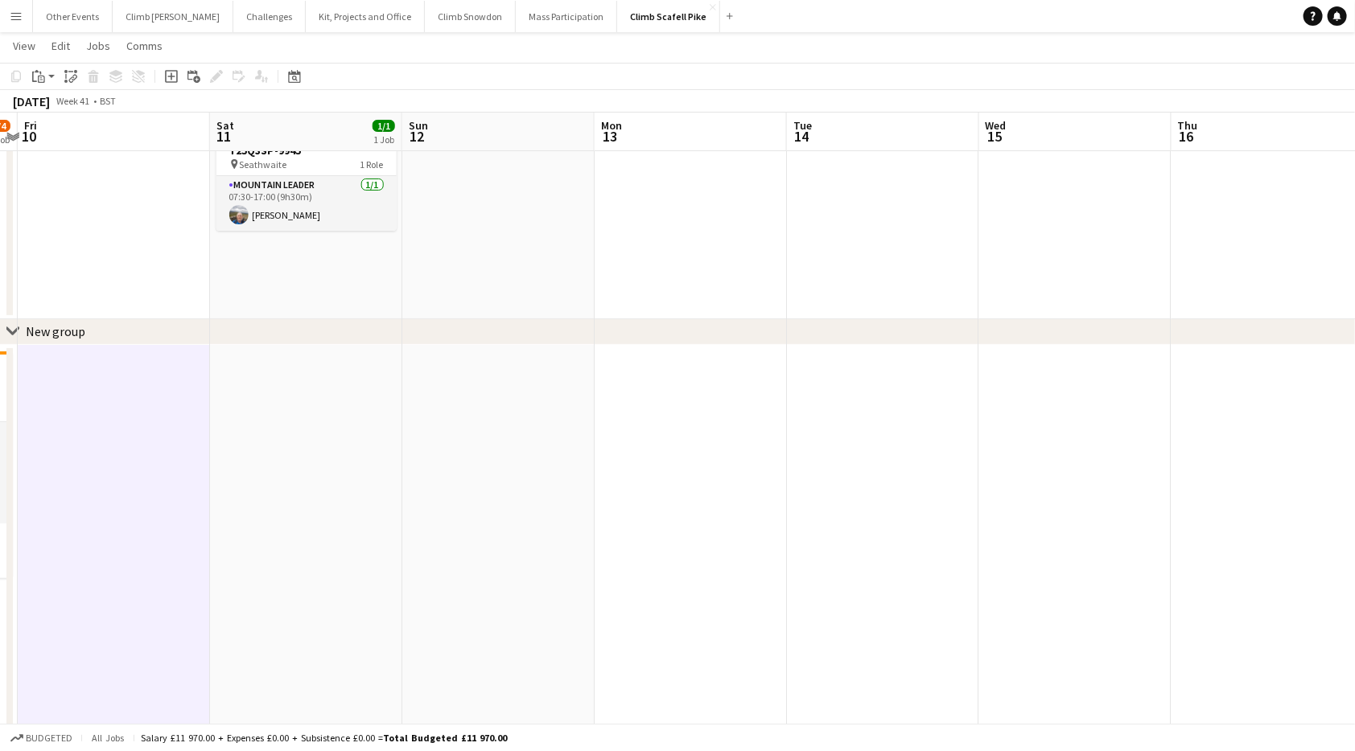
scroll to position [0, 774]
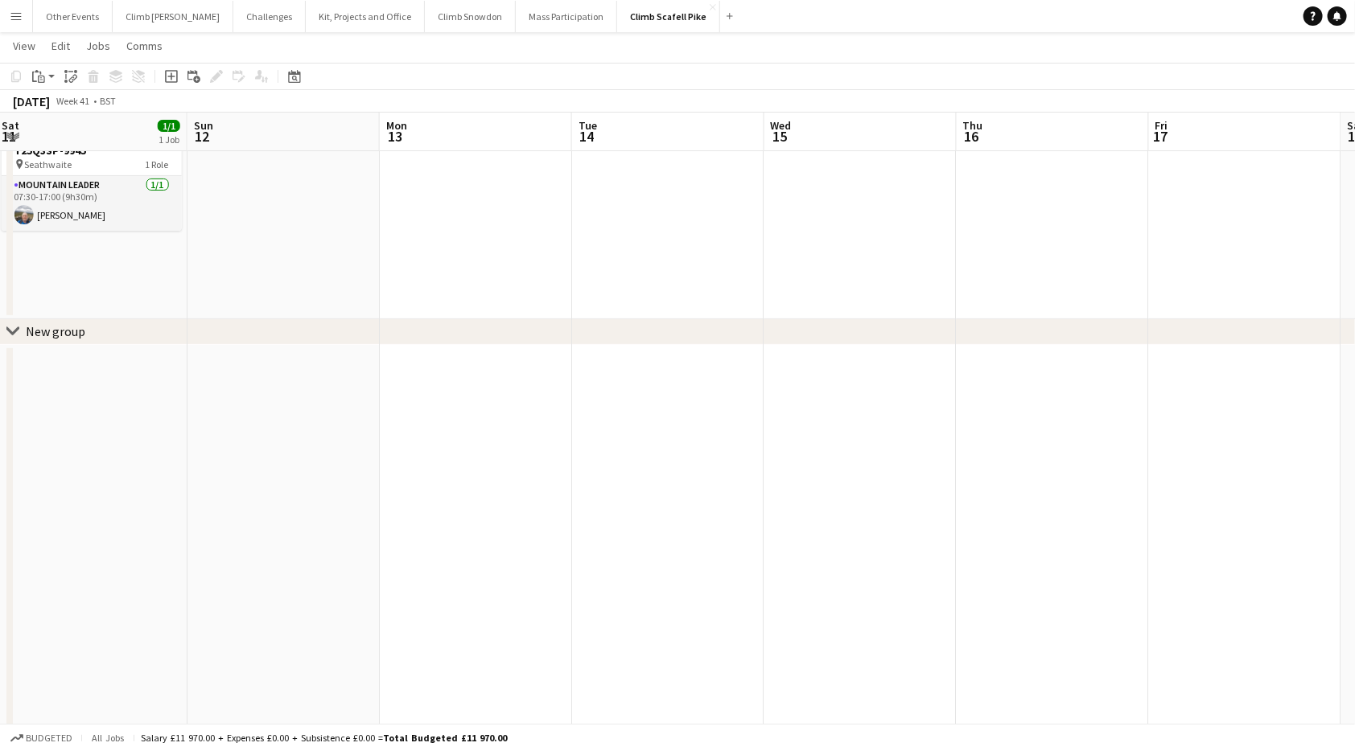
drag, startPoint x: 1210, startPoint y: 441, endPoint x: 950, endPoint y: 448, distance: 260.0
click at [624, 489] on app-calendar-viewport "Tue 7 Wed 8 Thu 9 3/4 1 Job Fri 10 Sat 11 1/1 1 Job Sun 12 Mon 13 Tue 14 Wed 15…" at bounding box center [677, 484] width 1355 height 1006
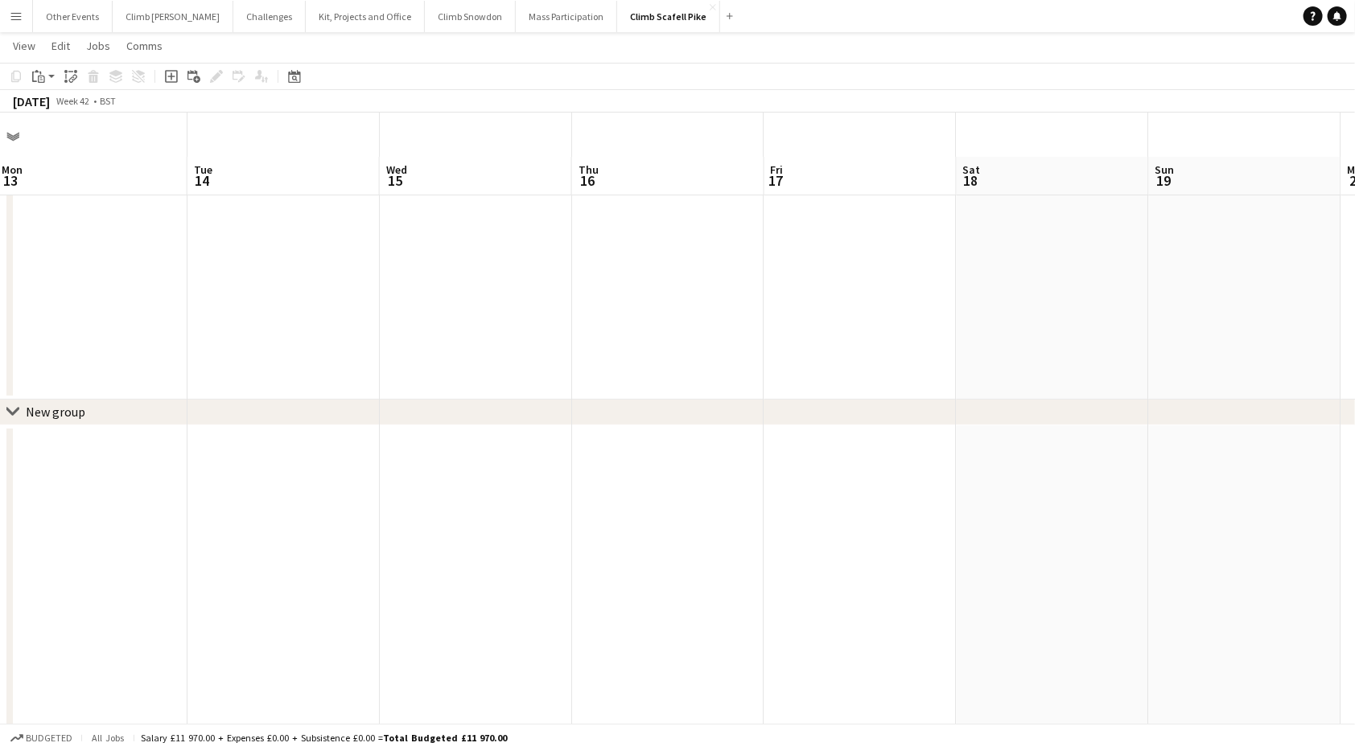
scroll to position [0, 0]
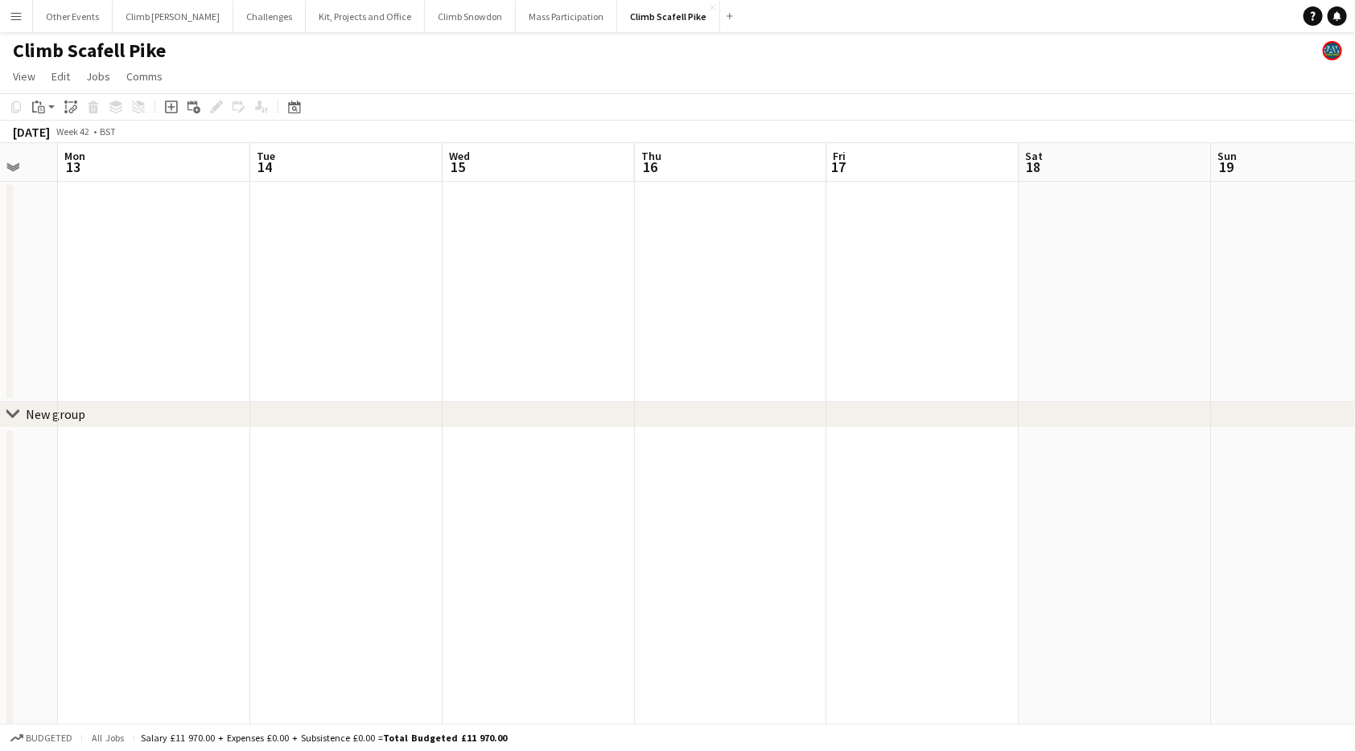
drag, startPoint x: 1302, startPoint y: 438, endPoint x: 661, endPoint y: 475, distance: 641.5
click at [661, 475] on app-calendar-viewport "Thu 9 3/4 1 Job Fri 10 Sat 11 1/1 1 Job Sun 12 Mon 13 Tue 14 Wed 15 Thu 16 Fri …" at bounding box center [677, 606] width 1355 height 927
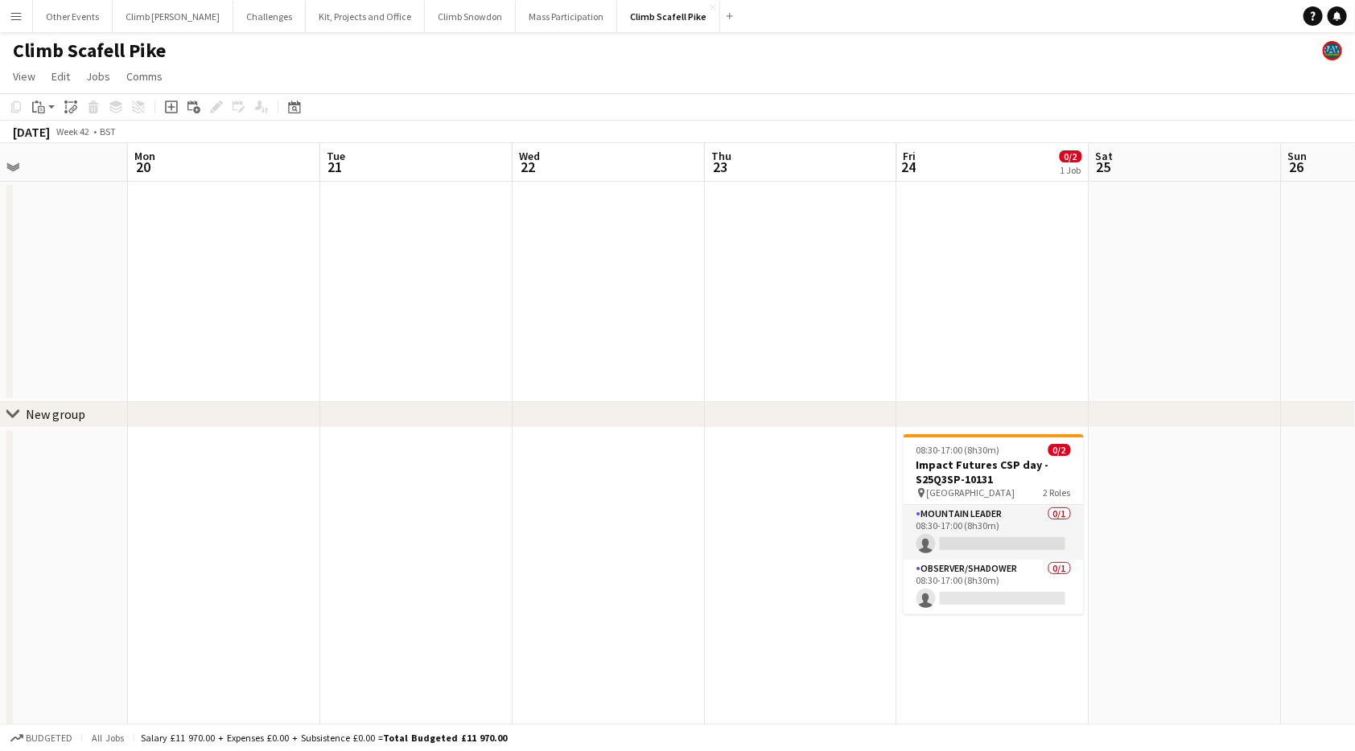
drag, startPoint x: 792, startPoint y: 449, endPoint x: 647, endPoint y: 475, distance: 147.2
click at [647, 475] on app-calendar-viewport "Thu 16 Fri 17 Sat 18 Sun 19 Mon 20 Tue 21 Wed 22 Thu 23 Fri 24 0/2 1 Job Sat 25…" at bounding box center [677, 606] width 1355 height 927
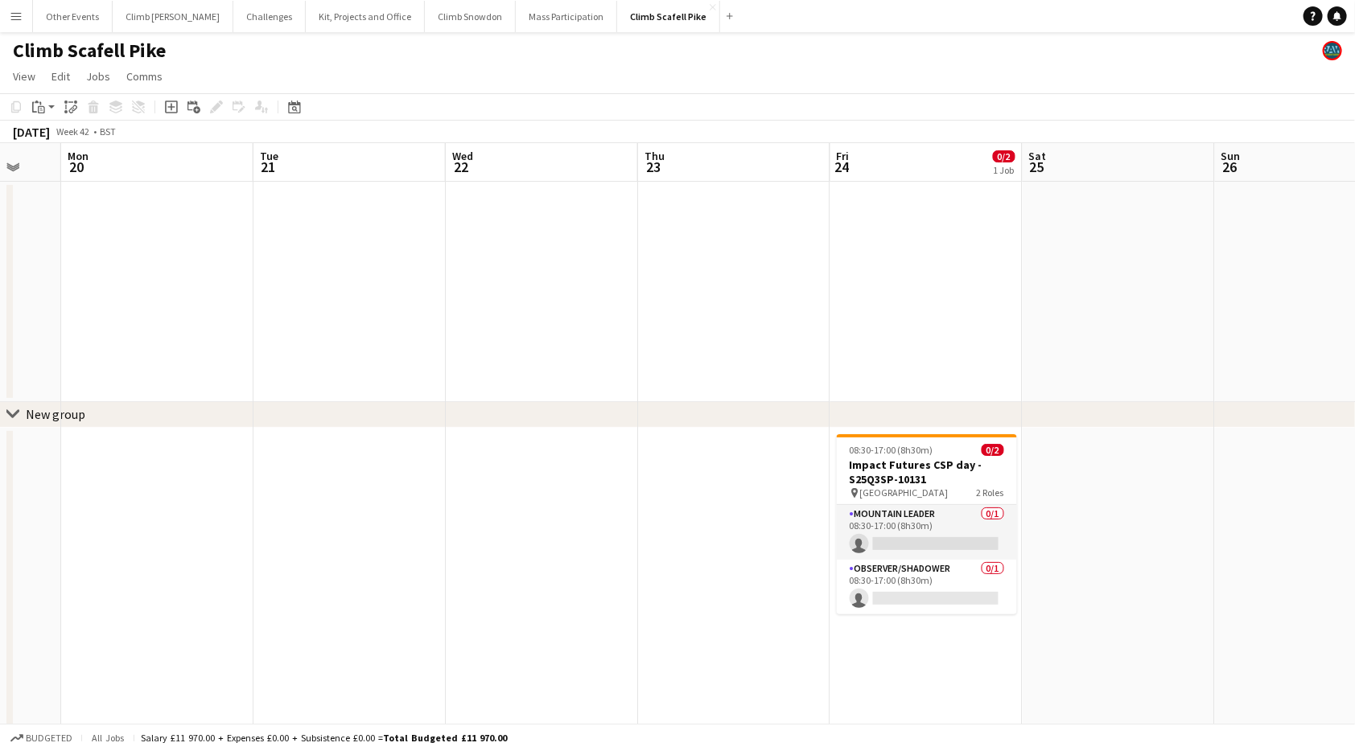
drag, startPoint x: 1059, startPoint y: 470, endPoint x: 678, endPoint y: 496, distance: 381.5
click at [709, 492] on app-calendar-viewport "Thu 16 Fri 17 Sat 18 Sun 19 Mon 20 Tue 21 Wed 22 Thu 23 Fri 24 0/2 1 Job Sat 25…" at bounding box center [677, 606] width 1355 height 927
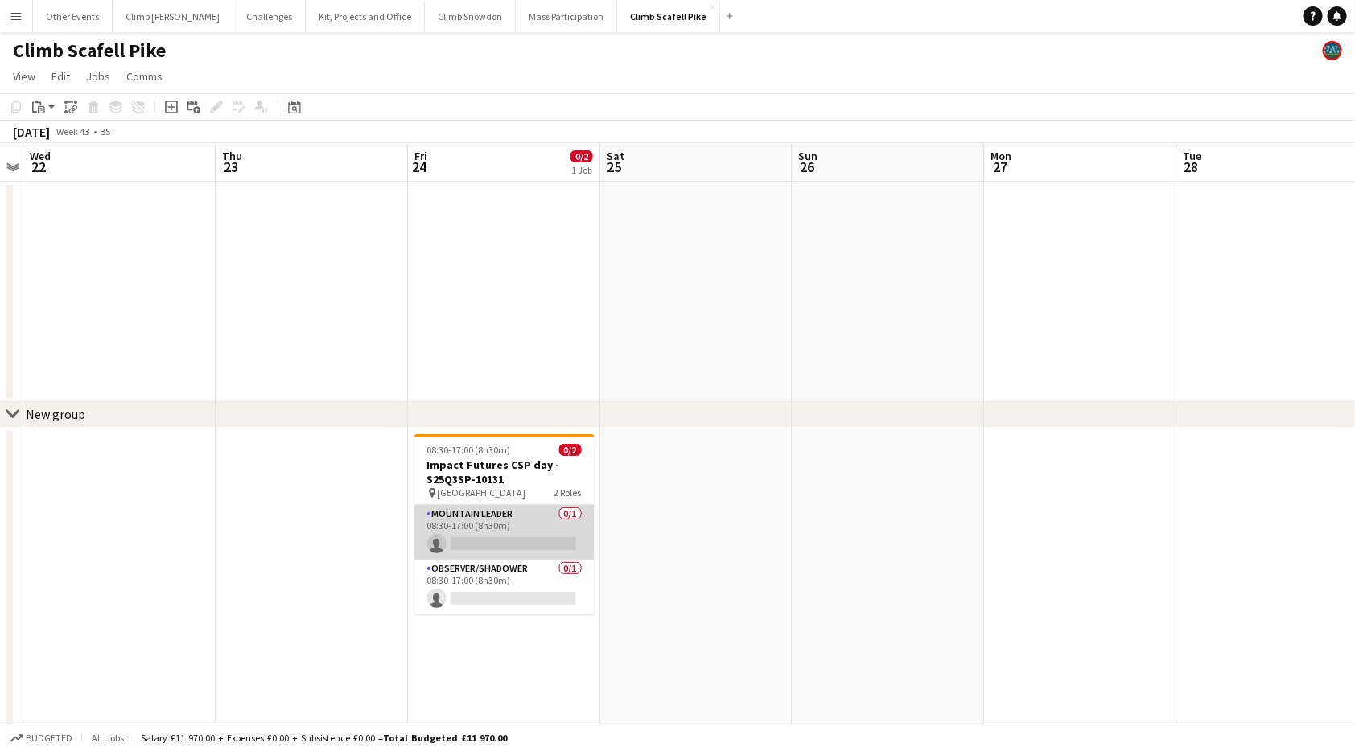
click at [511, 524] on app-card-role "Mountain Leader 0/1 08:30-17:00 (8h30m) single-neutral-actions" at bounding box center [504, 532] width 180 height 55
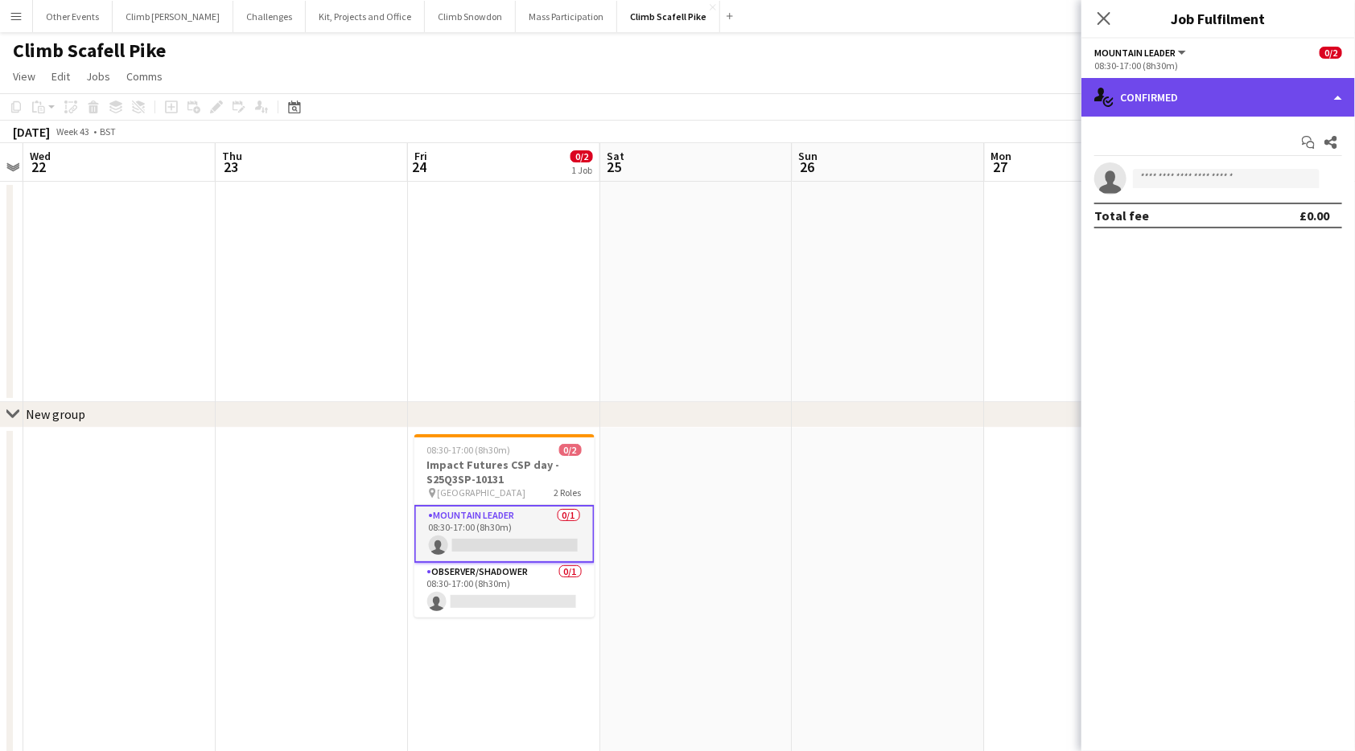
click at [1254, 105] on div "single-neutral-actions-check-2 Confirmed" at bounding box center [1218, 97] width 274 height 39
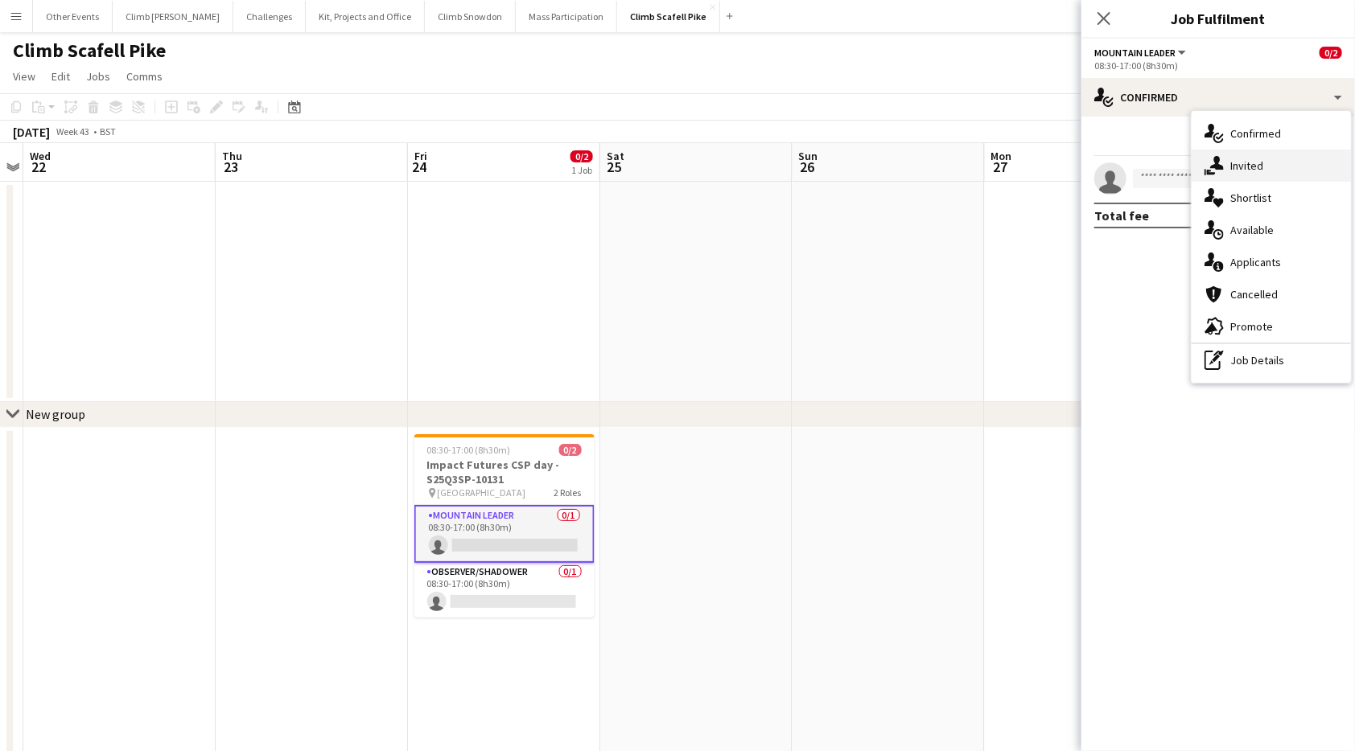
click at [1278, 167] on div "single-neutral-actions-share-1 Invited" at bounding box center [1270, 166] width 159 height 32
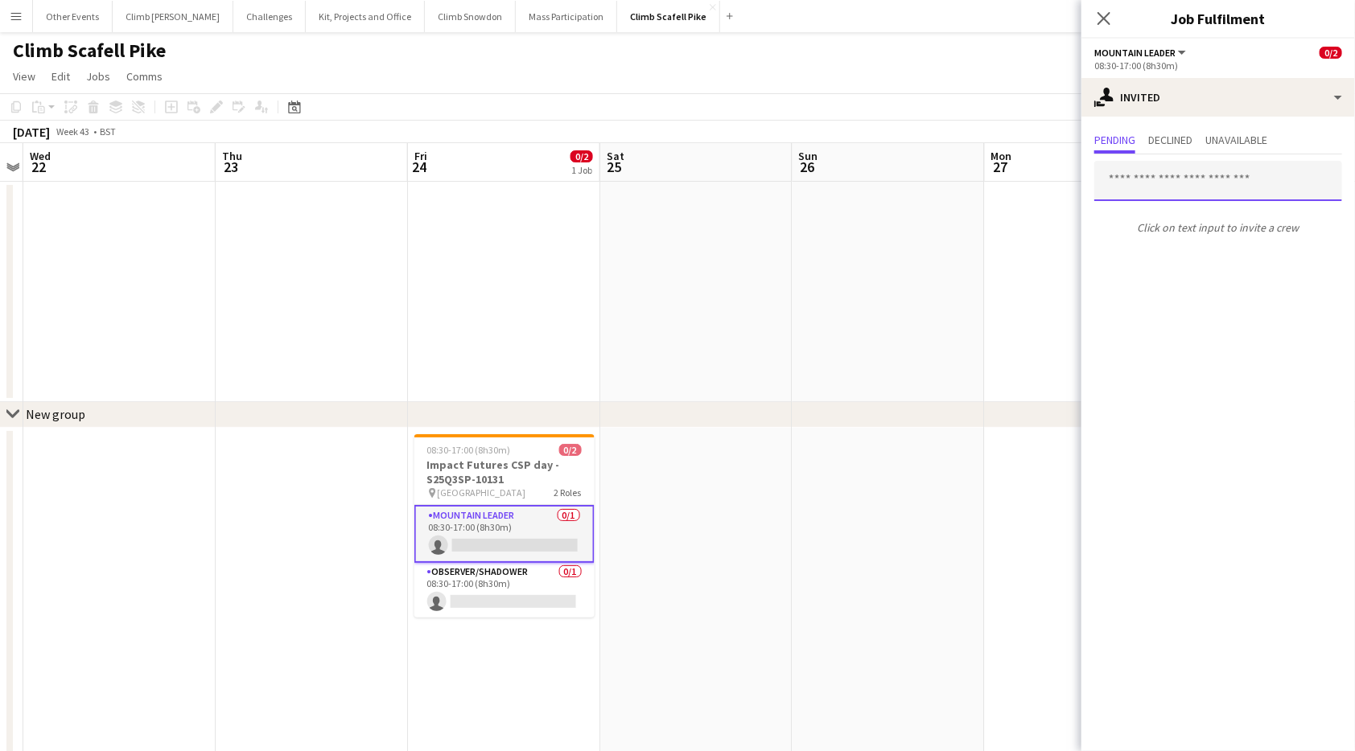
click at [1152, 186] on input "text" at bounding box center [1218, 181] width 248 height 40
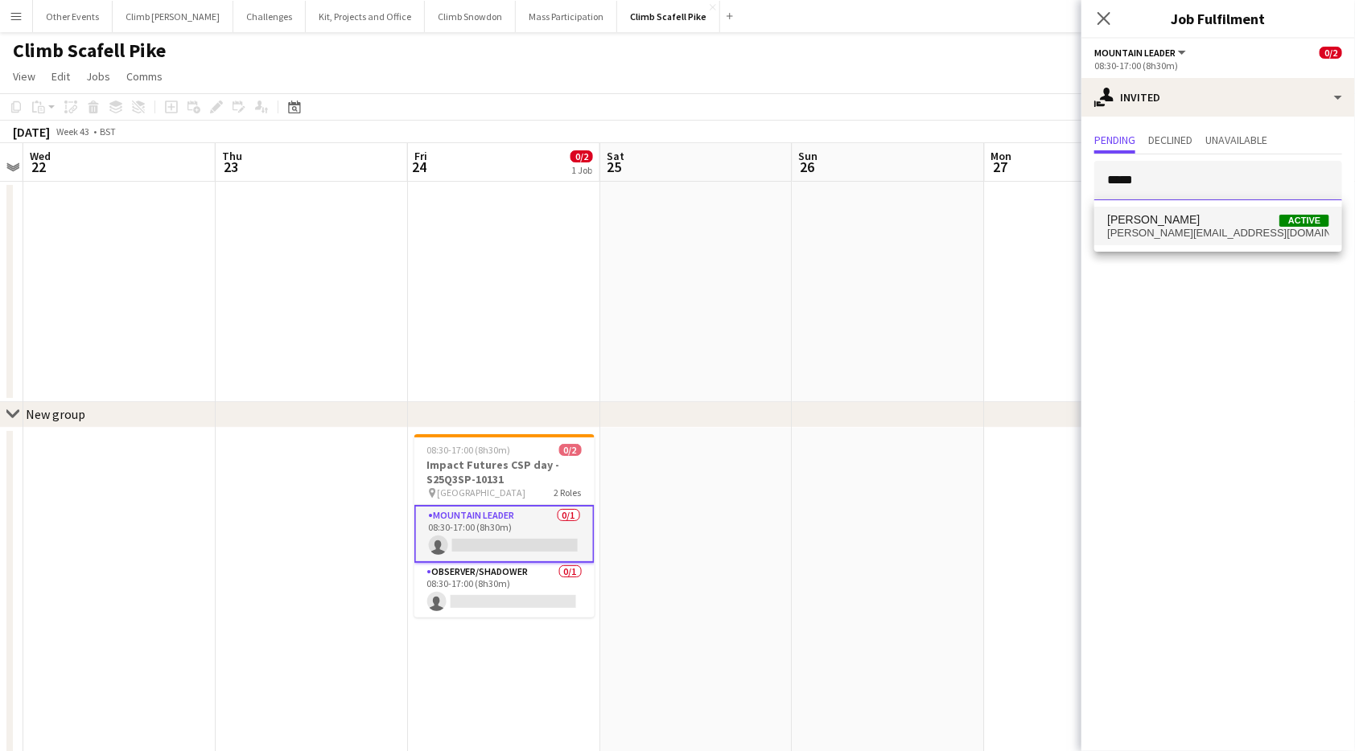
type input "*****"
click at [1146, 227] on span "[PERSON_NAME][EMAIL_ADDRESS][DOMAIN_NAME]" at bounding box center [1218, 233] width 222 height 13
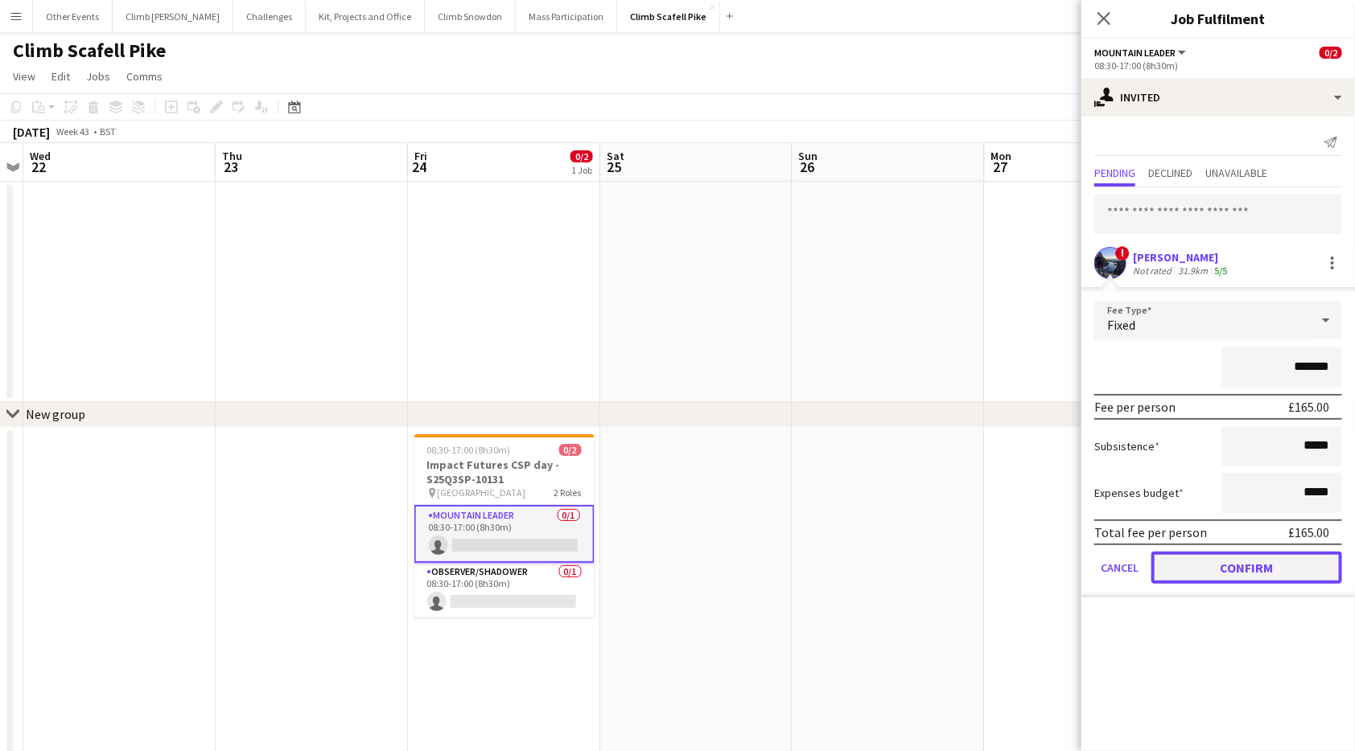
click at [1239, 568] on button "Confirm" at bounding box center [1246, 568] width 191 height 32
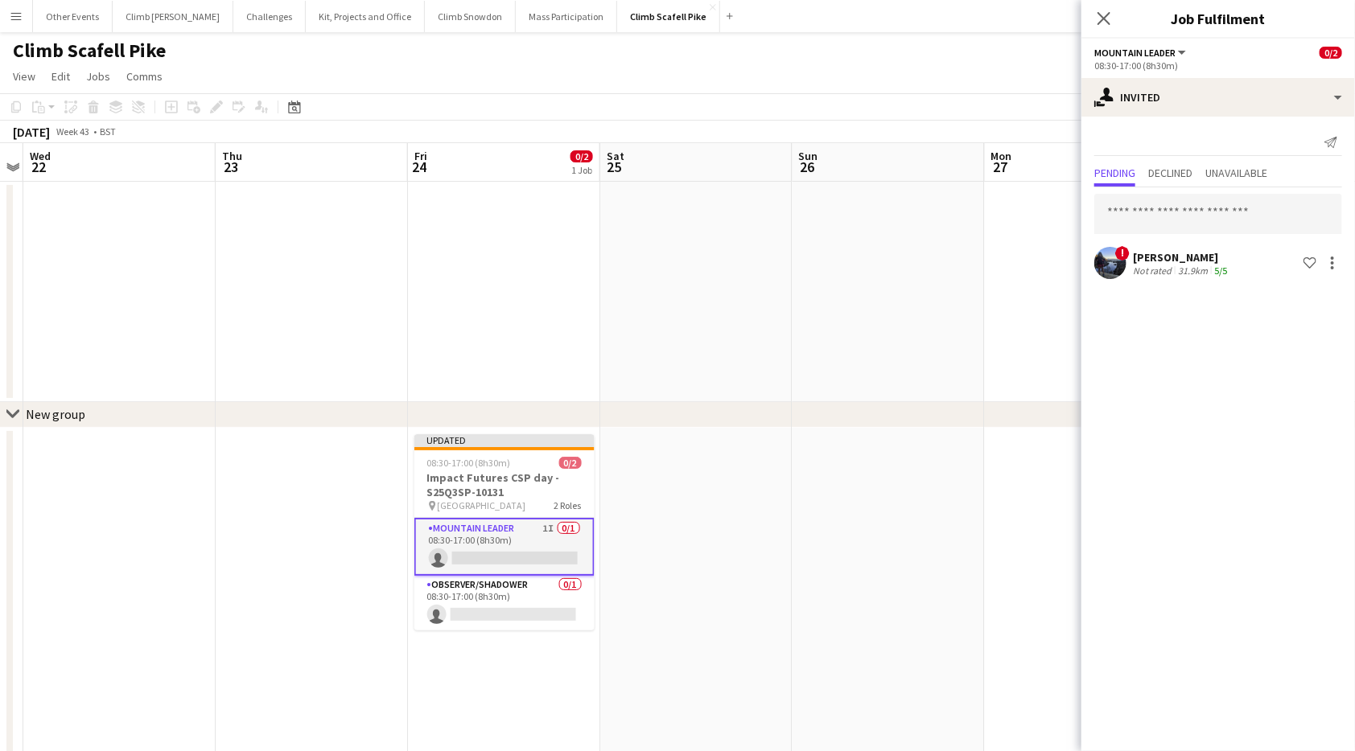
click at [878, 484] on app-date-cell at bounding box center [888, 749] width 192 height 643
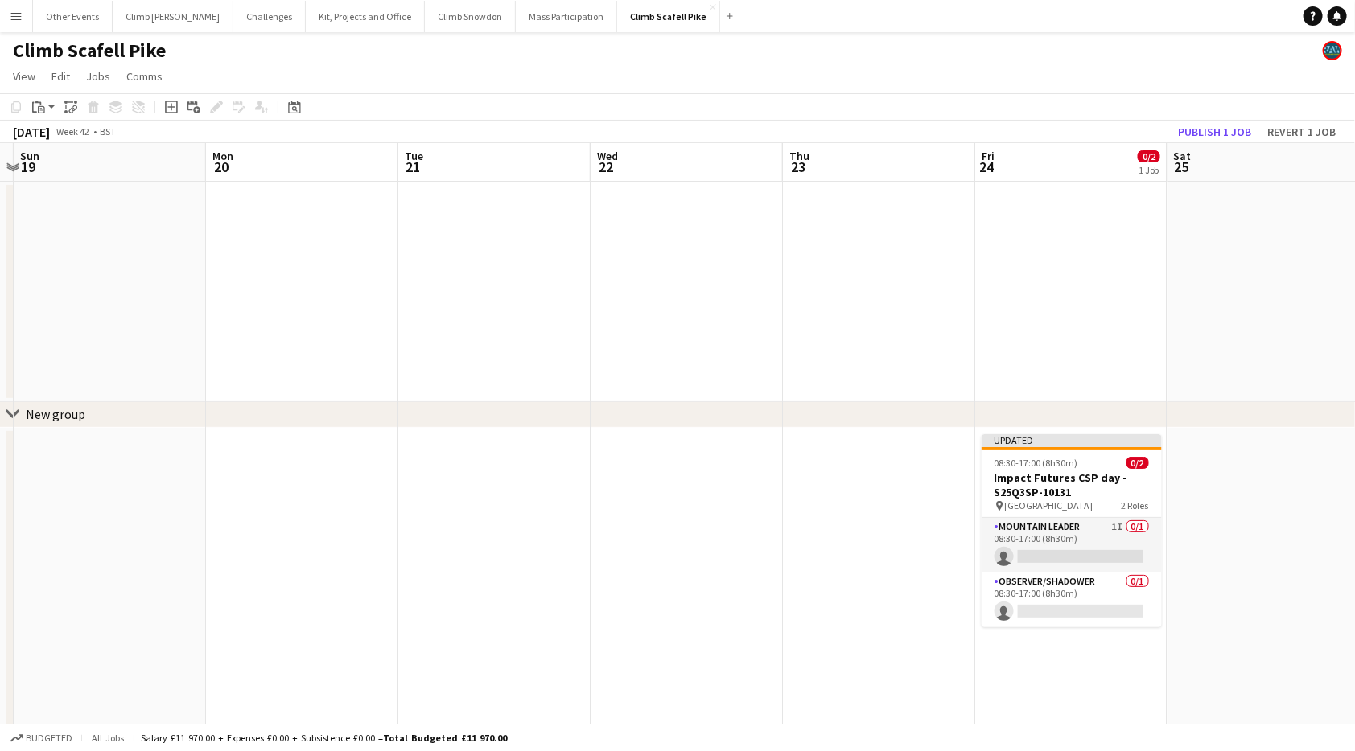
scroll to position [0, 521]
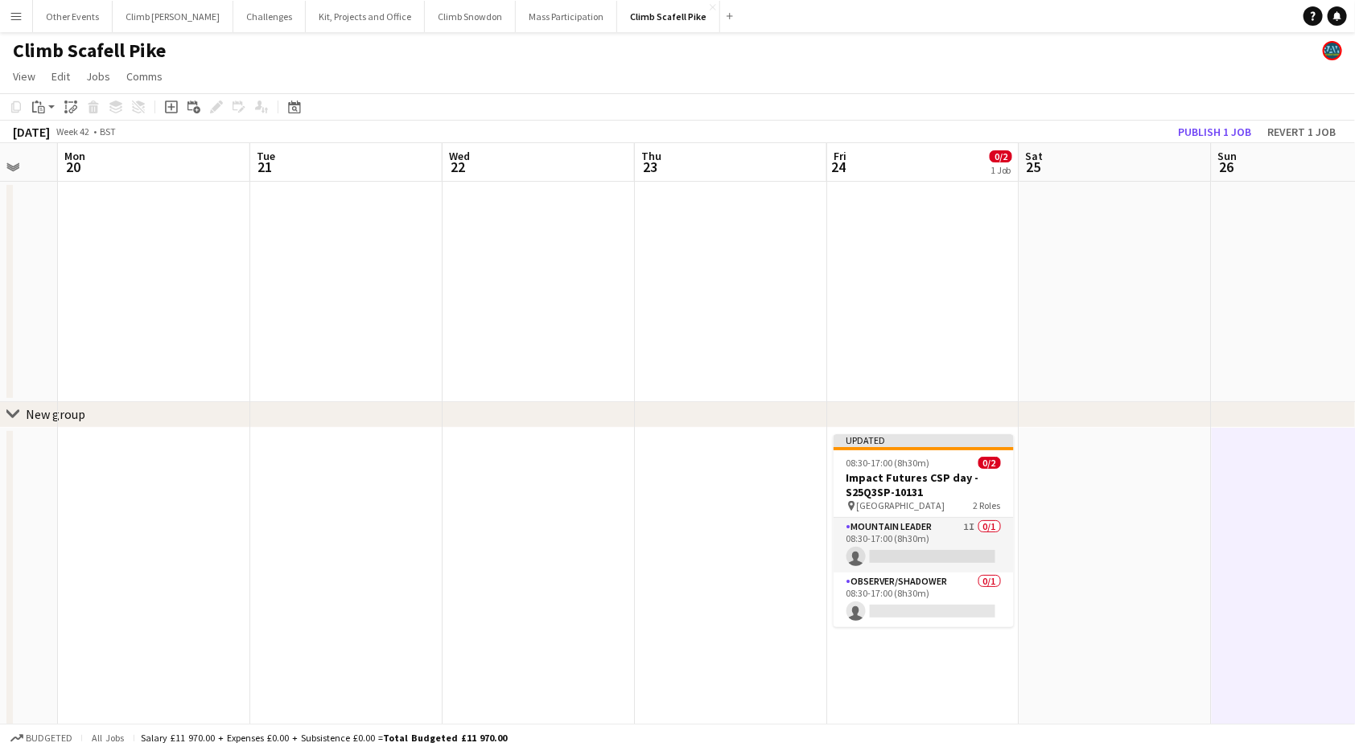
drag, startPoint x: 656, startPoint y: 560, endPoint x: 1080, endPoint y: 426, distance: 444.8
click at [1073, 469] on app-calendar-viewport "Fri 17 Sat 18 Sun 19 Mon 20 Tue 21 Wed 22 Thu 23 Fri 24 0/2 1 Job Sat 25 Sun 26…" at bounding box center [677, 606] width 1355 height 927
click at [1217, 129] on button "Publish 1 job" at bounding box center [1214, 131] width 86 height 21
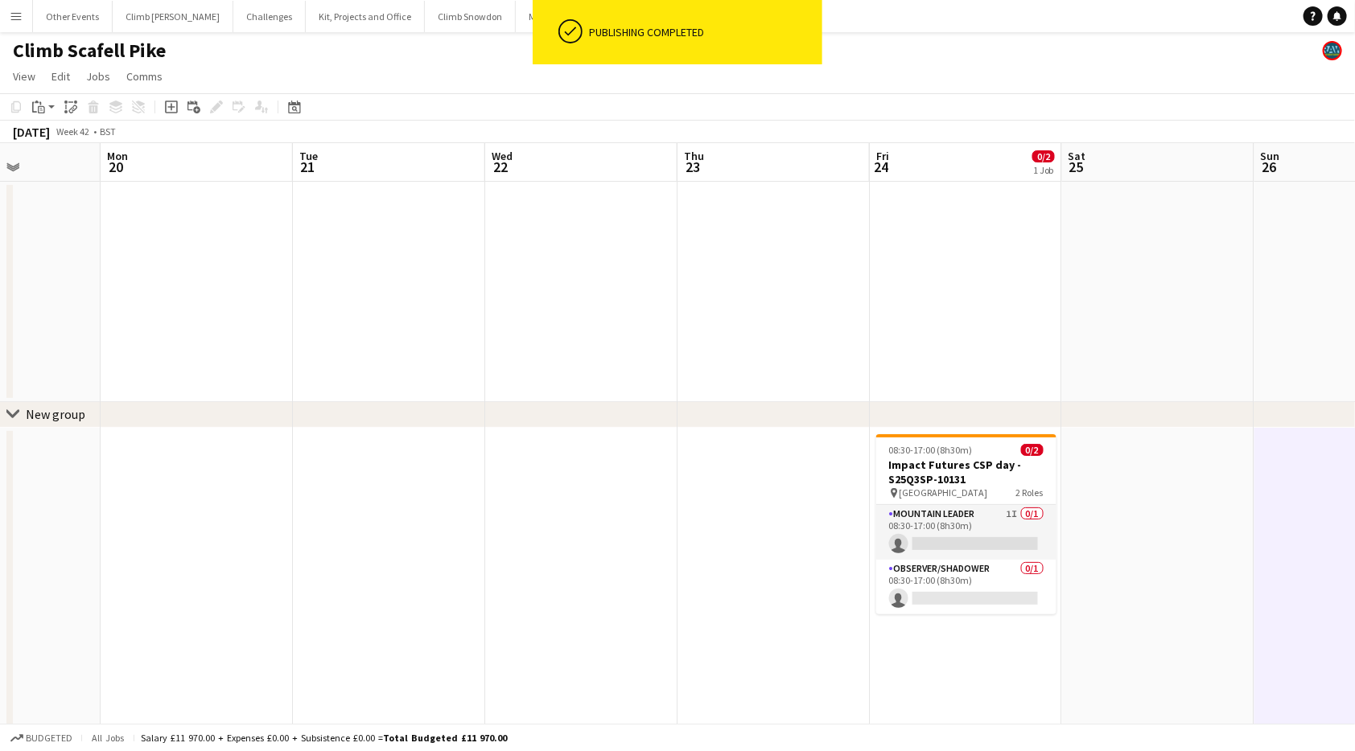
scroll to position [0, 492]
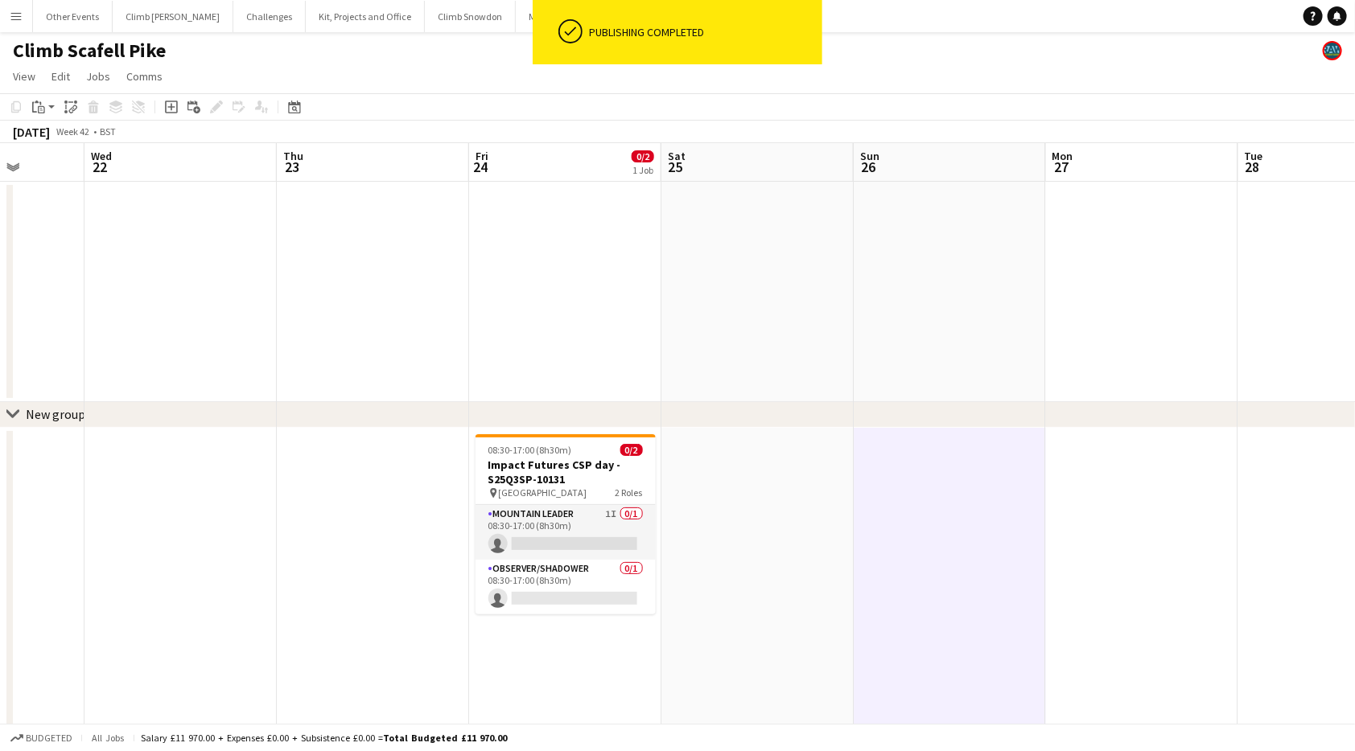
drag, startPoint x: 1146, startPoint y: 505, endPoint x: 870, endPoint y: 541, distance: 278.2
click at [870, 541] on app-calendar-viewport "Sun 19 Mon 20 Tue 21 Wed 22 Thu 23 Fri 24 0/2 1 Job Sat 25 Sun 26 Mon 27 Tue 28…" at bounding box center [677, 606] width 1355 height 927
